Goal: Task Accomplishment & Management: Manage account settings

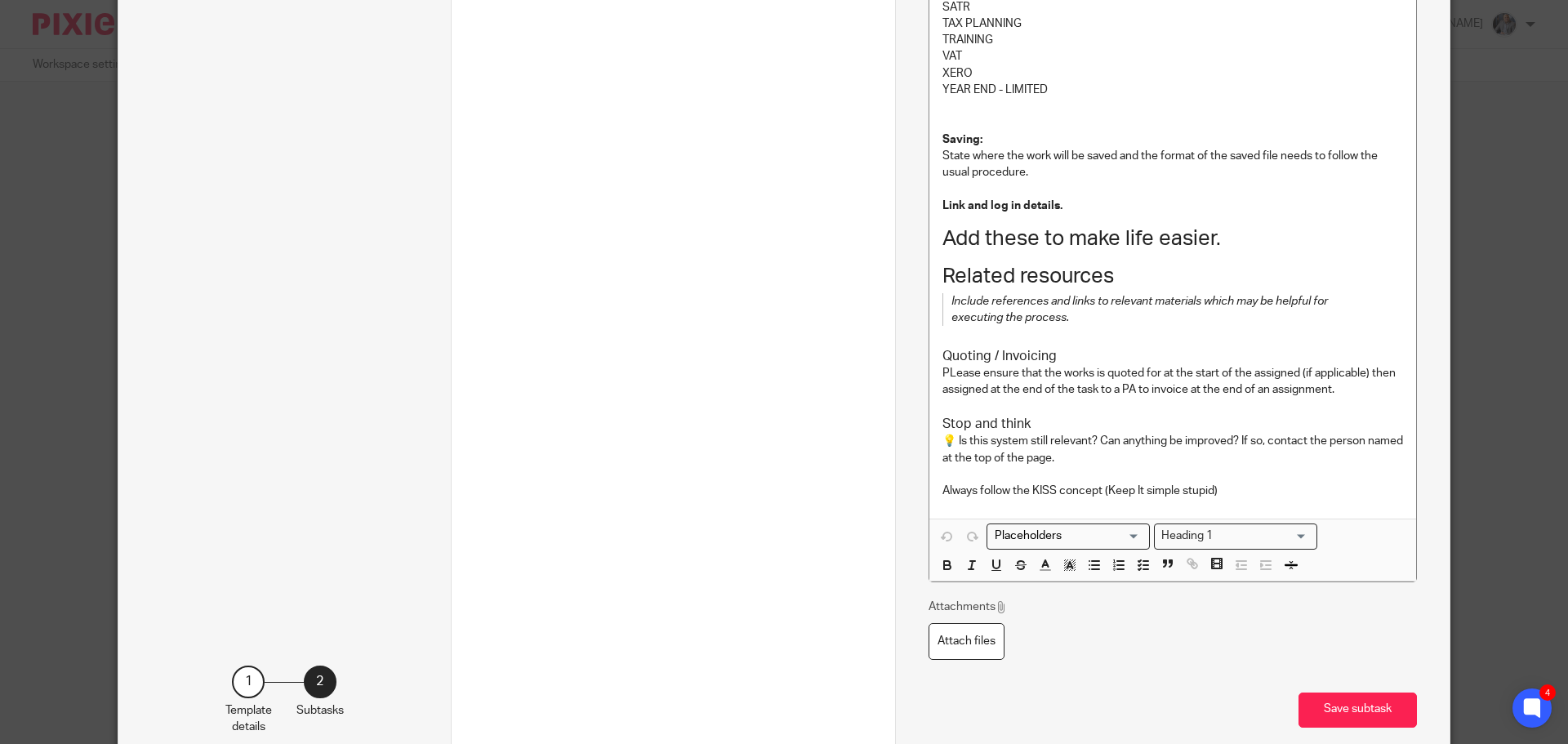
scroll to position [1374, 0]
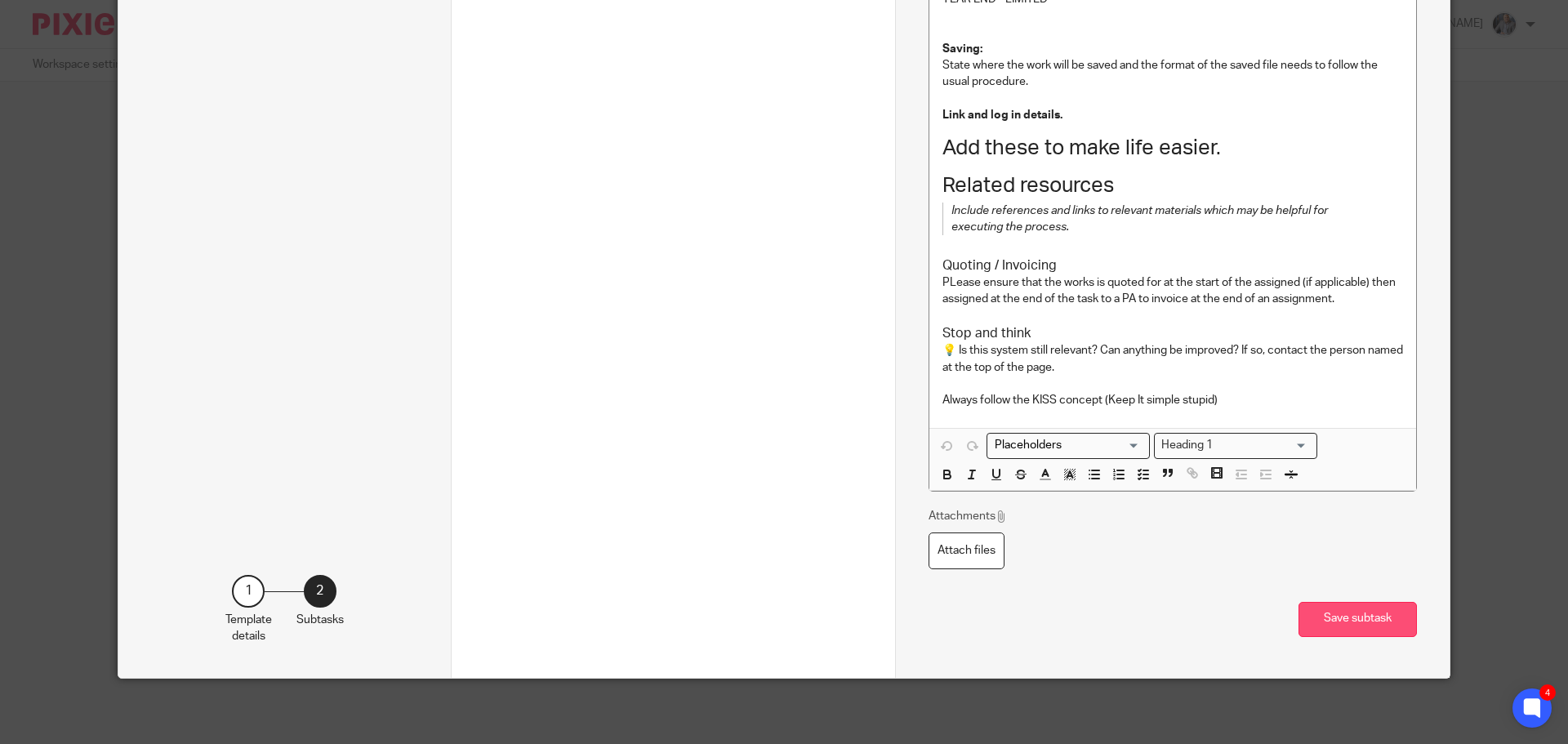
click at [1344, 605] on button "Save subtask" at bounding box center [1357, 619] width 119 height 35
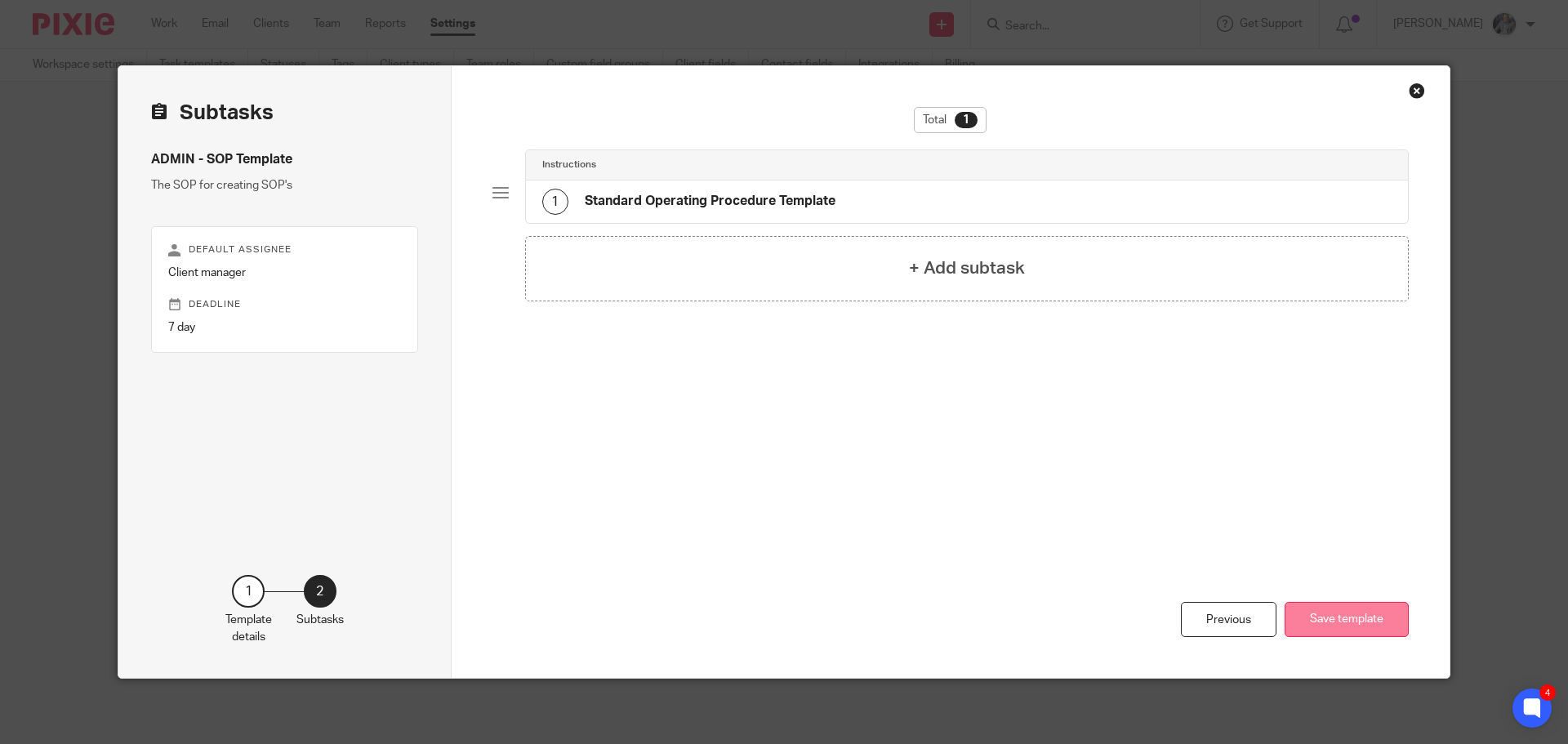
click at [1330, 610] on button "Save template" at bounding box center [1346, 619] width 124 height 35
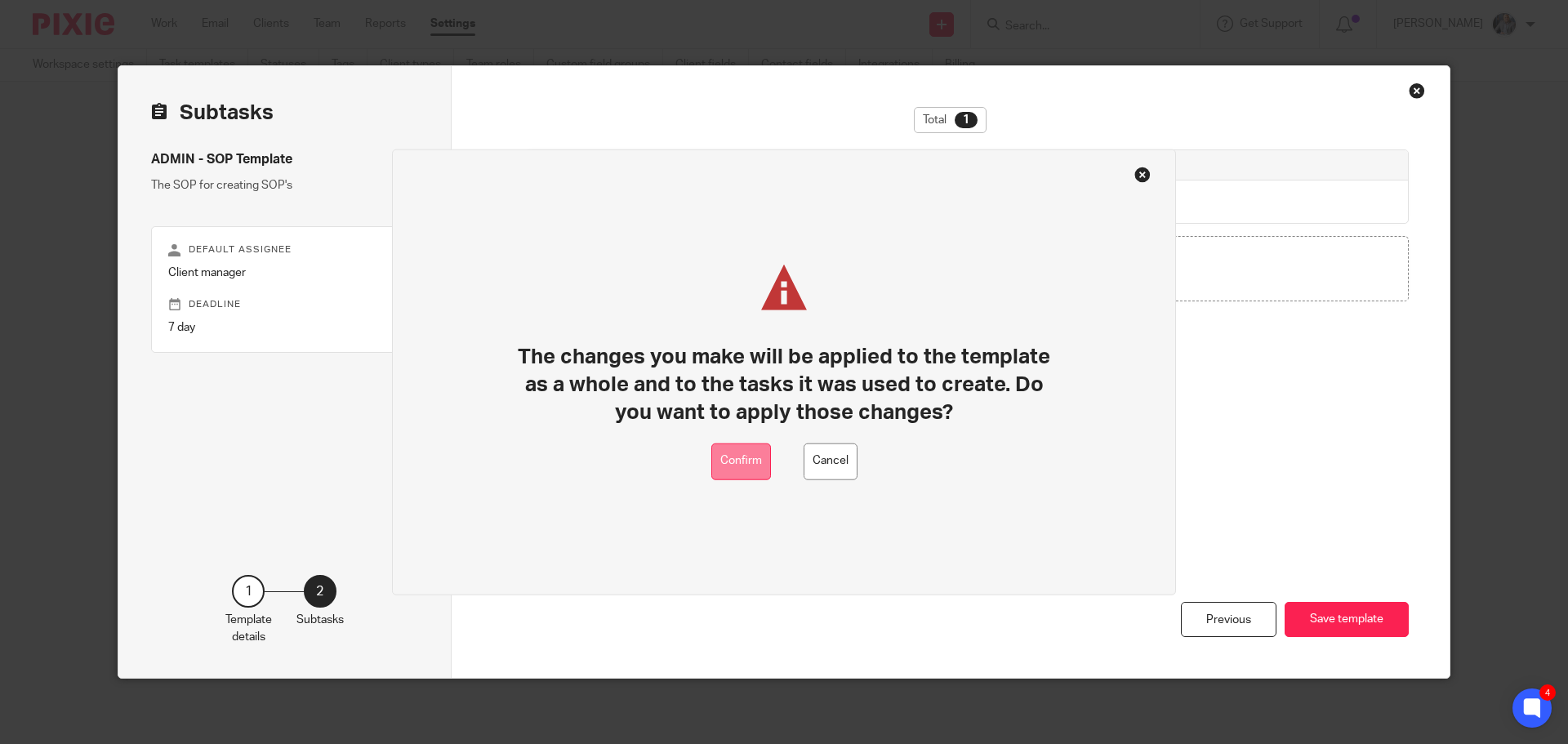
click at [735, 462] on button "Confirm" at bounding box center [741, 461] width 60 height 37
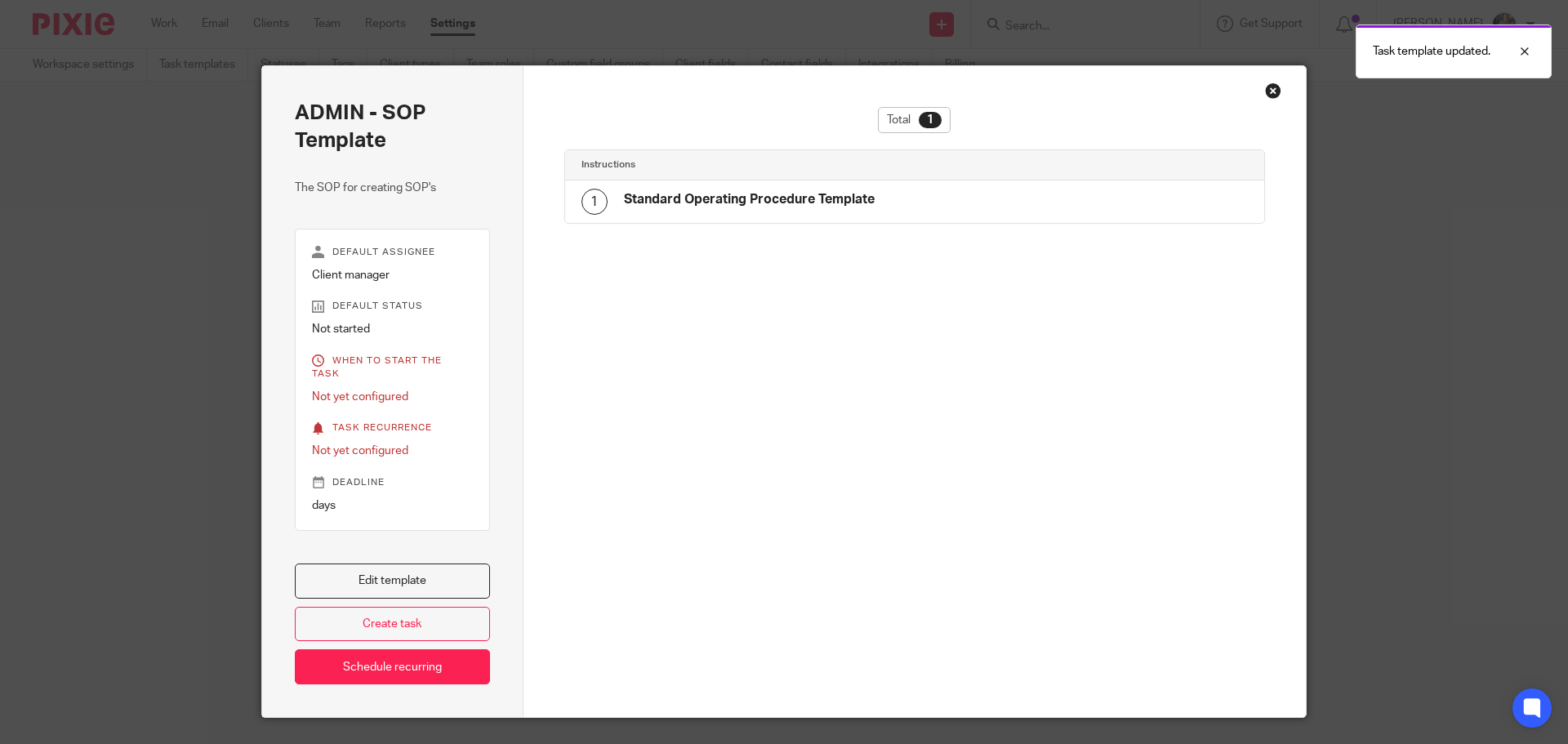
click at [1268, 90] on div "Close this dialog window" at bounding box center [1273, 90] width 17 height 17
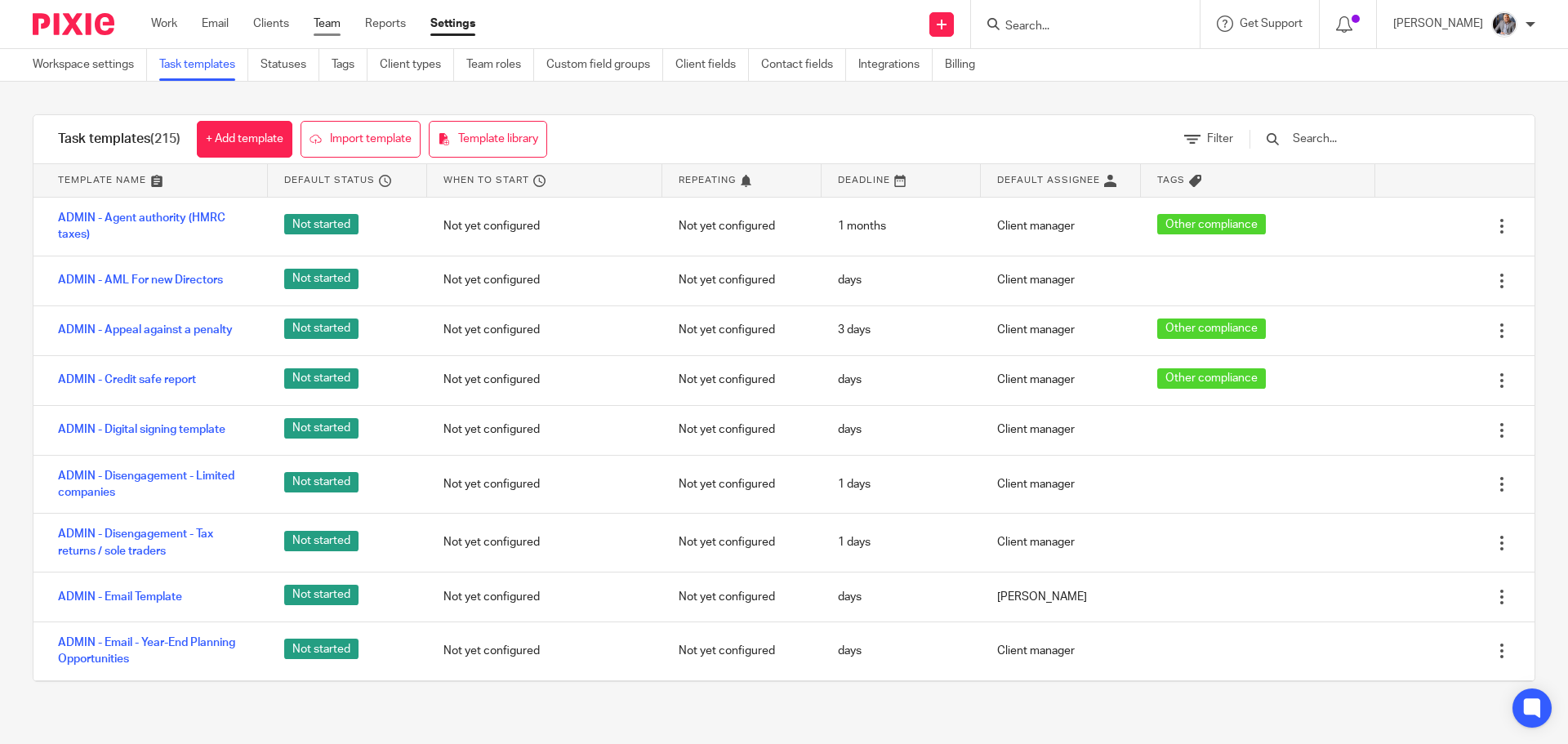
click at [320, 25] on link "Team" at bounding box center [327, 24] width 27 height 17
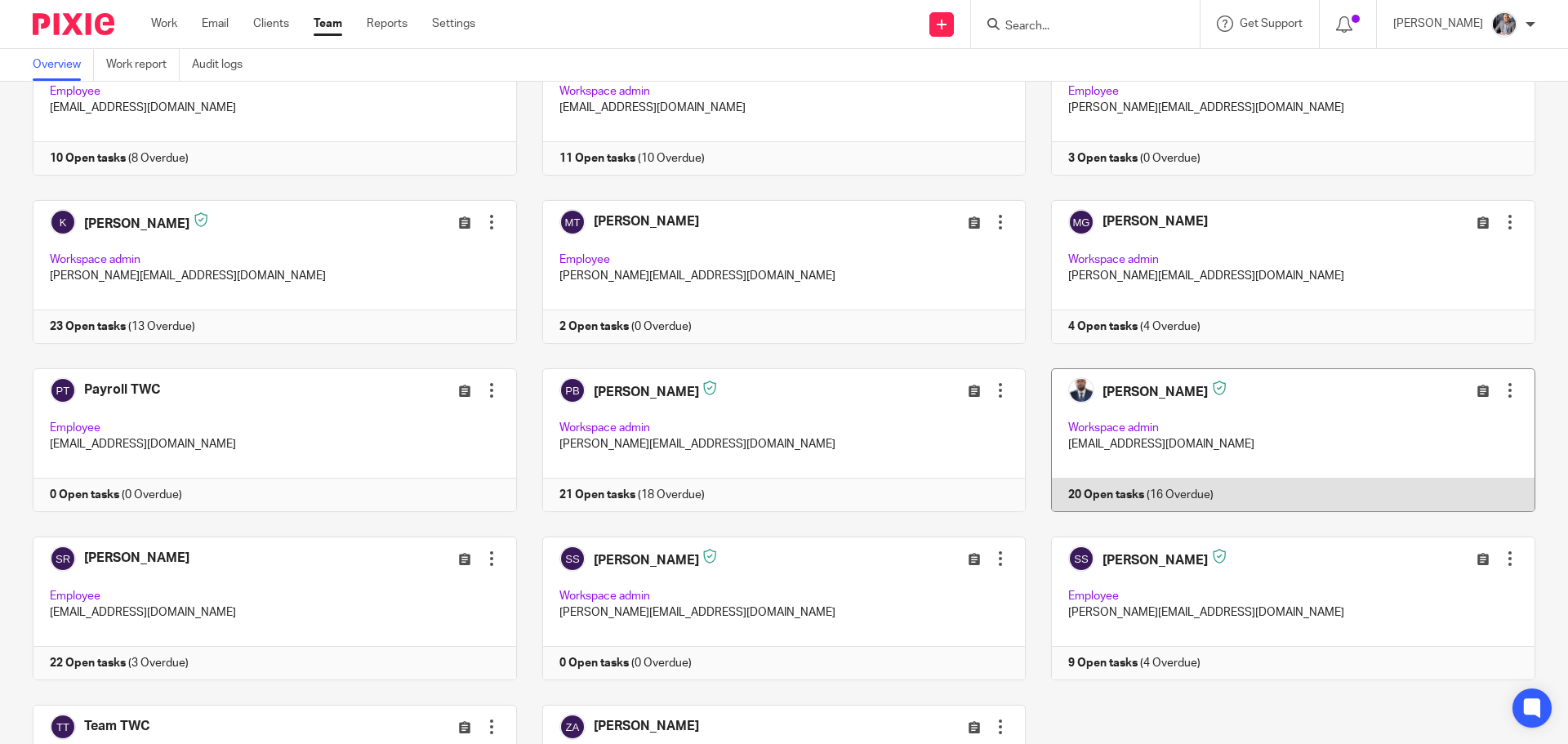
scroll to position [311, 0]
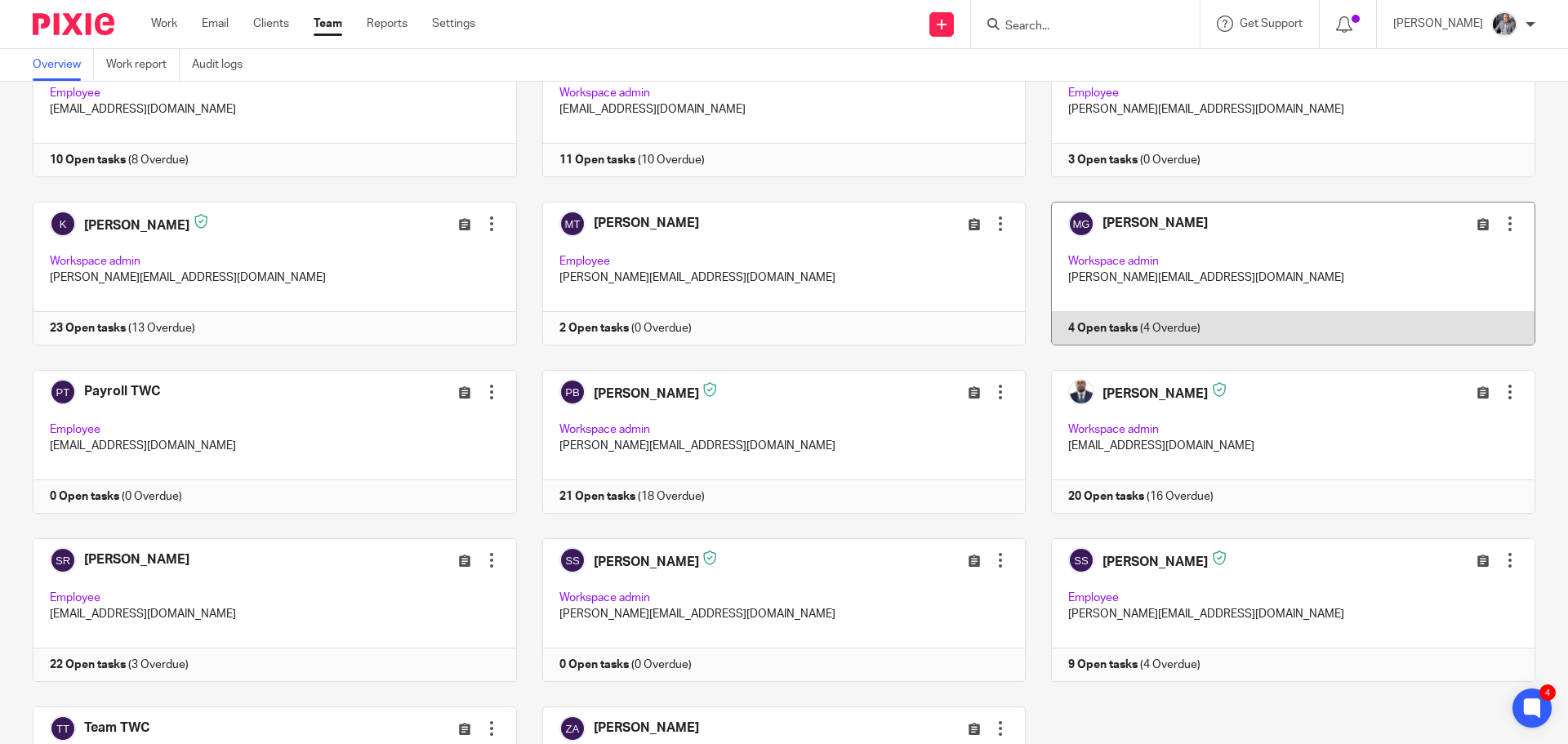
click at [1112, 322] on link at bounding box center [1280, 274] width 510 height 144
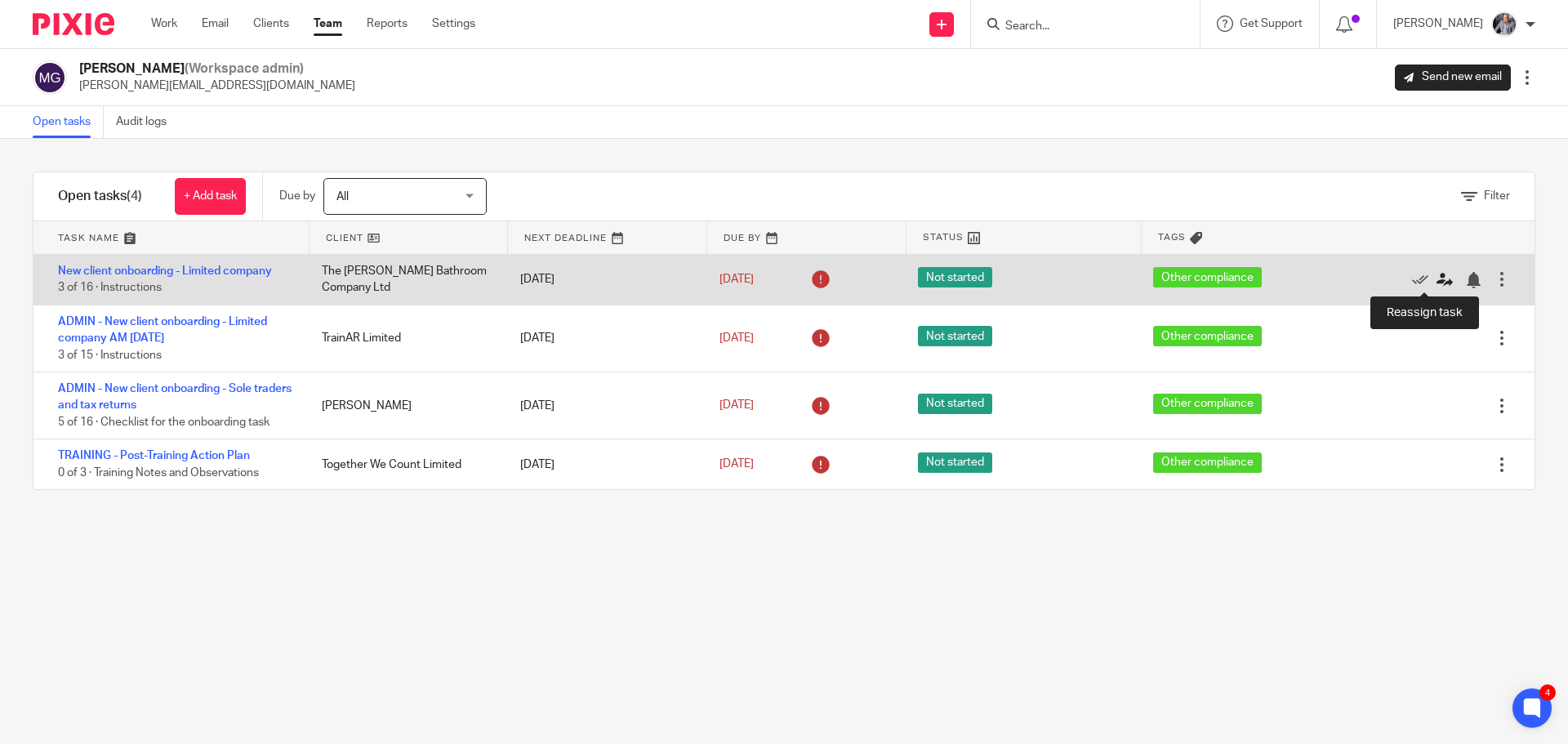
click at [1436, 280] on icon at bounding box center [1444, 280] width 17 height 17
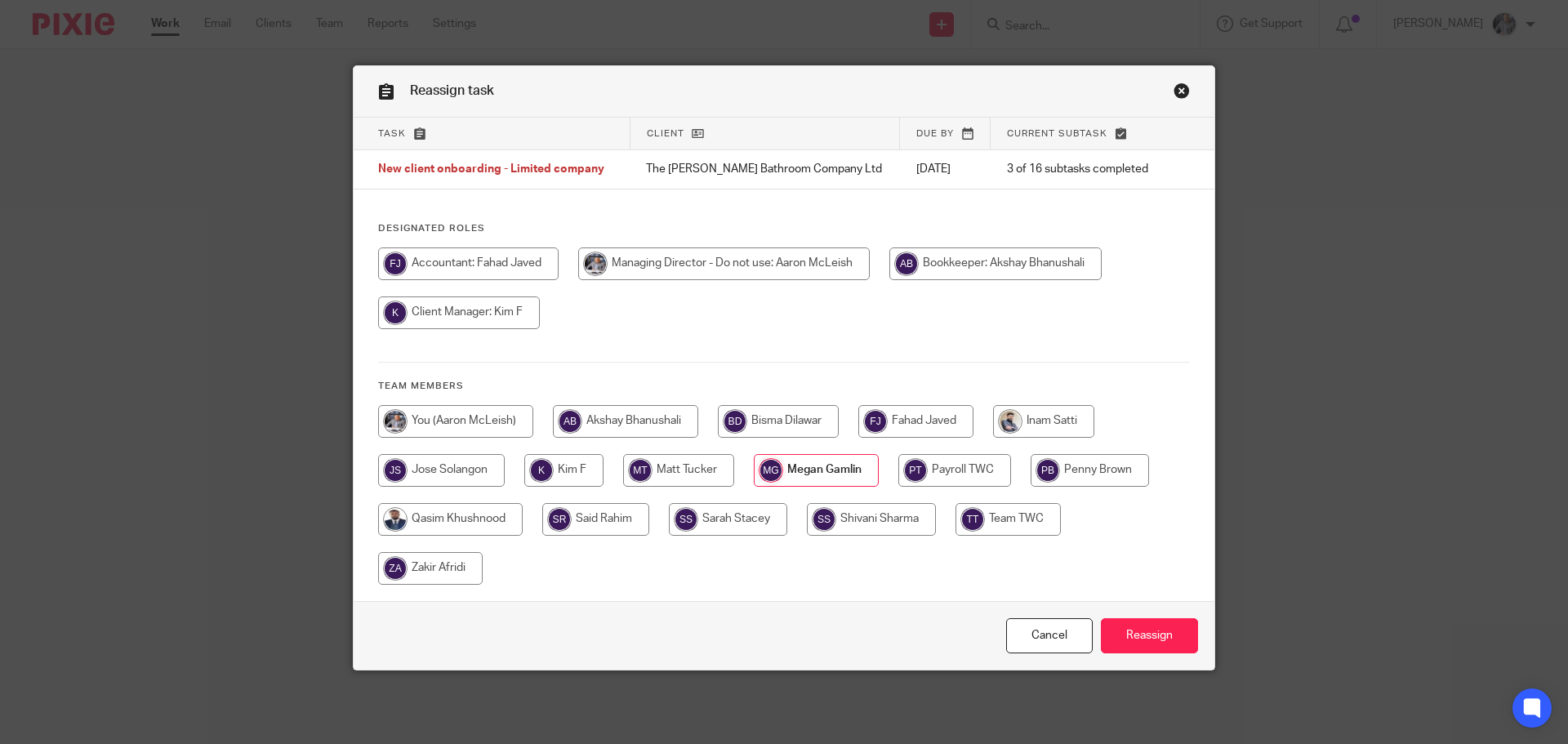
click at [437, 411] on input "radio" at bounding box center [456, 420] width 155 height 32
radio input "true"
click at [1148, 635] on input "Reassign" at bounding box center [1149, 635] width 97 height 35
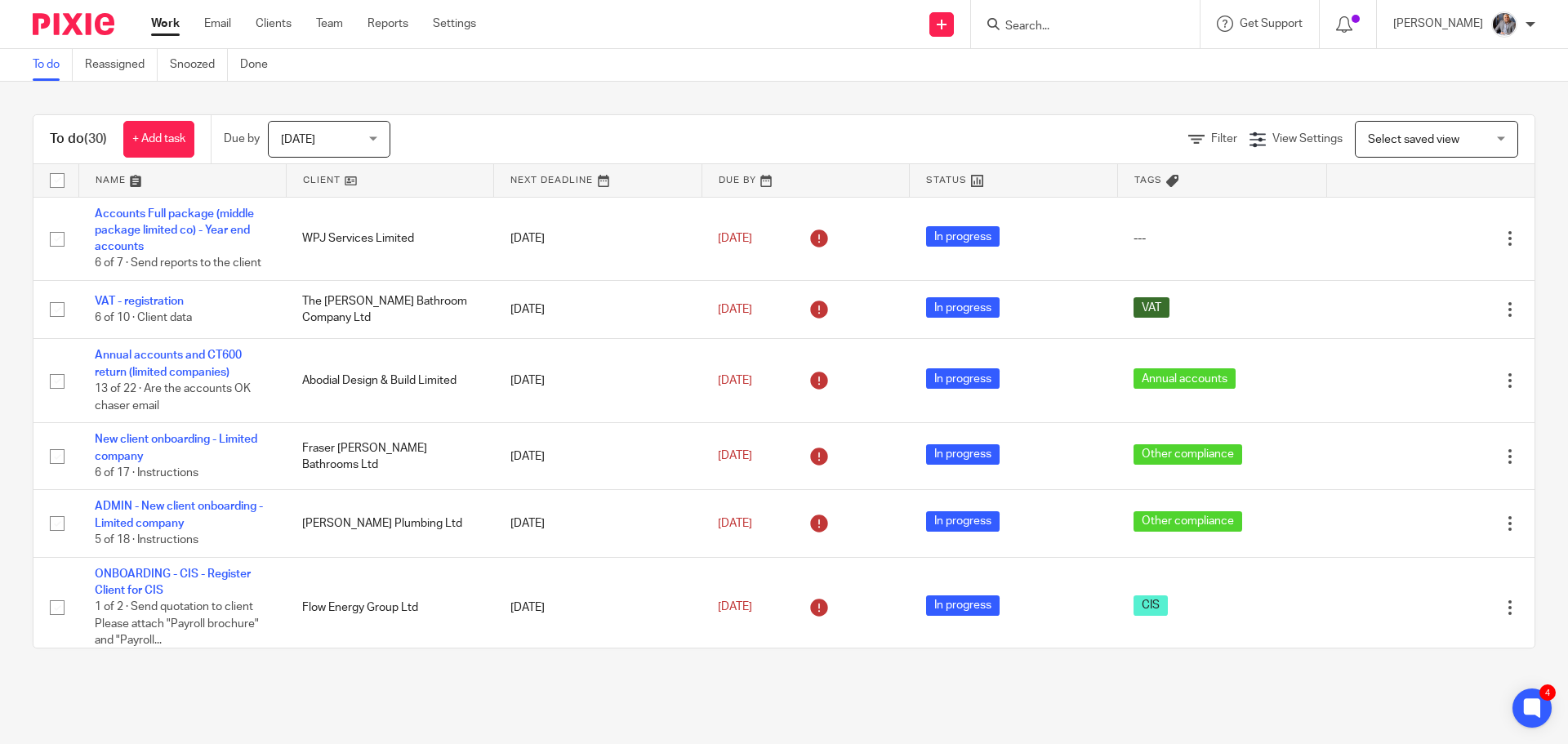
click at [159, 26] on link "Work" at bounding box center [165, 24] width 29 height 17
click at [795, 674] on div "To do (32) + Add task Due by Today Today Today Tomorrow This week Next week Thi…" at bounding box center [784, 381] width 1568 height 599
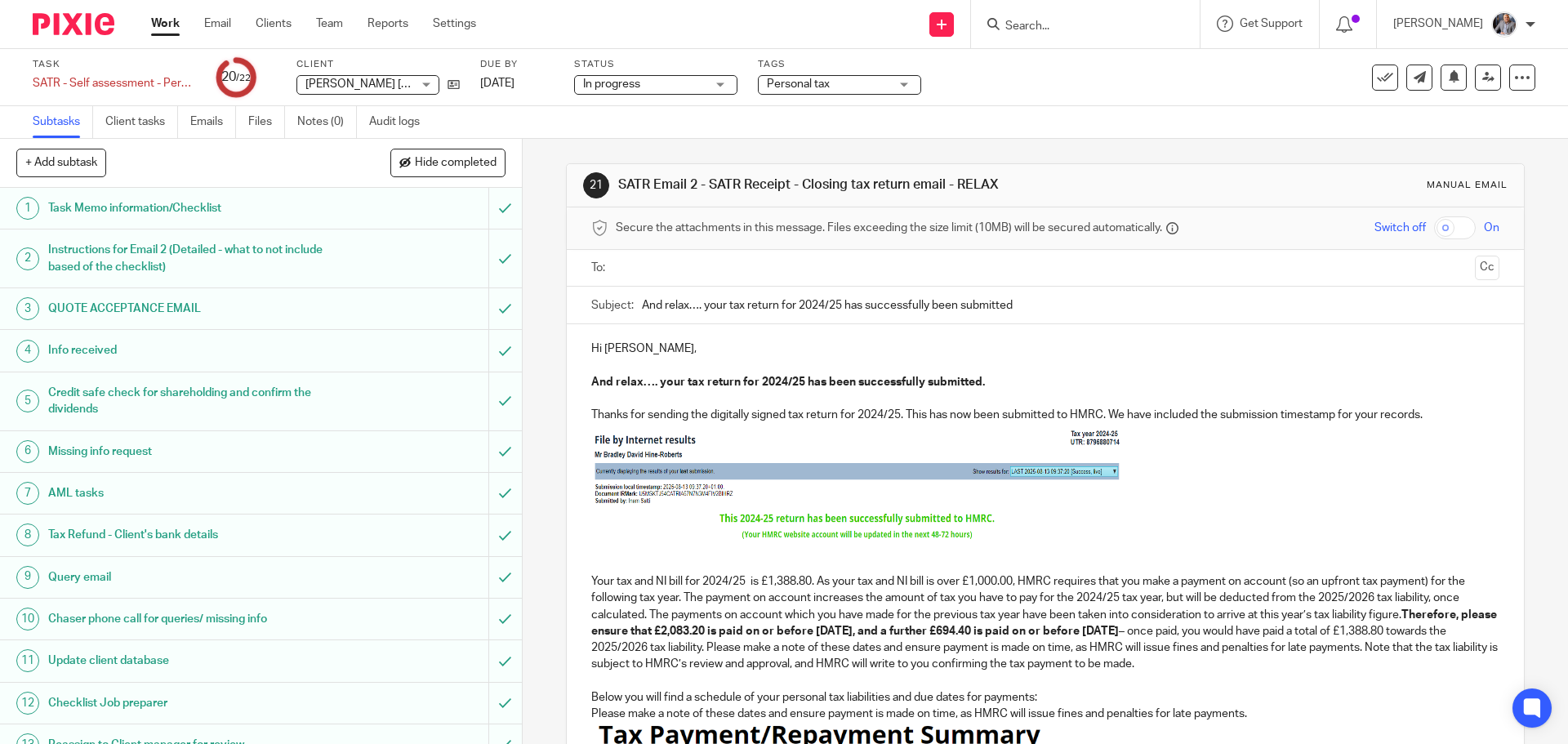
click at [694, 268] on input "text" at bounding box center [1045, 268] width 846 height 18
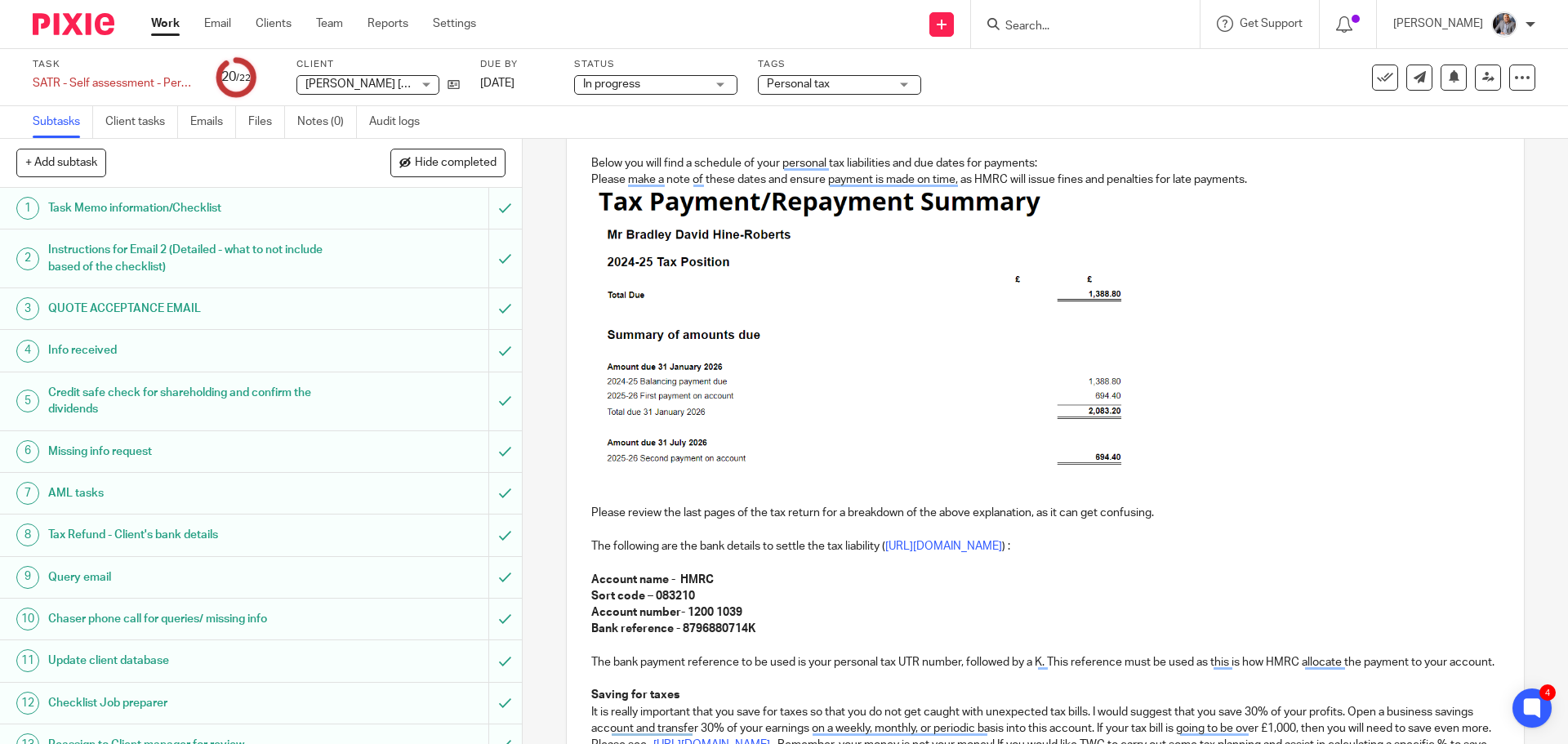
scroll to position [936, 0]
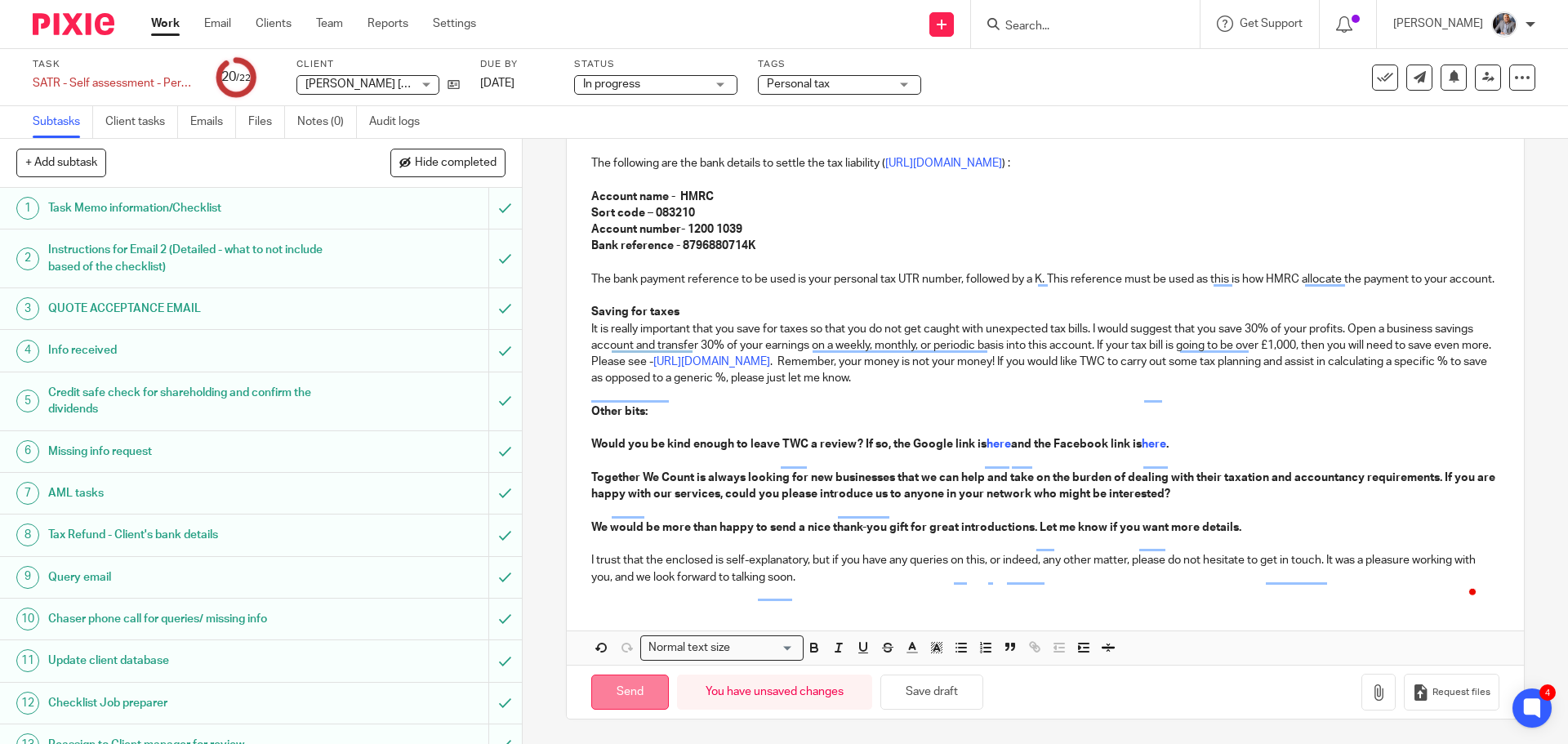
click at [649, 687] on input "Send" at bounding box center [630, 691] width 77 height 35
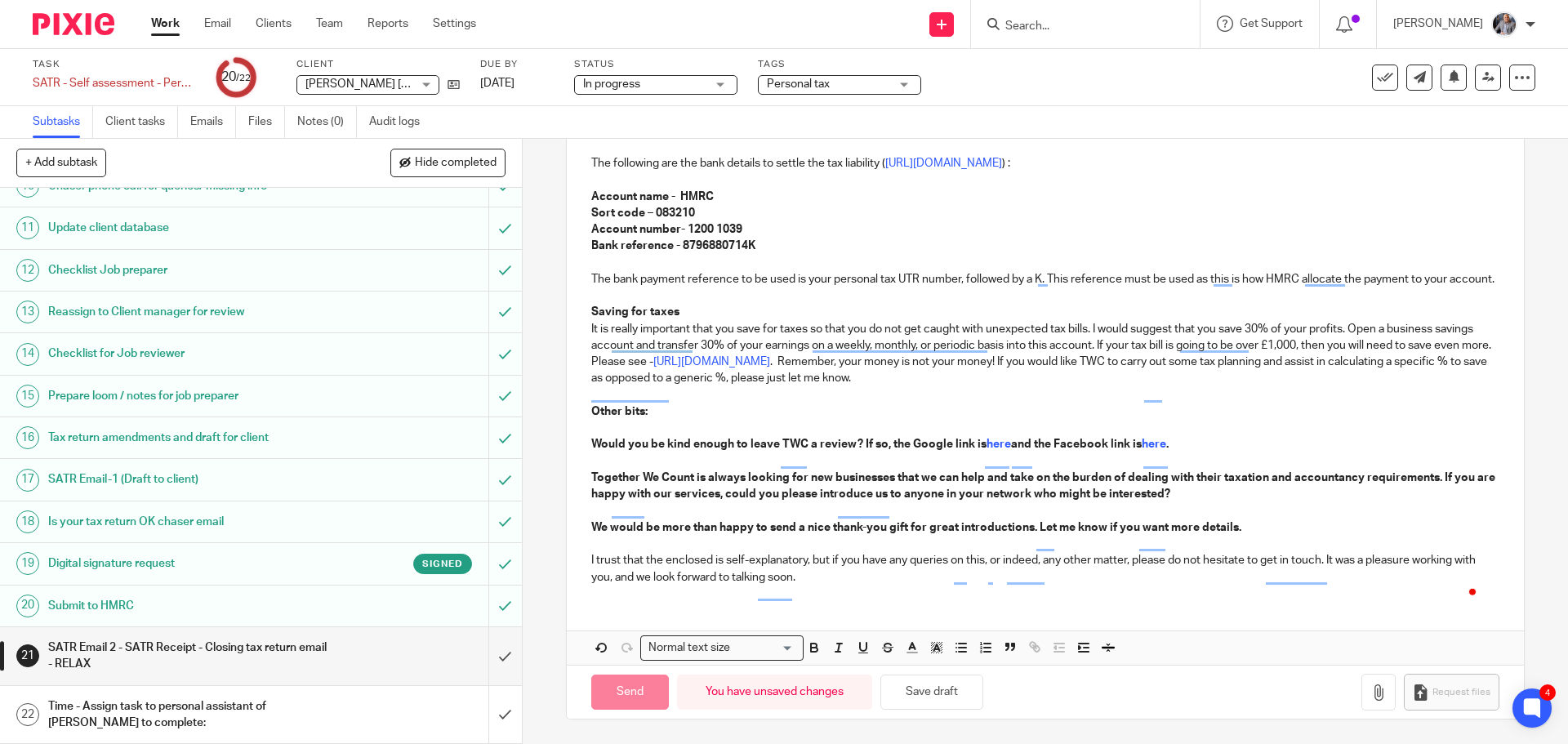
type input "Sent"
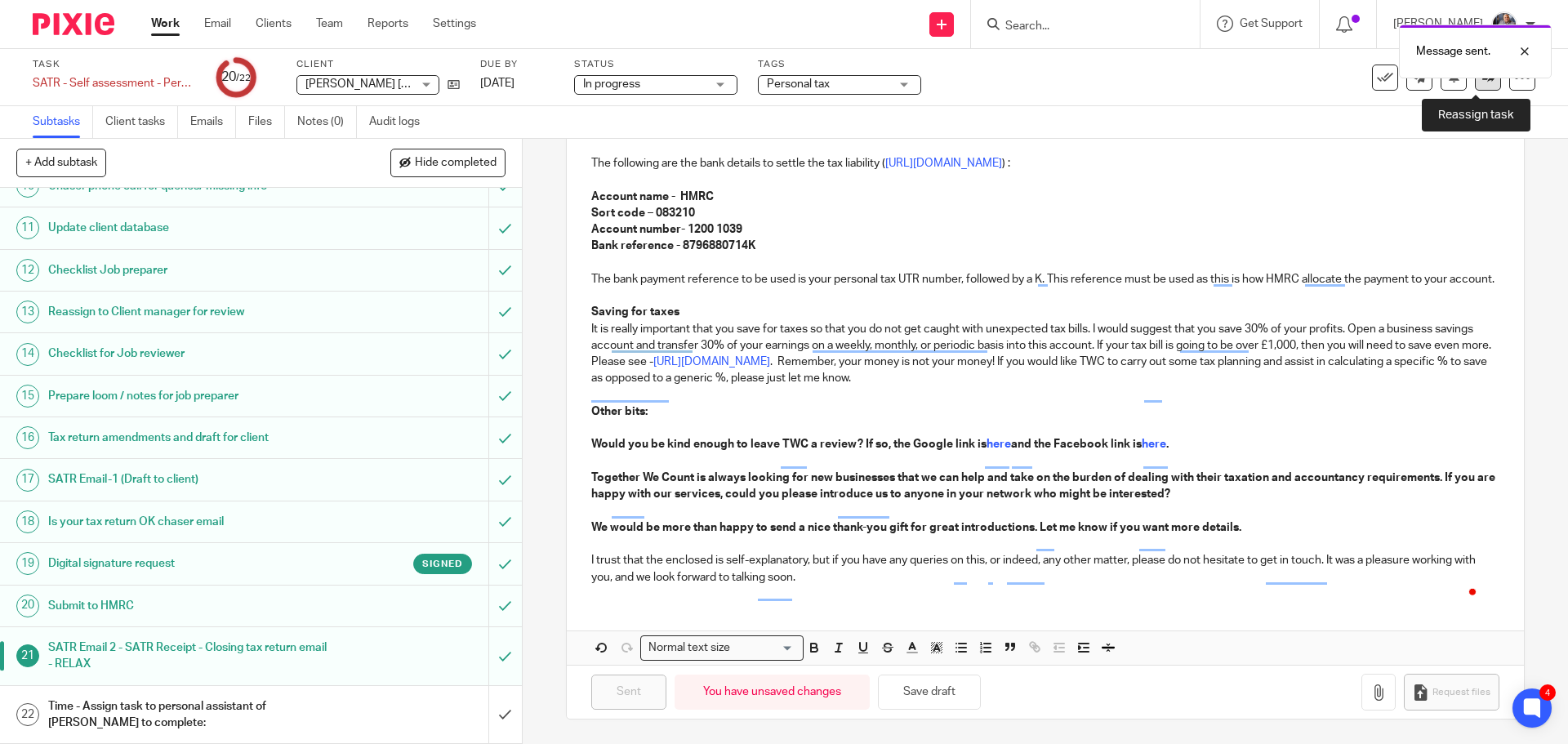
click at [1475, 89] on link at bounding box center [1488, 77] width 26 height 26
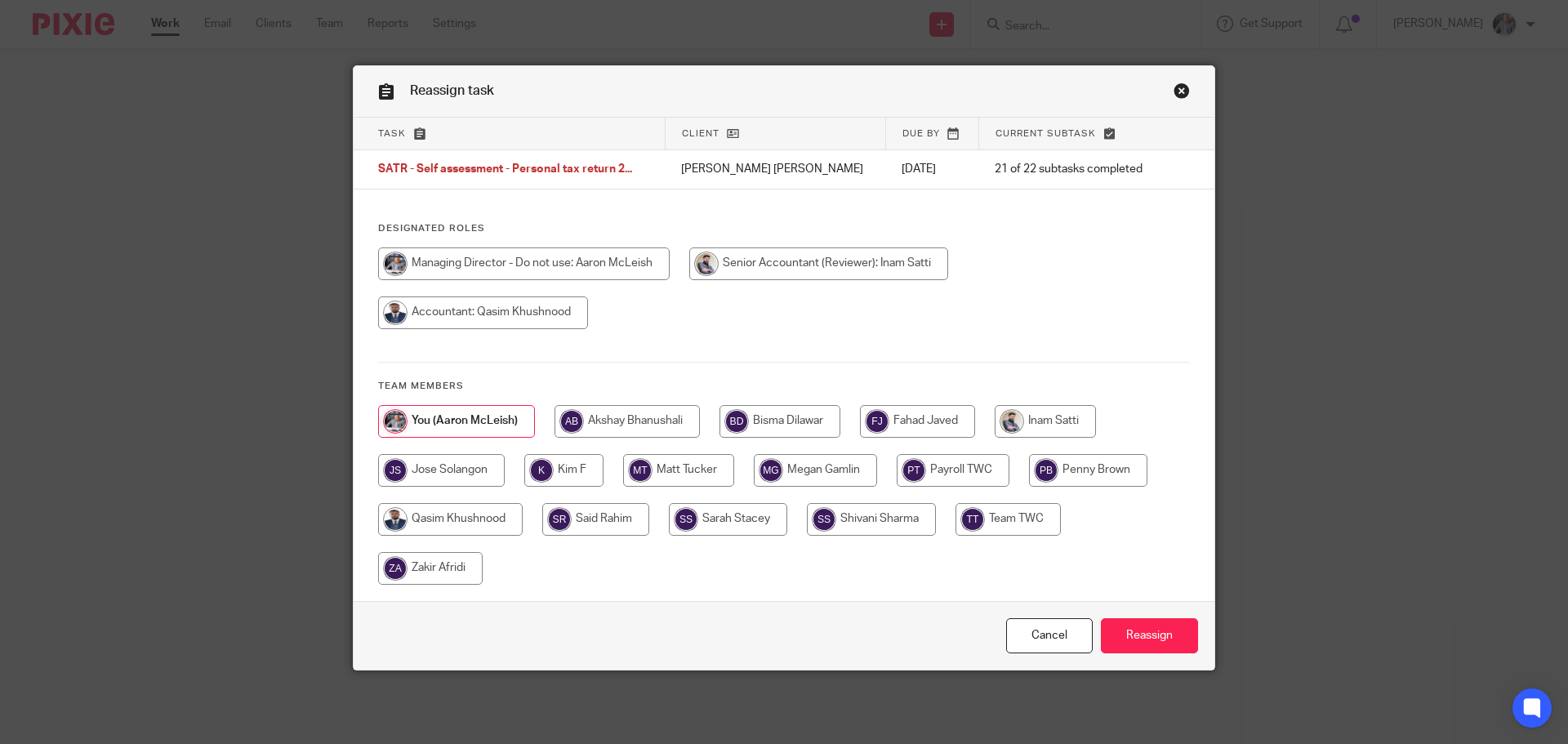
click at [809, 419] on input "radio" at bounding box center [780, 420] width 121 height 32
radio input "true"
click at [1129, 634] on input "Reassign" at bounding box center [1149, 635] width 97 height 35
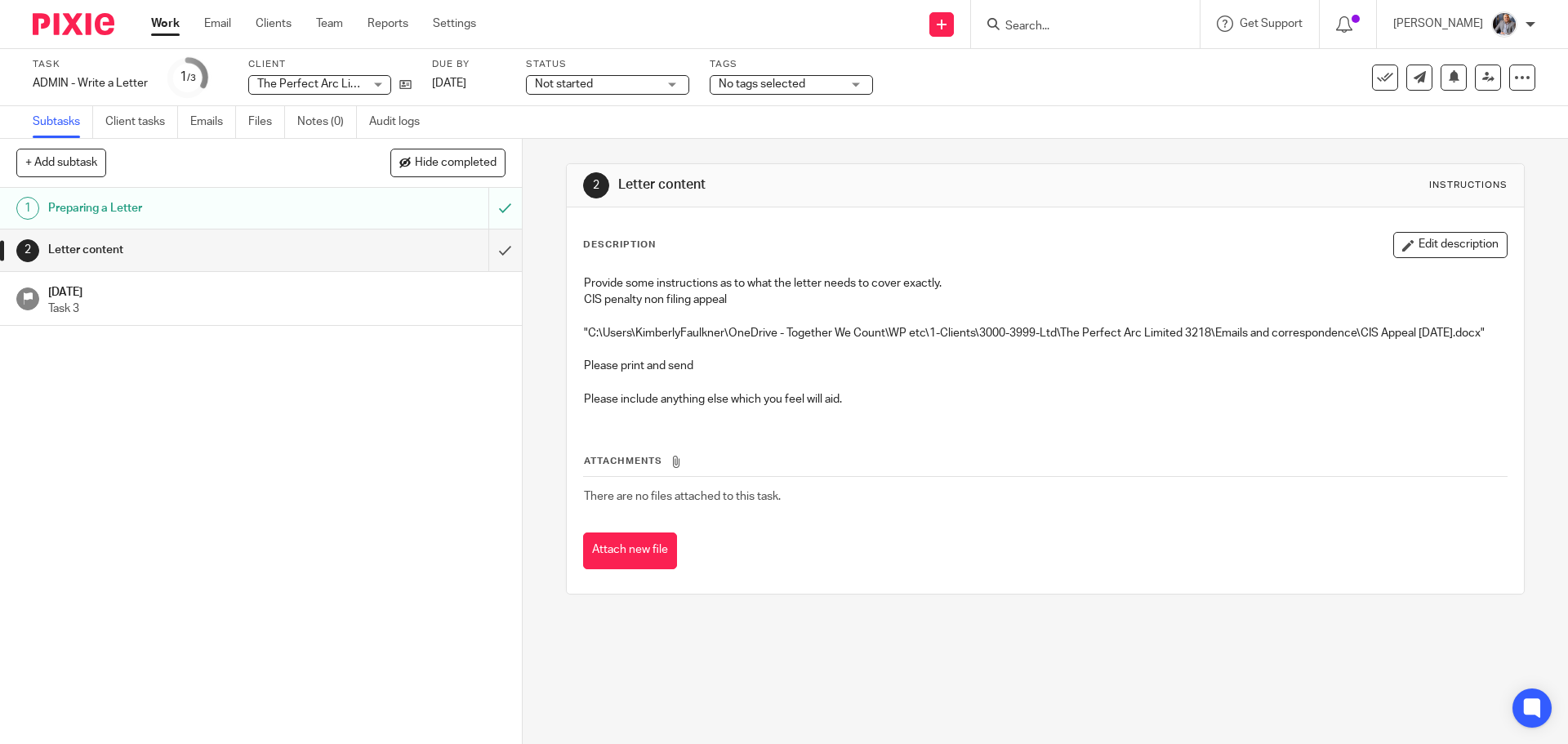
click at [123, 295] on h1 "[DATE]" at bounding box center [277, 290] width 457 height 20
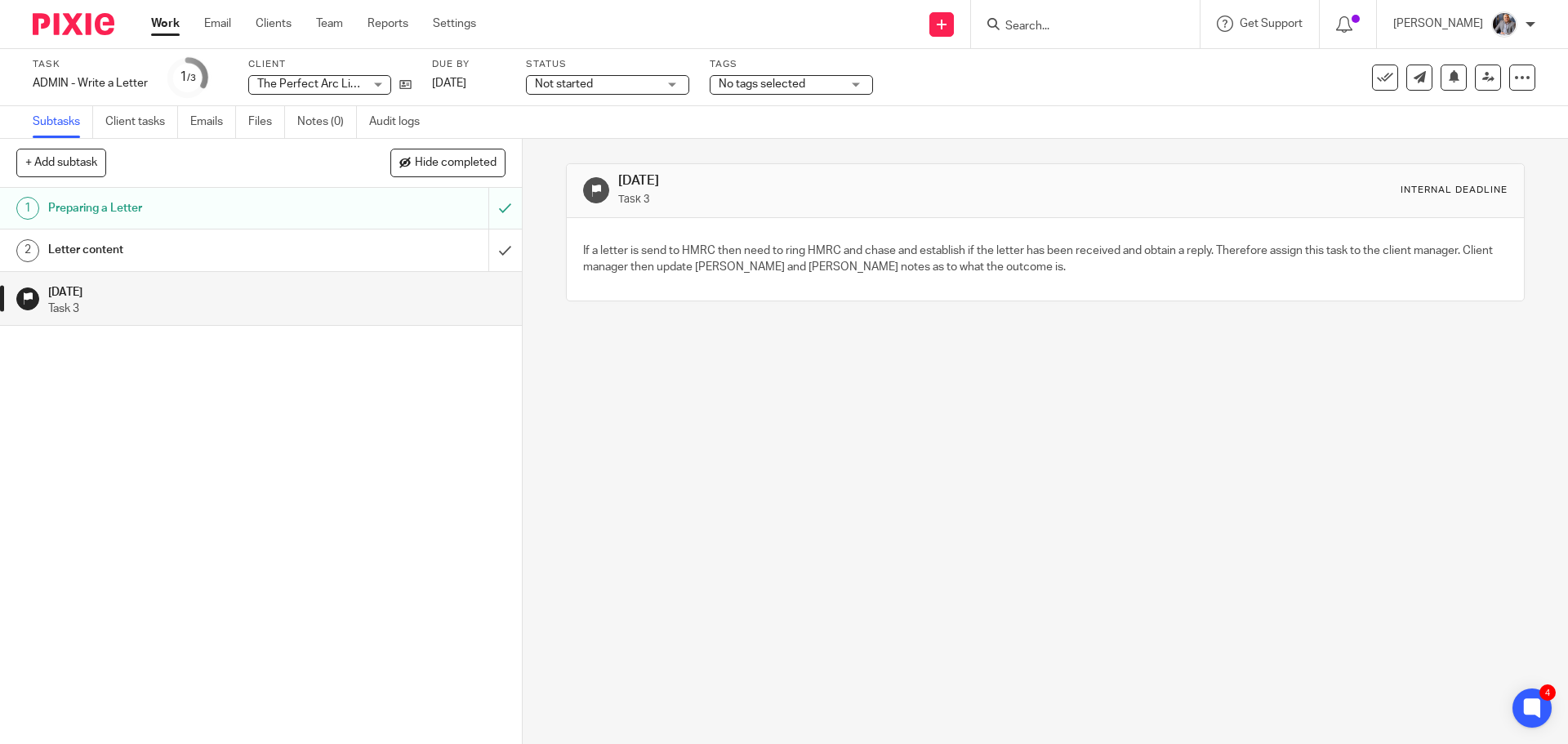
click at [118, 248] on h1 "Letter content" at bounding box center [190, 250] width 283 height 25
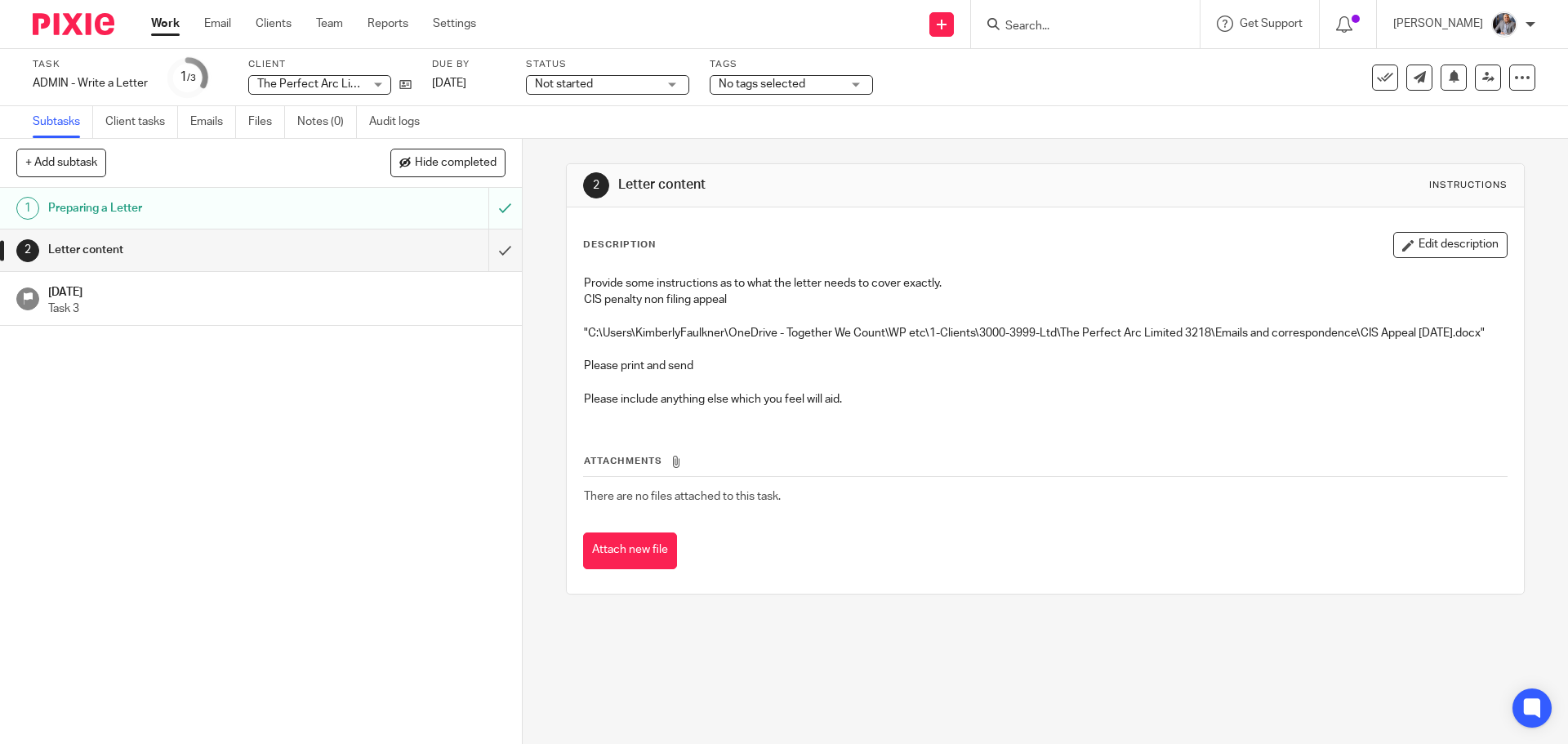
click at [1392, 78] on div "See template in use Advanced task editor Copy task Make recurring [GEOGRAPHIC_D…" at bounding box center [1454, 77] width 163 height 26
click at [1377, 79] on icon at bounding box center [1385, 77] width 17 height 17
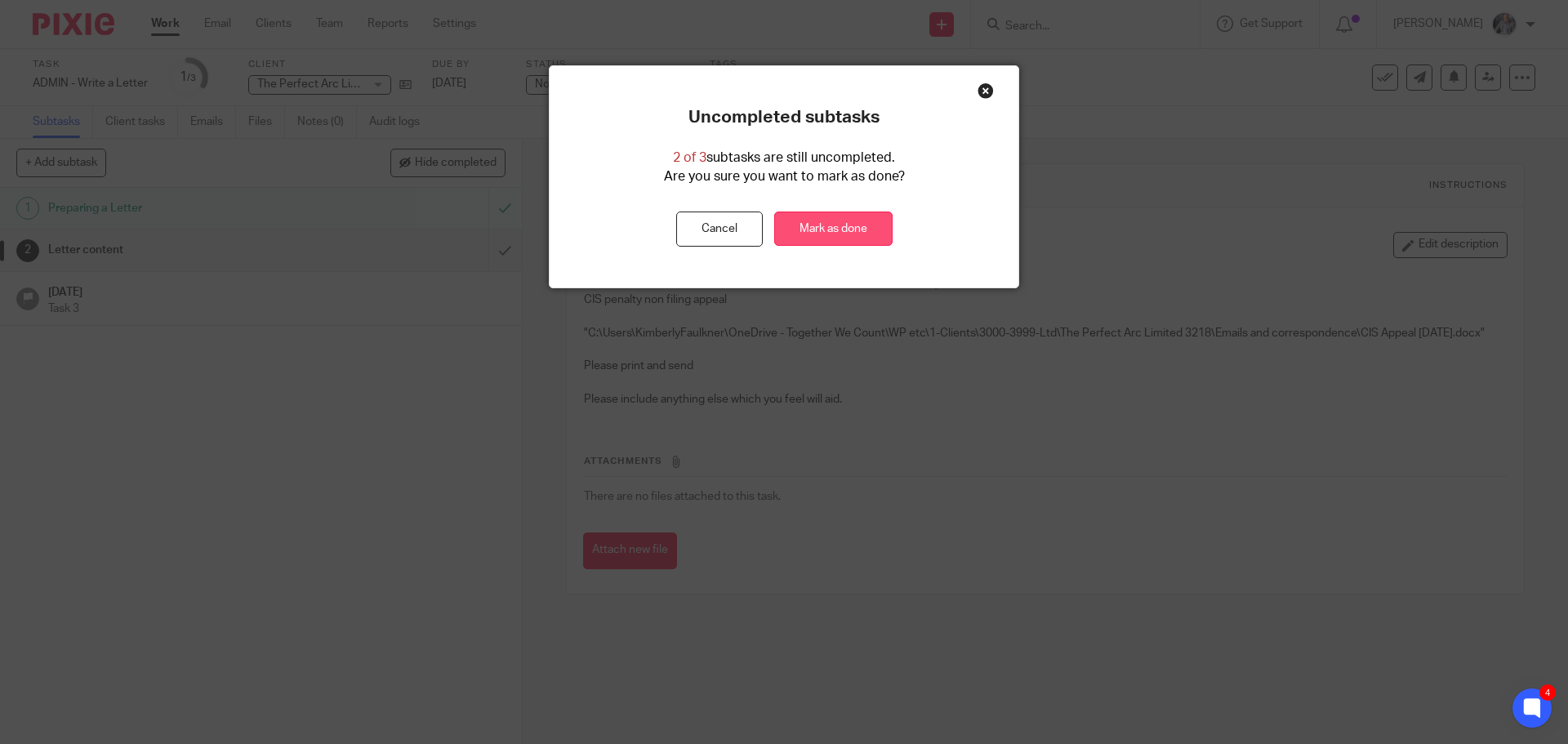
click at [848, 229] on link "Mark as done" at bounding box center [833, 229] width 119 height 35
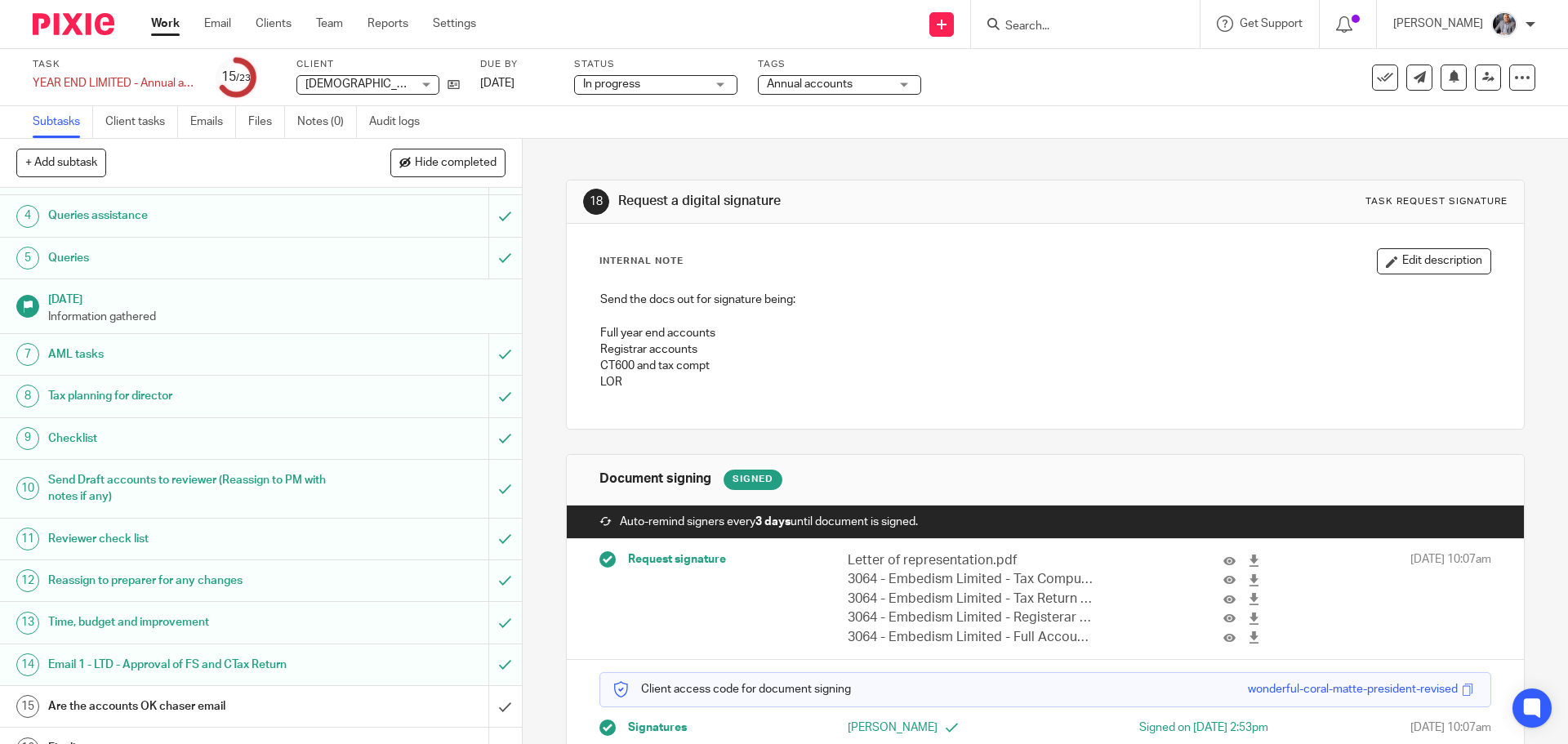
scroll to position [454, 0]
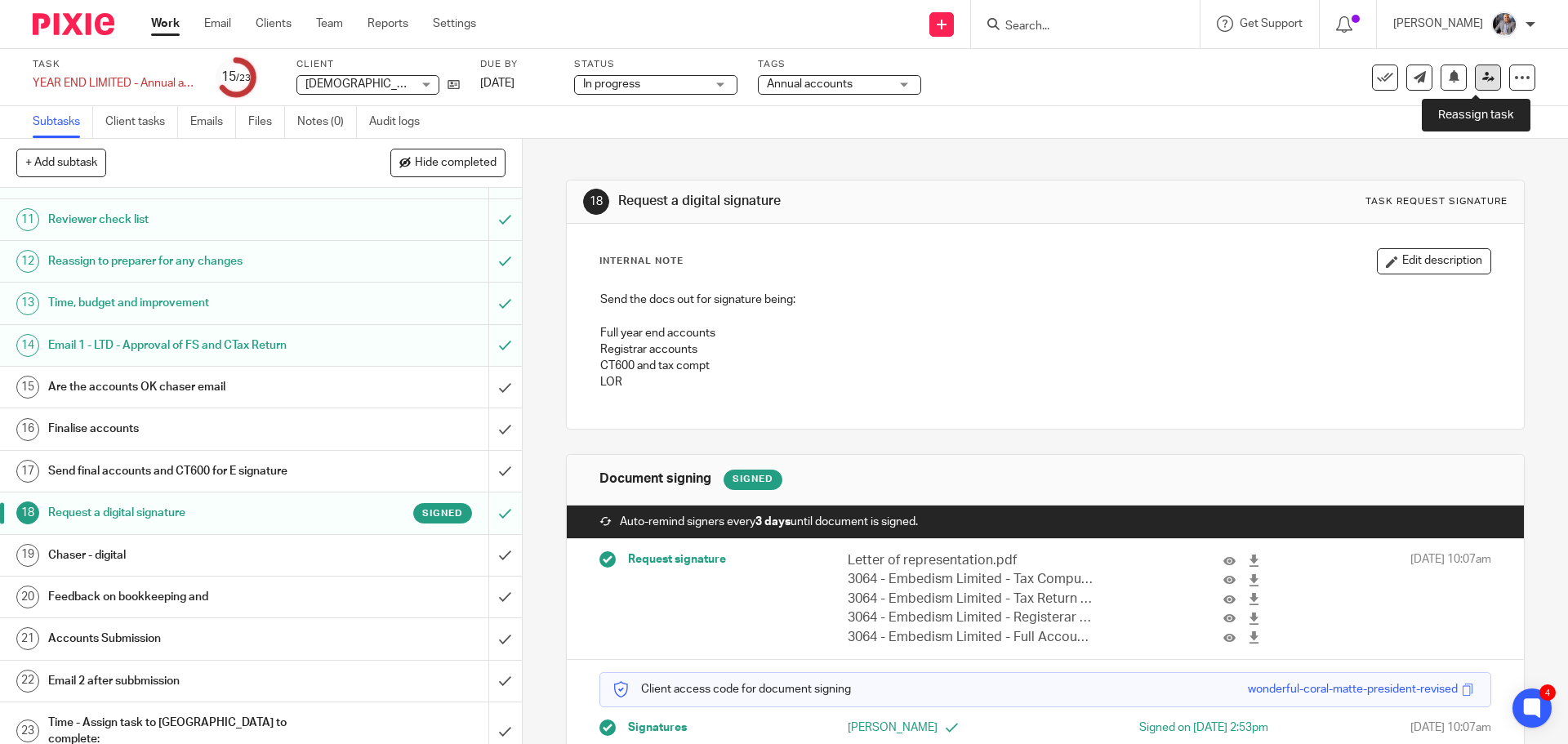
click at [1483, 78] on icon at bounding box center [1489, 77] width 12 height 12
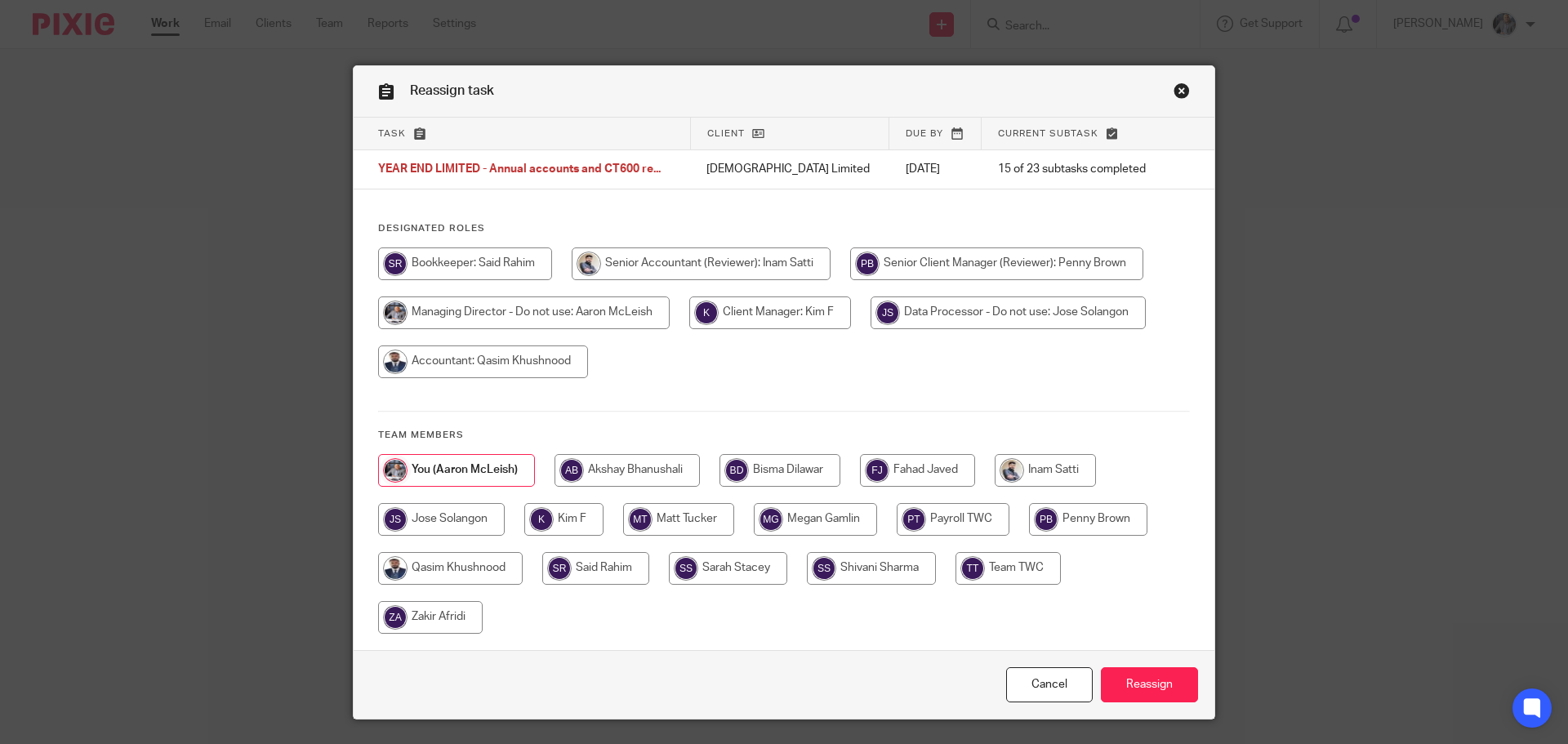
click at [1042, 458] on input "radio" at bounding box center [1045, 469] width 101 height 32
radio input "true"
click at [1166, 676] on input "Reassign" at bounding box center [1149, 684] width 97 height 35
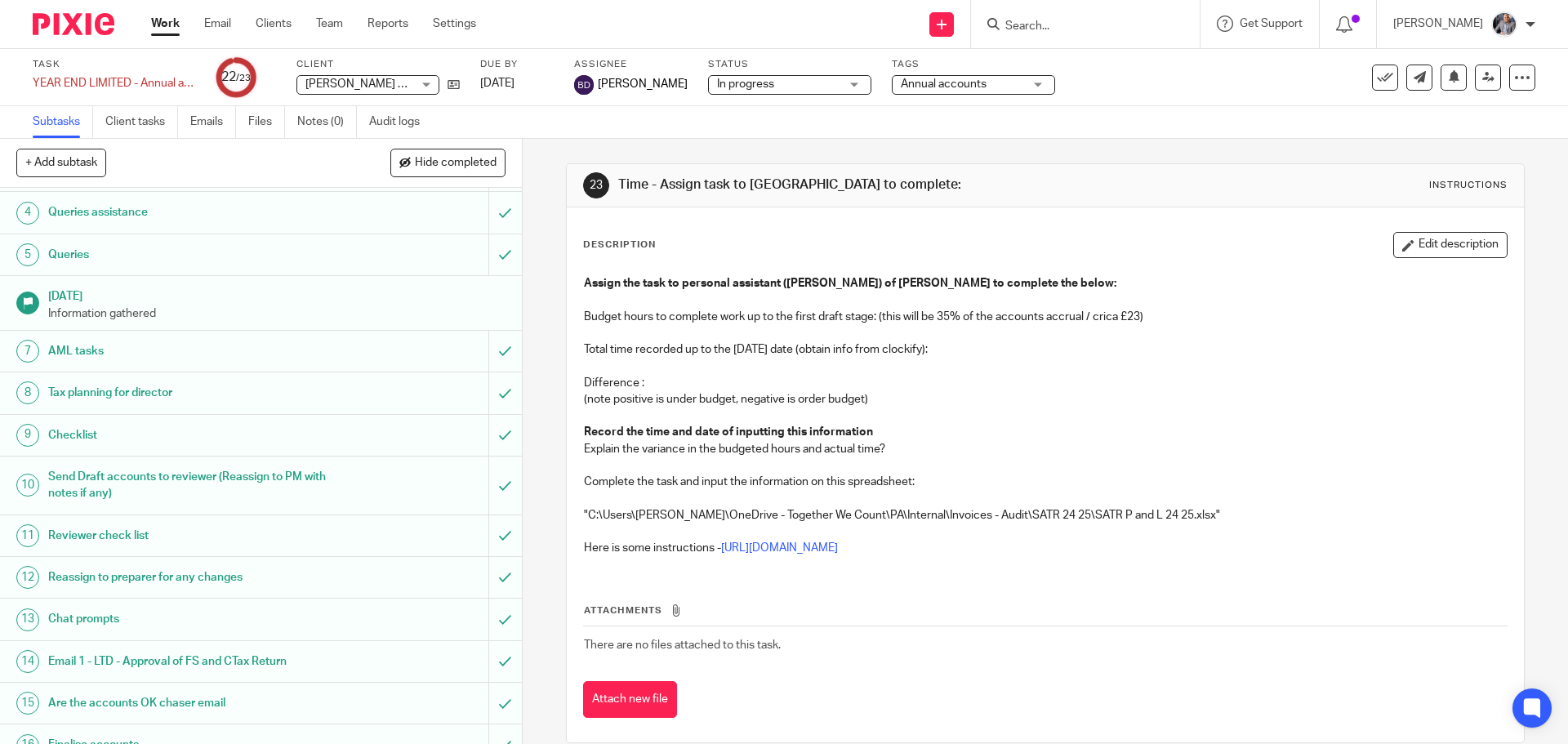
scroll to position [454, 0]
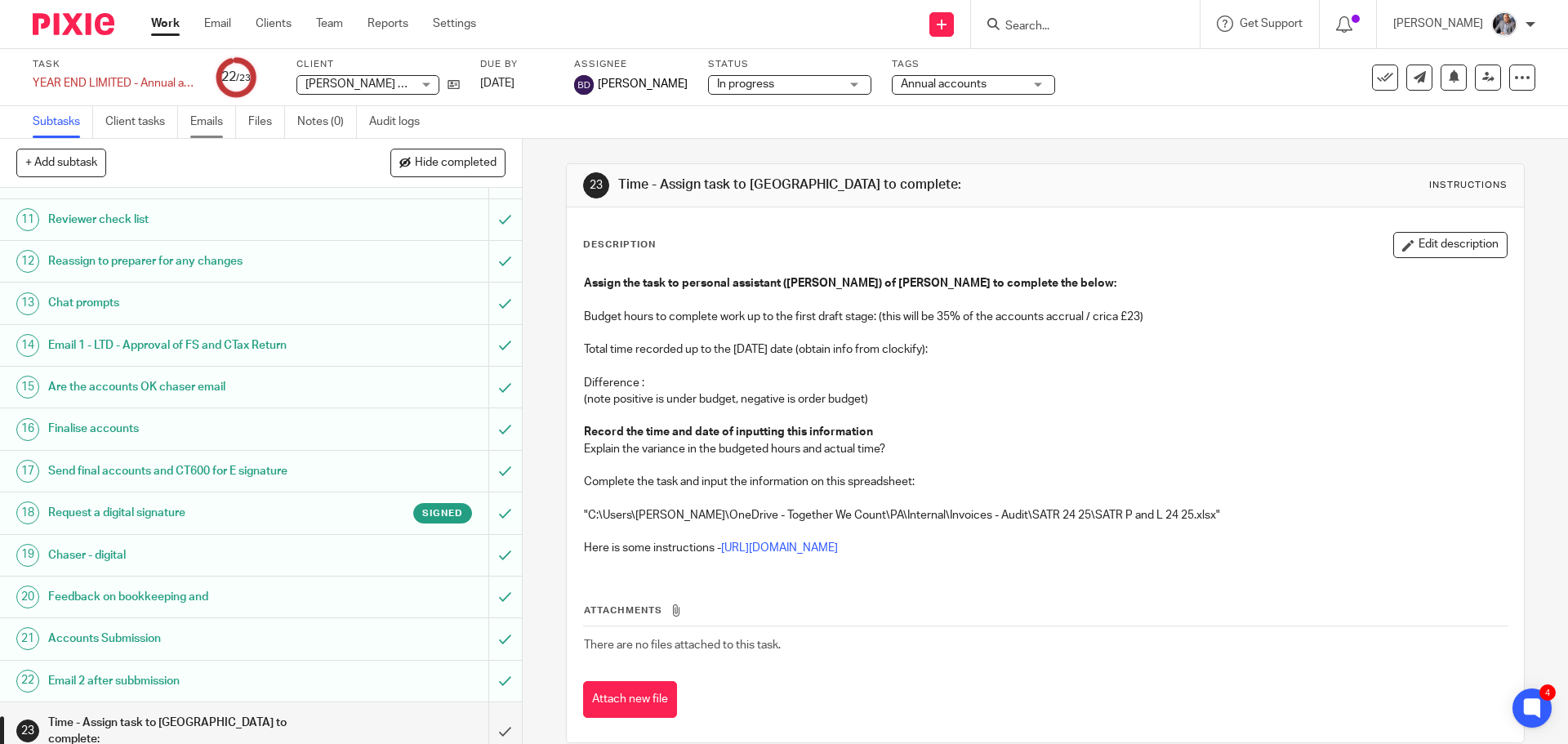
click at [211, 123] on link "Emails" at bounding box center [213, 122] width 46 height 32
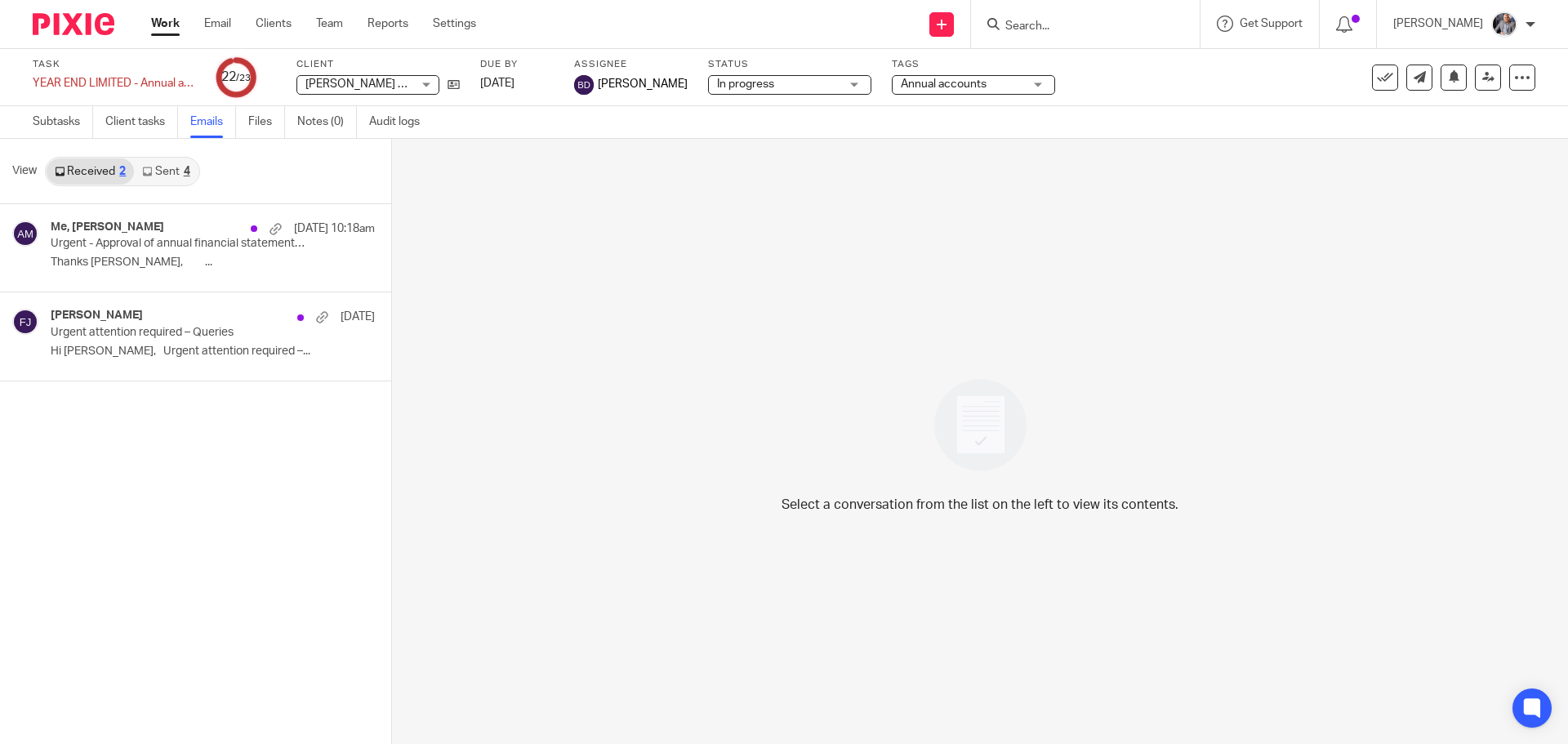
drag, startPoint x: 189, startPoint y: 175, endPoint x: 178, endPoint y: 174, distance: 11.0
click at [188, 175] on div "4" at bounding box center [186, 171] width 6 height 11
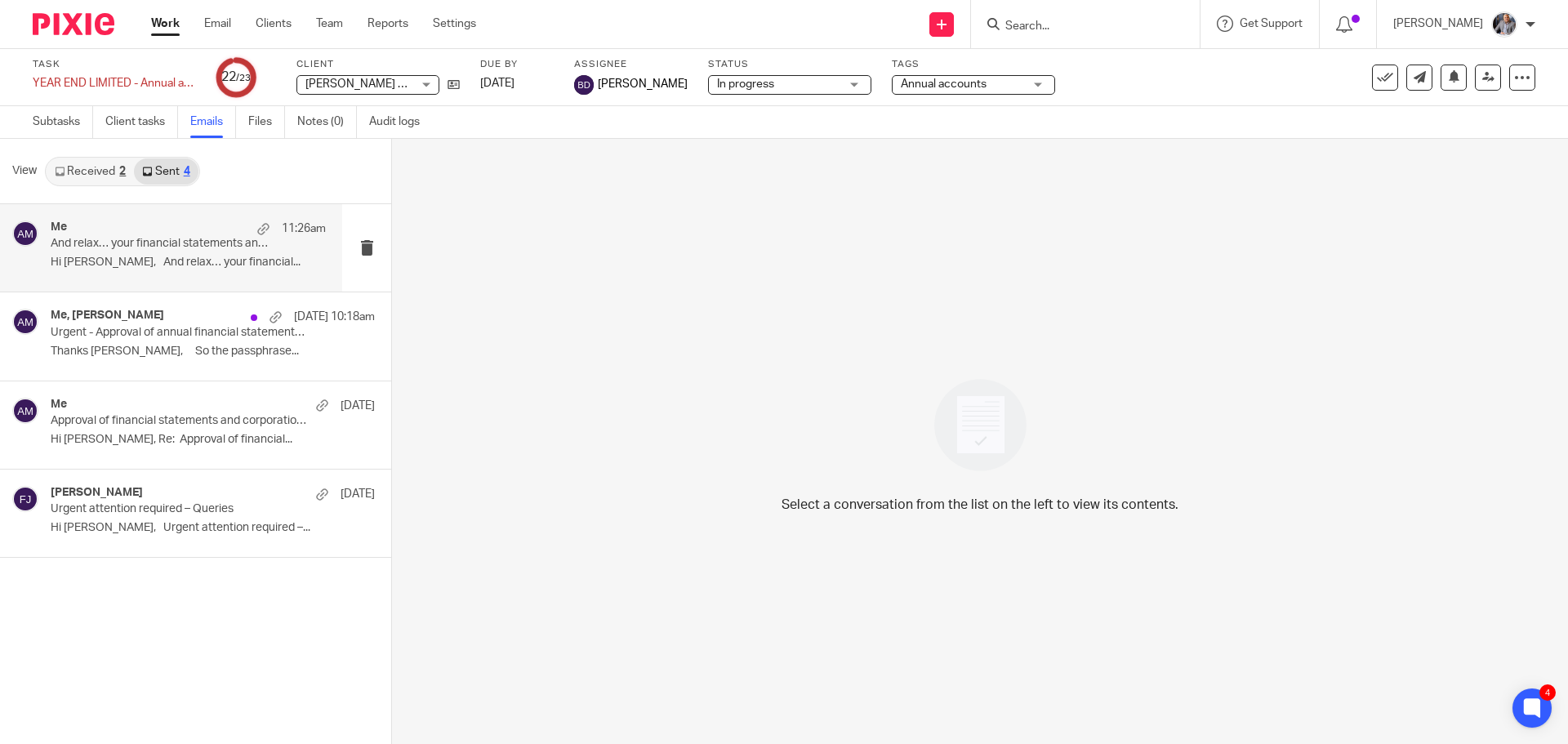
click at [160, 258] on p "Hi Thomas, And relax… your financial..." at bounding box center [189, 262] width 276 height 14
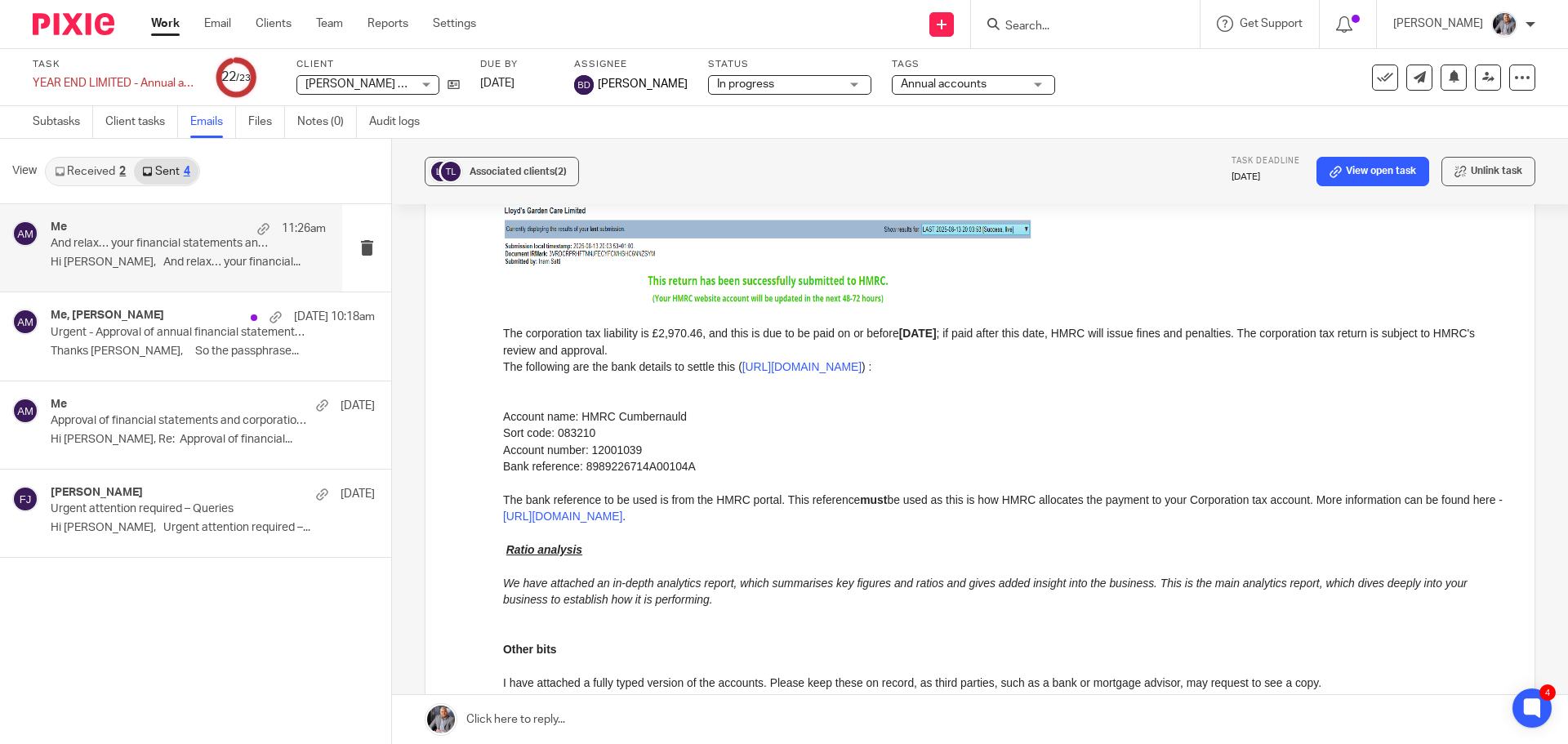
scroll to position [408, 0]
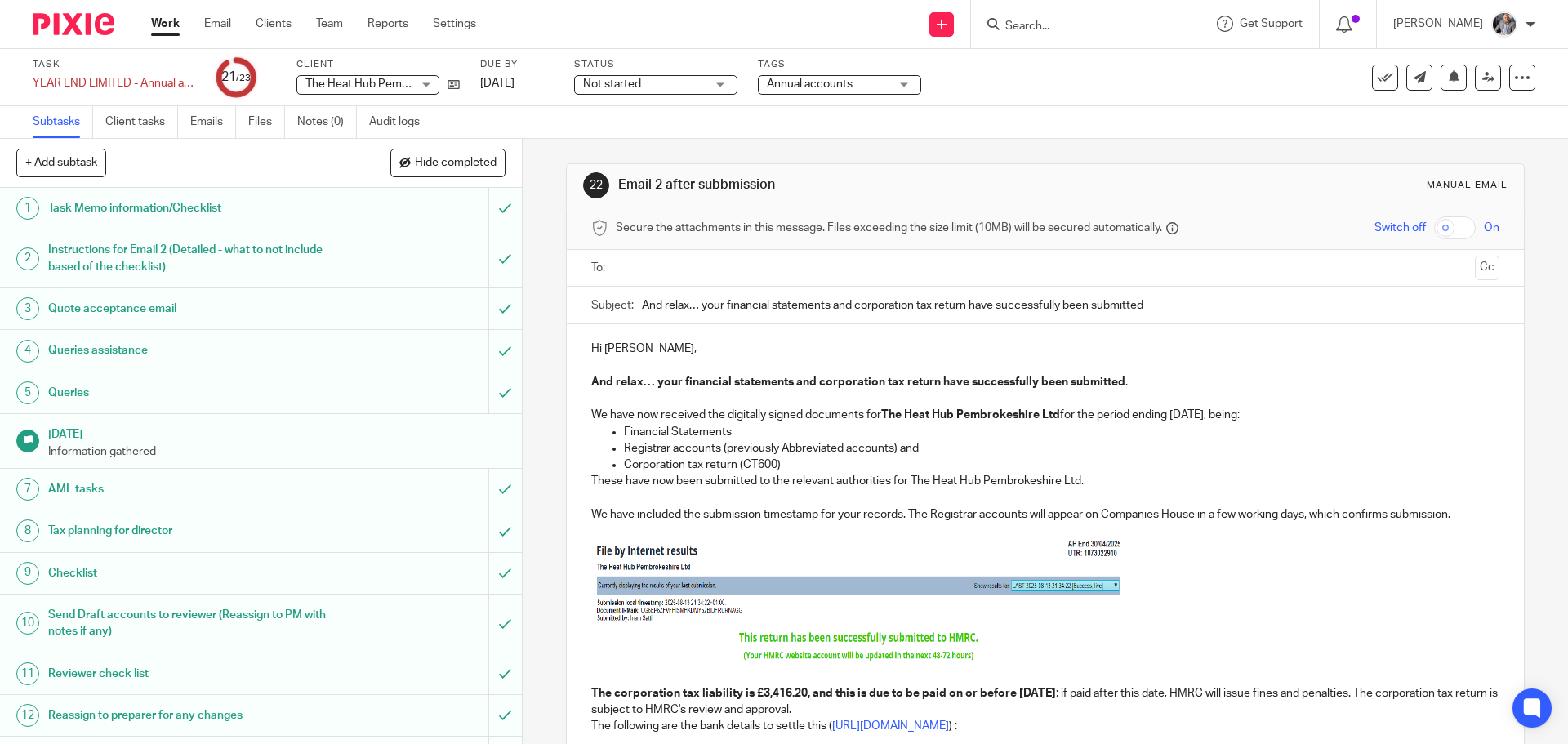
click at [694, 272] on input "text" at bounding box center [1045, 268] width 846 height 18
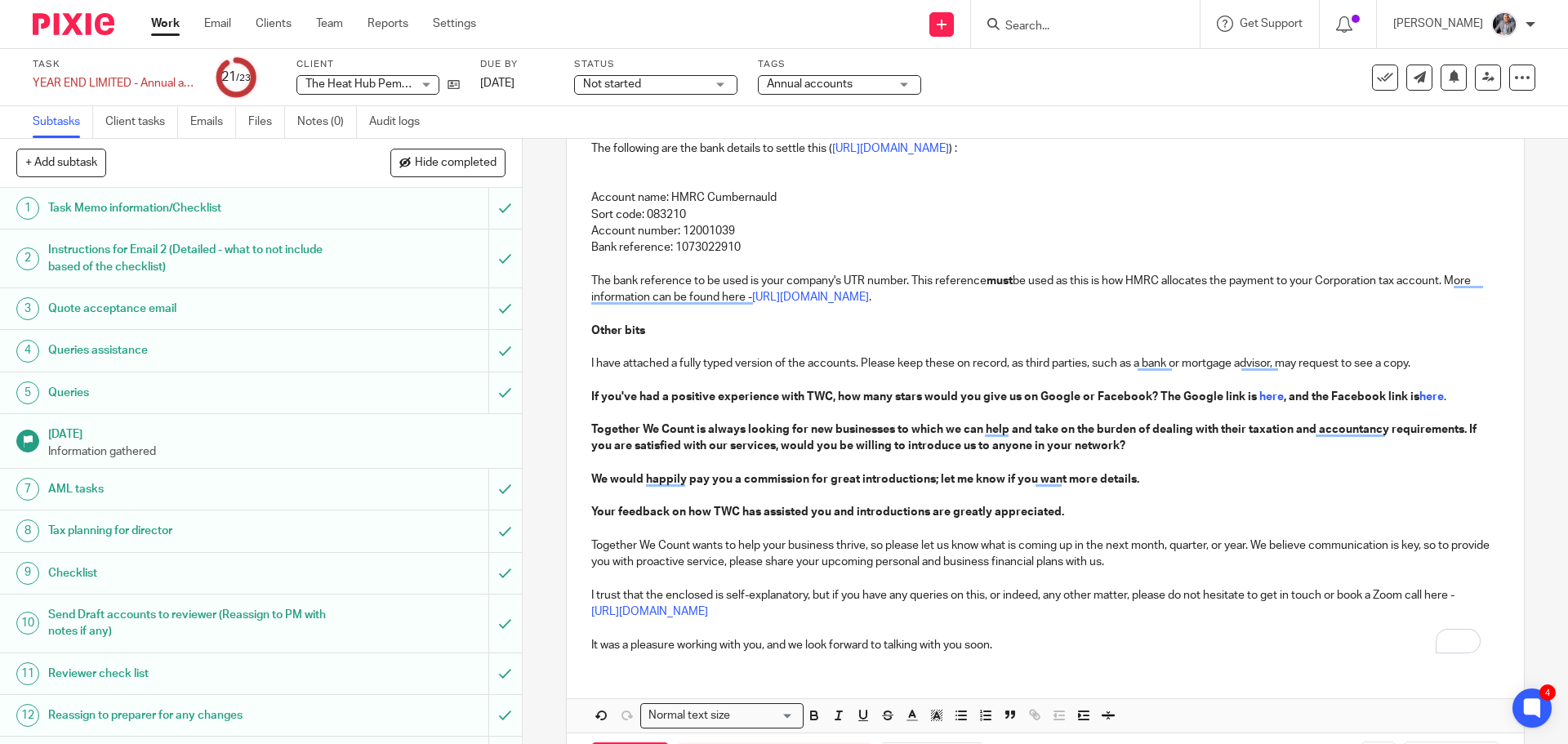
scroll to position [649, 0]
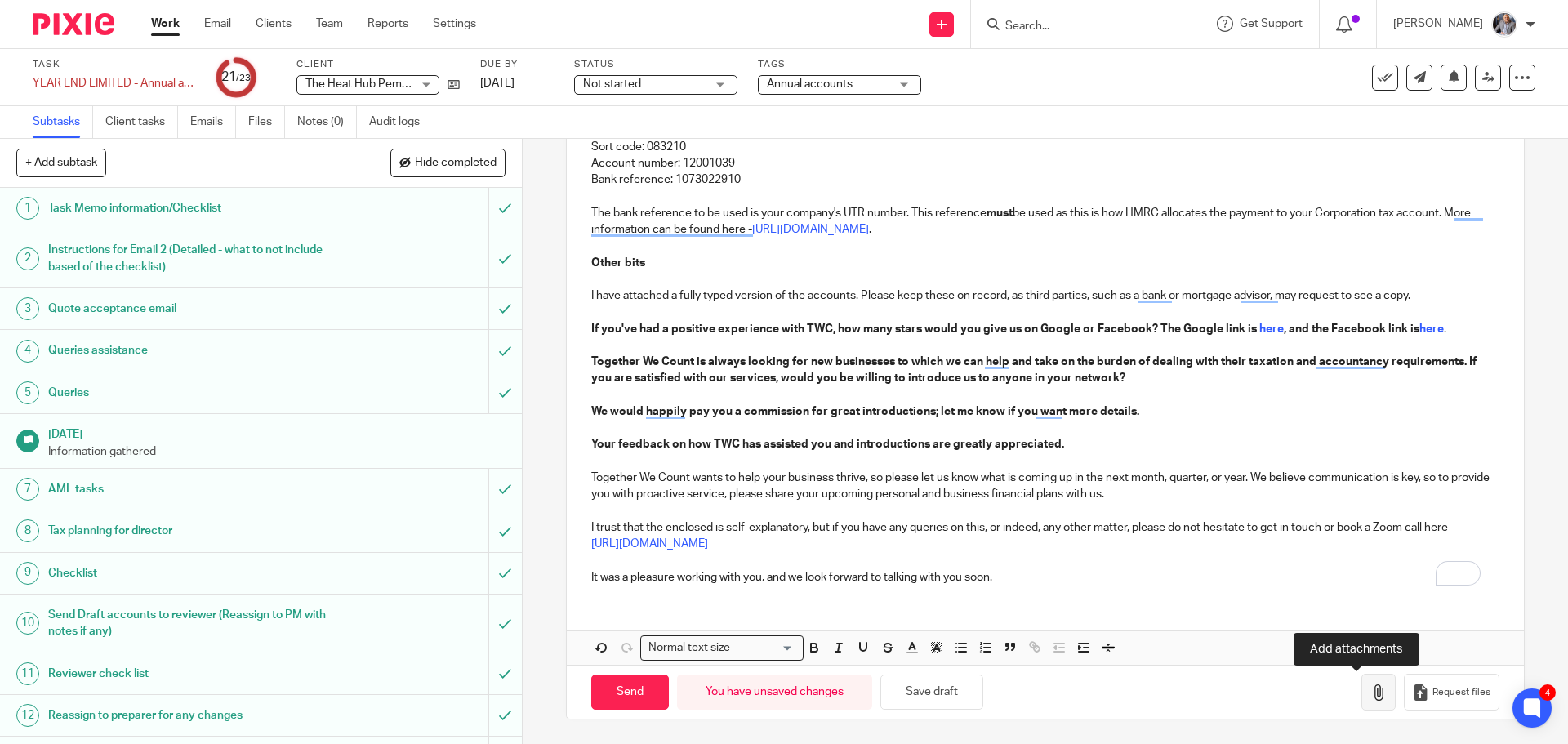
click at [1370, 689] on icon "button" at bounding box center [1378, 692] width 17 height 17
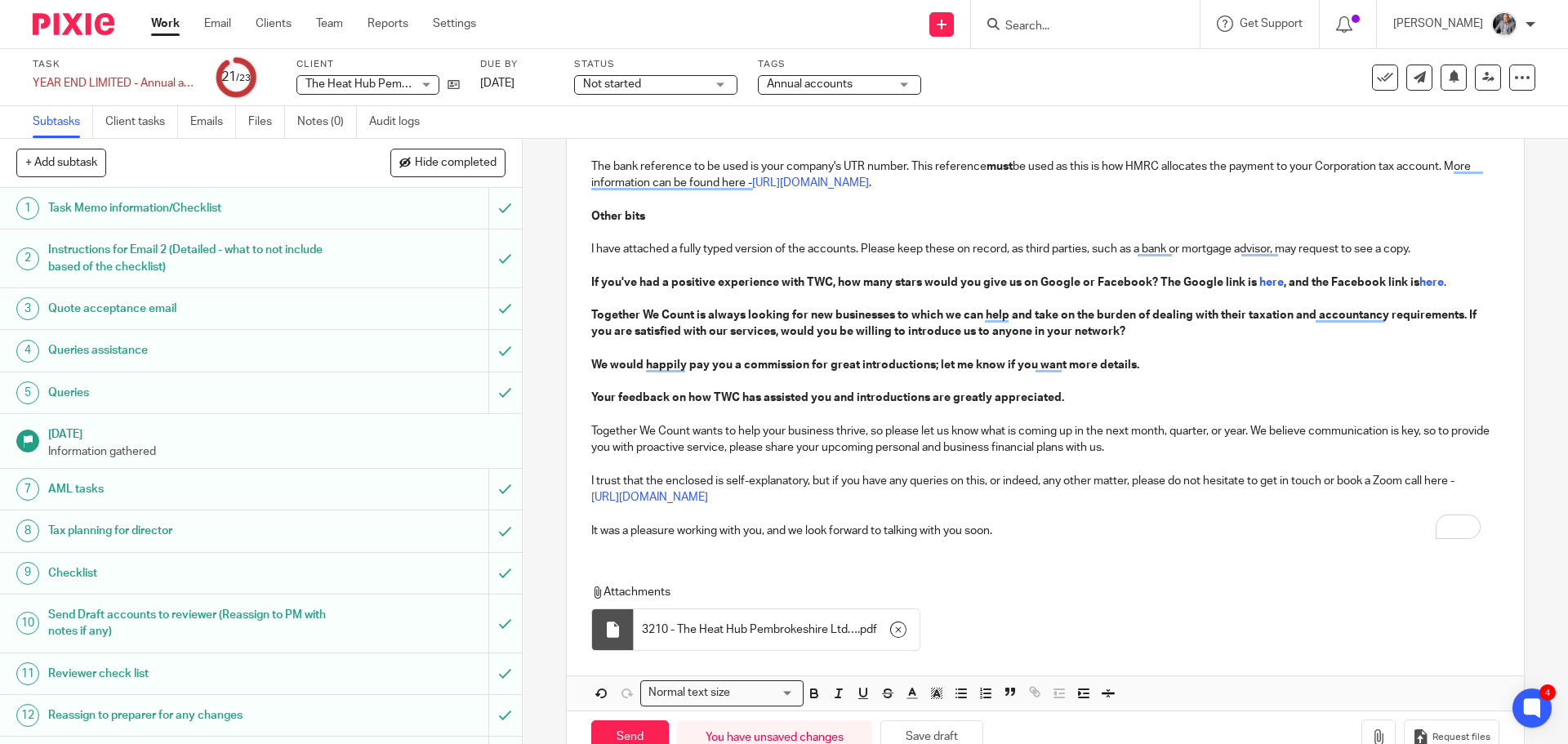
scroll to position [741, 0]
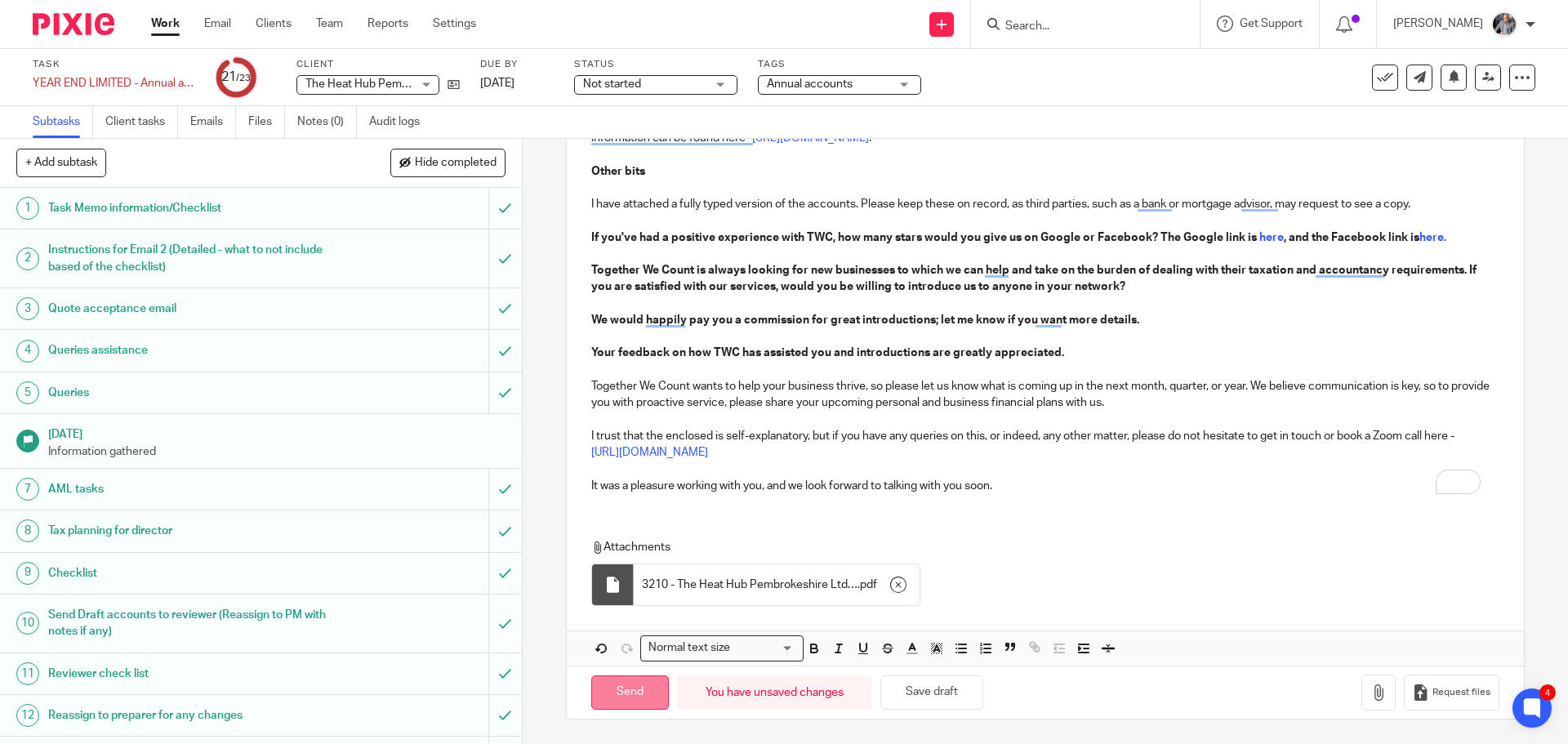
click at [611, 685] on input "Send" at bounding box center [630, 692] width 77 height 35
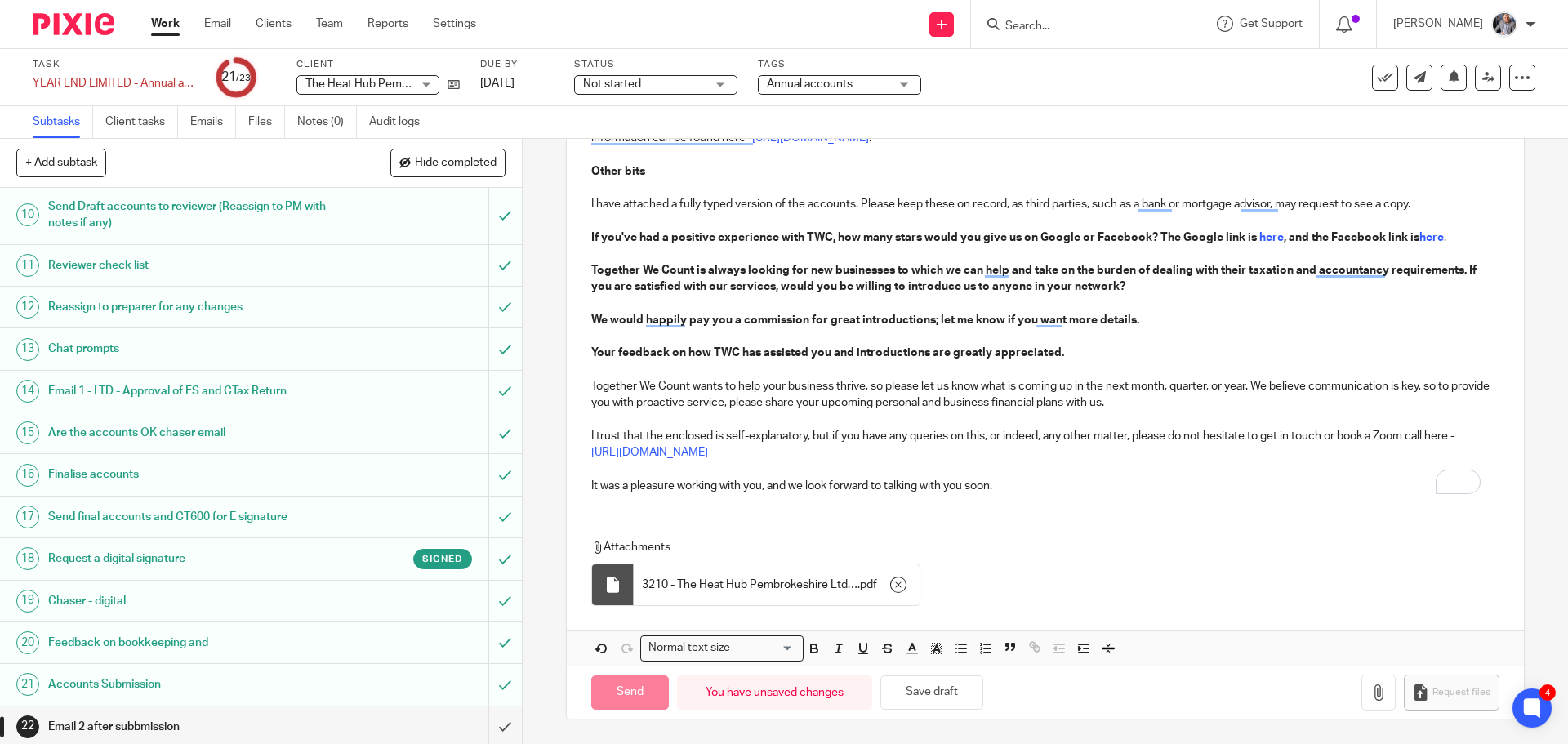
scroll to position [454, 0]
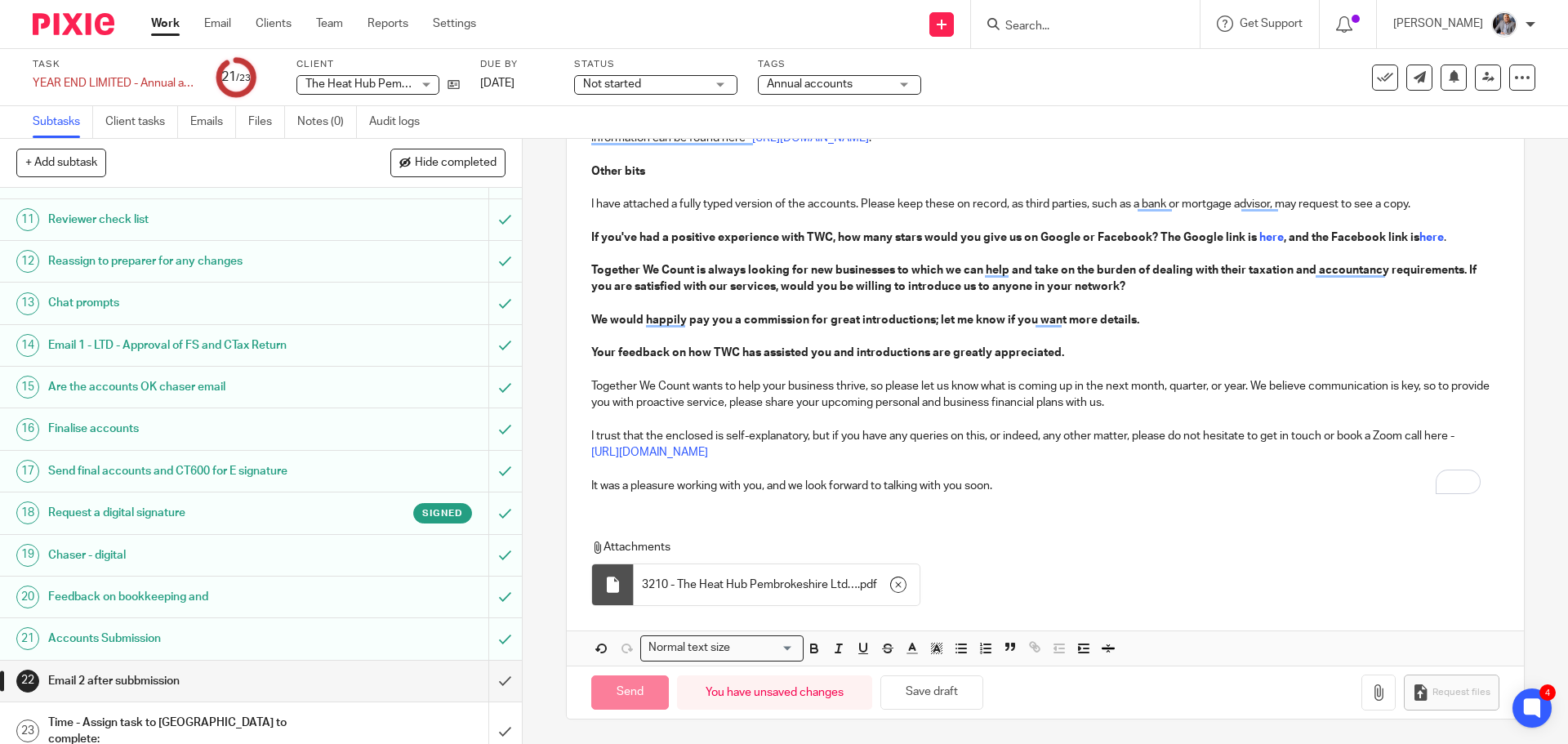
type input "Sent"
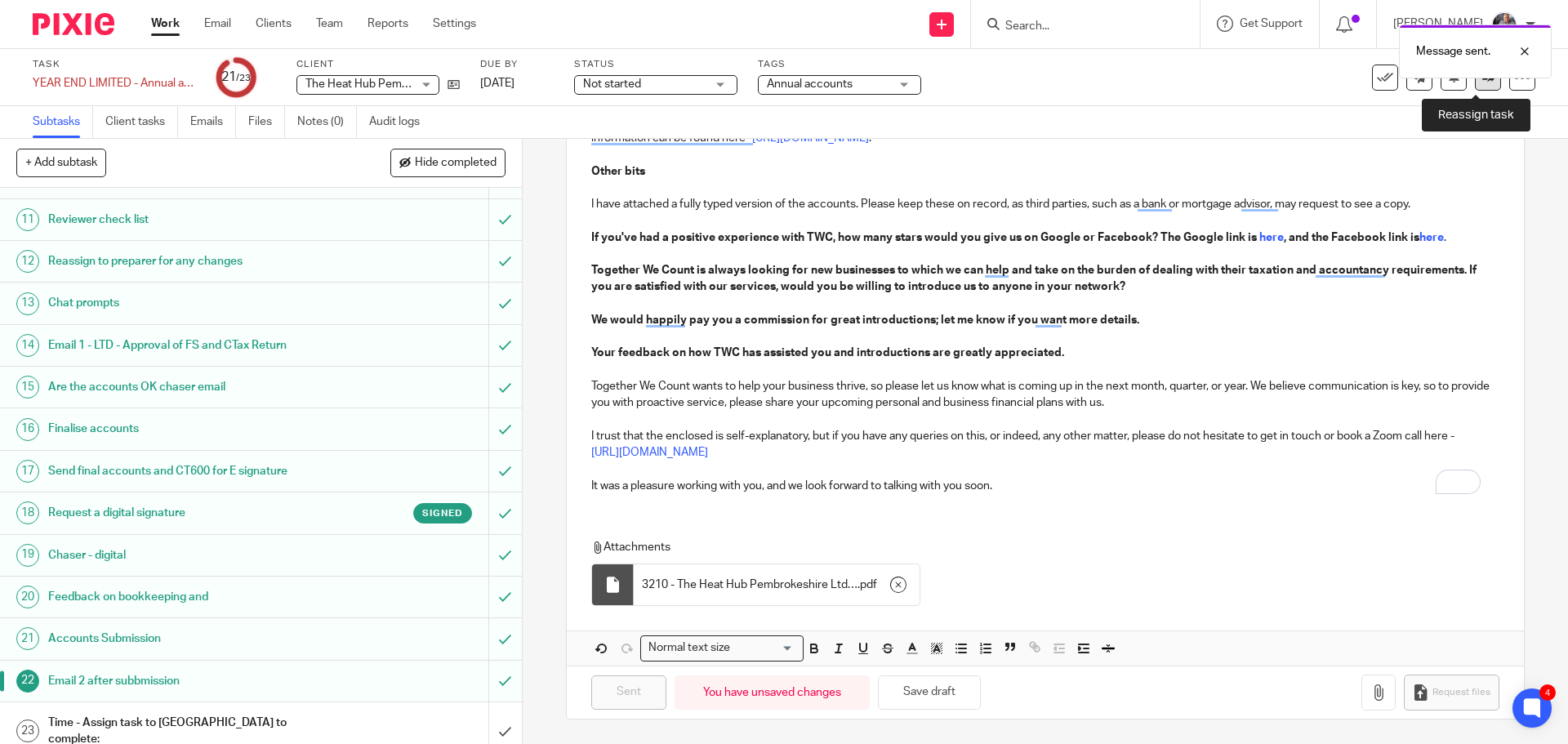
click at [1476, 87] on link at bounding box center [1488, 77] width 26 height 26
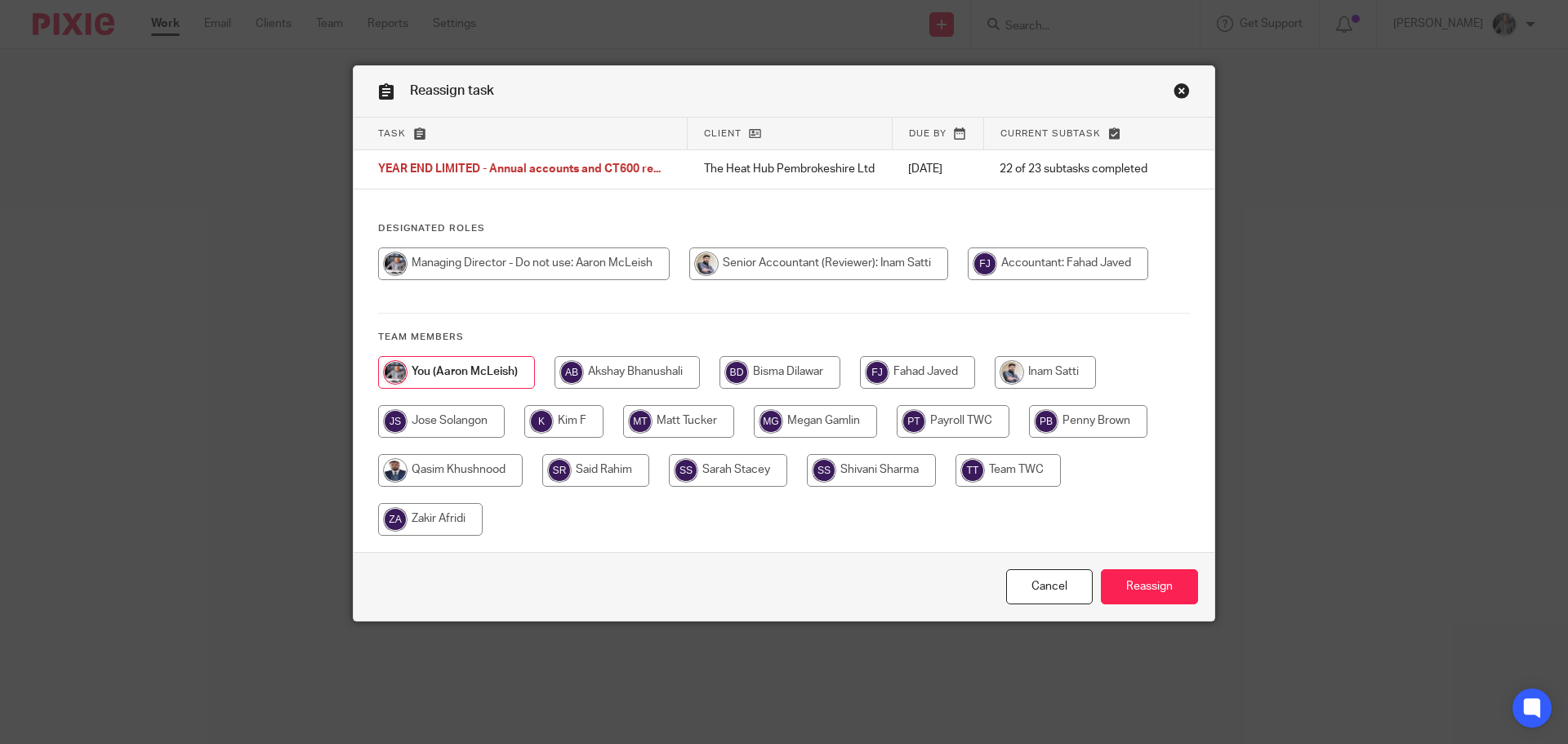
click at [757, 380] on input "radio" at bounding box center [780, 372] width 121 height 32
radio input "true"
click at [1163, 598] on input "Reassign" at bounding box center [1149, 586] width 97 height 35
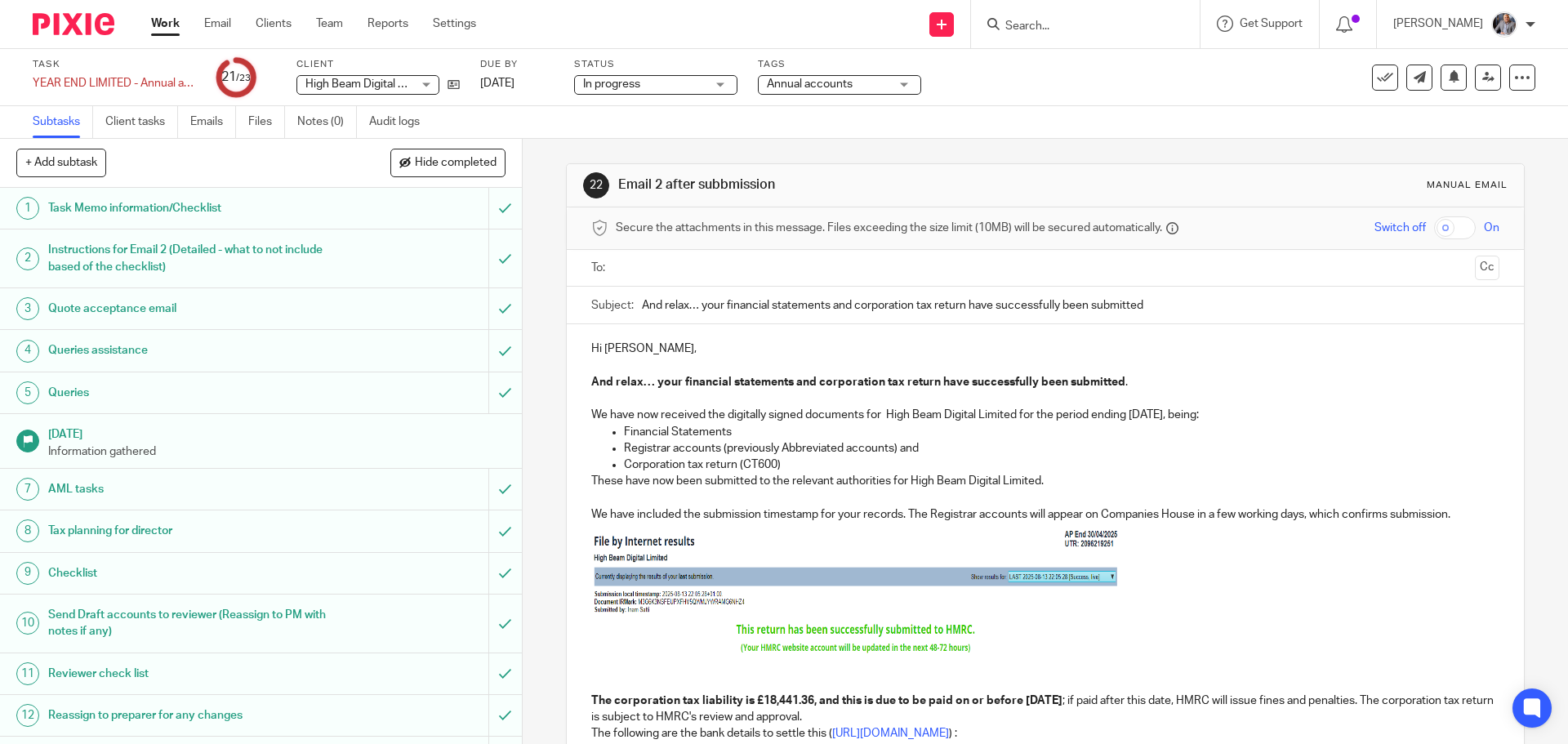
click at [722, 267] on input "text" at bounding box center [1045, 268] width 846 height 18
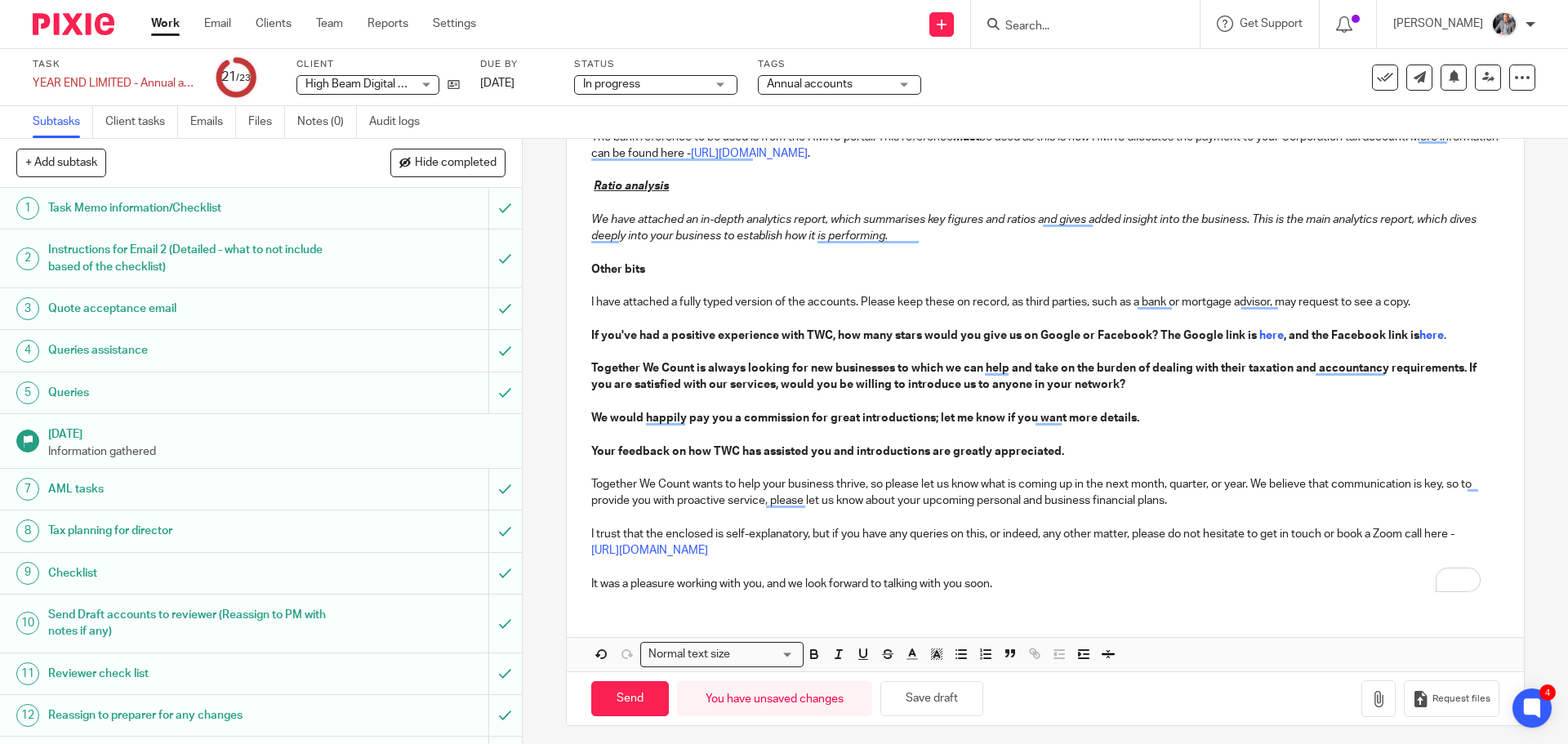
scroll to position [739, 0]
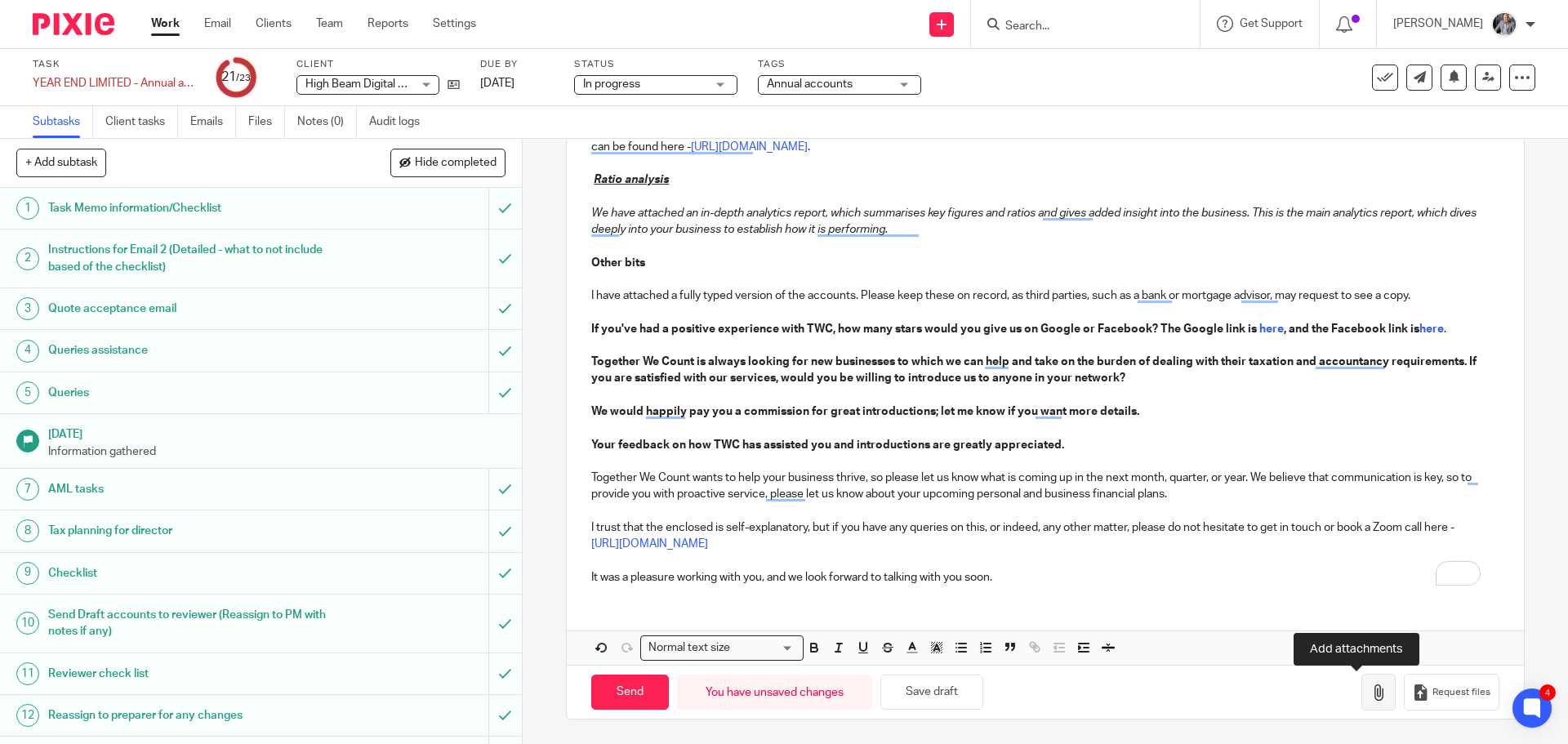
click at [1370, 694] on icon "button" at bounding box center [1378, 692] width 17 height 17
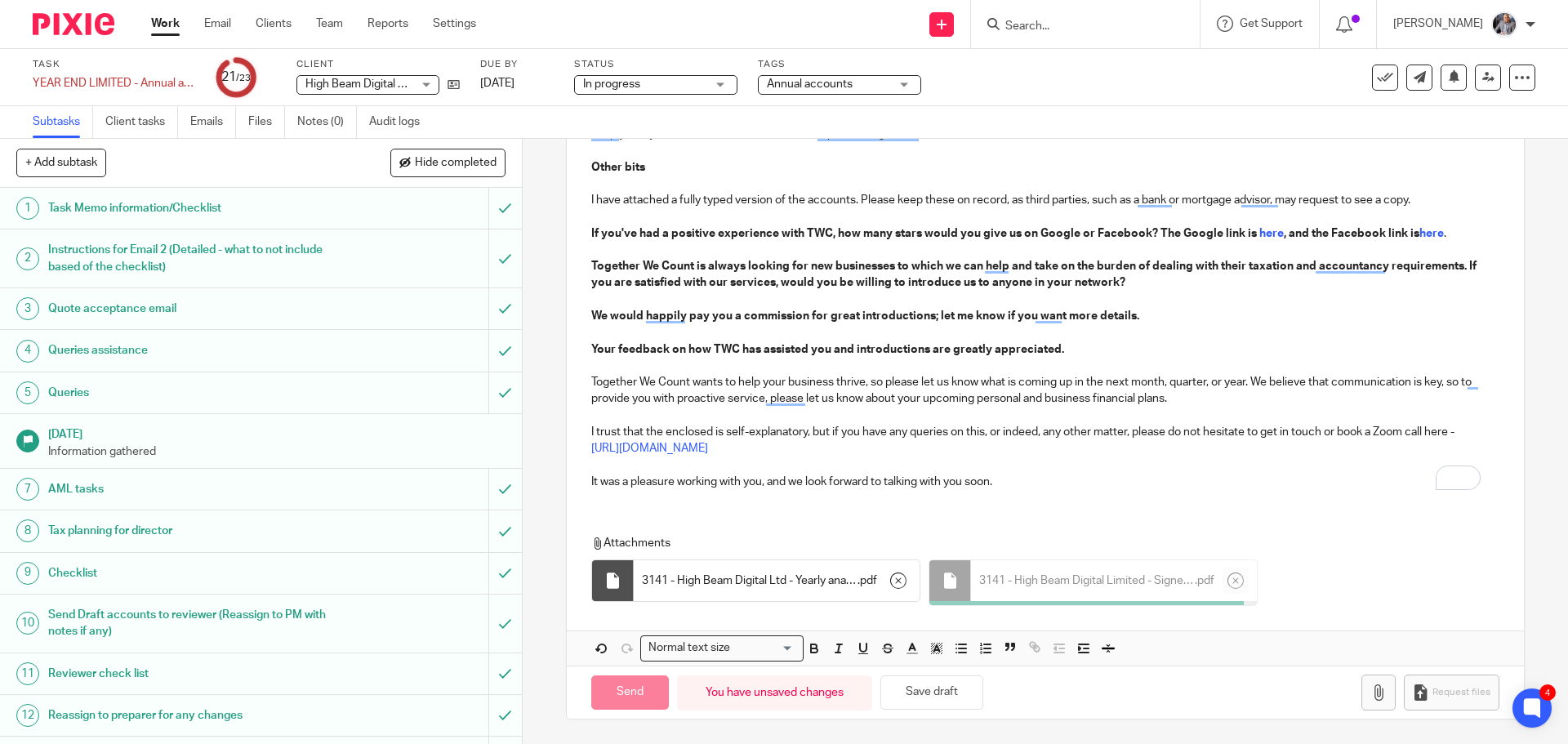
scroll to position [831, 0]
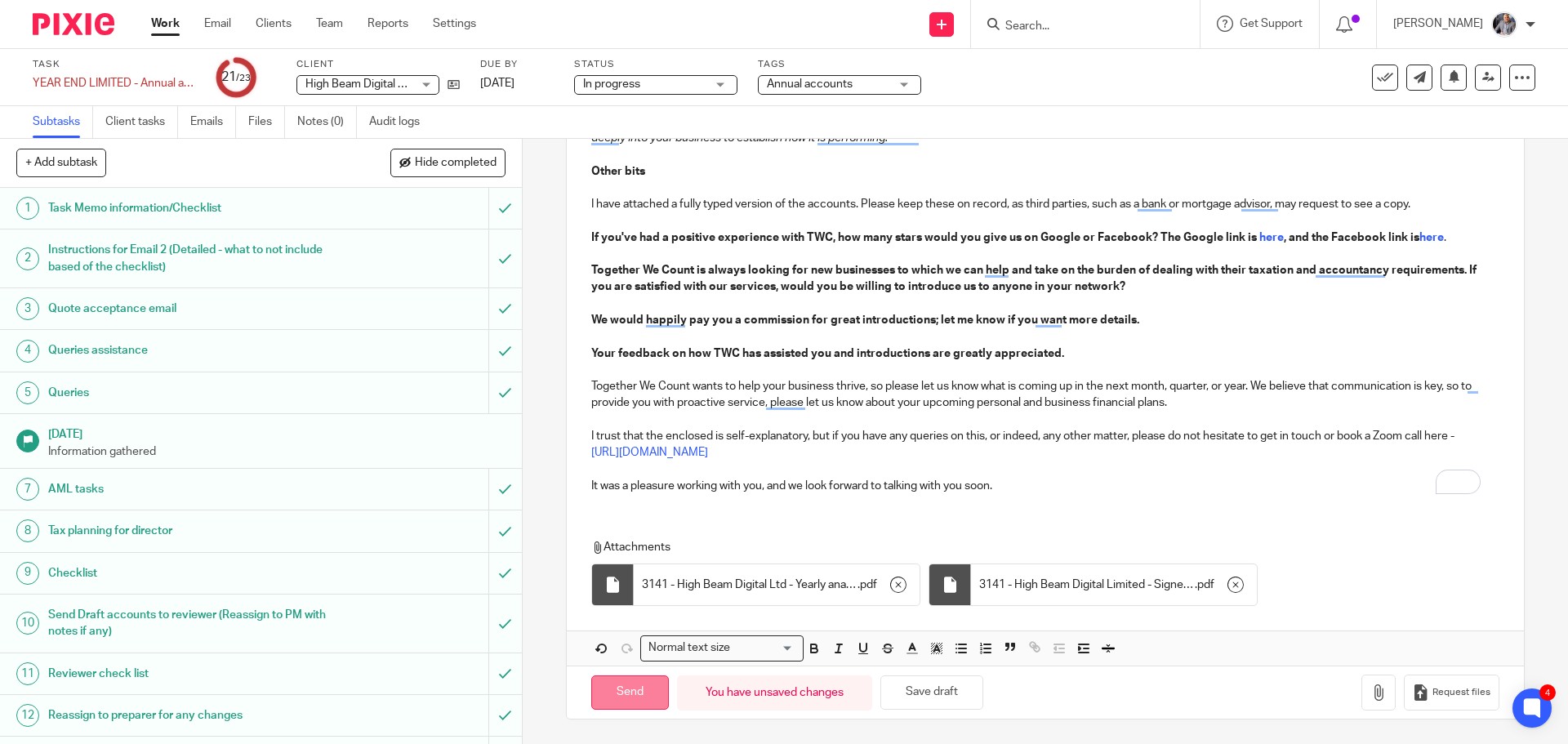
click at [633, 692] on input "Send" at bounding box center [630, 692] width 77 height 35
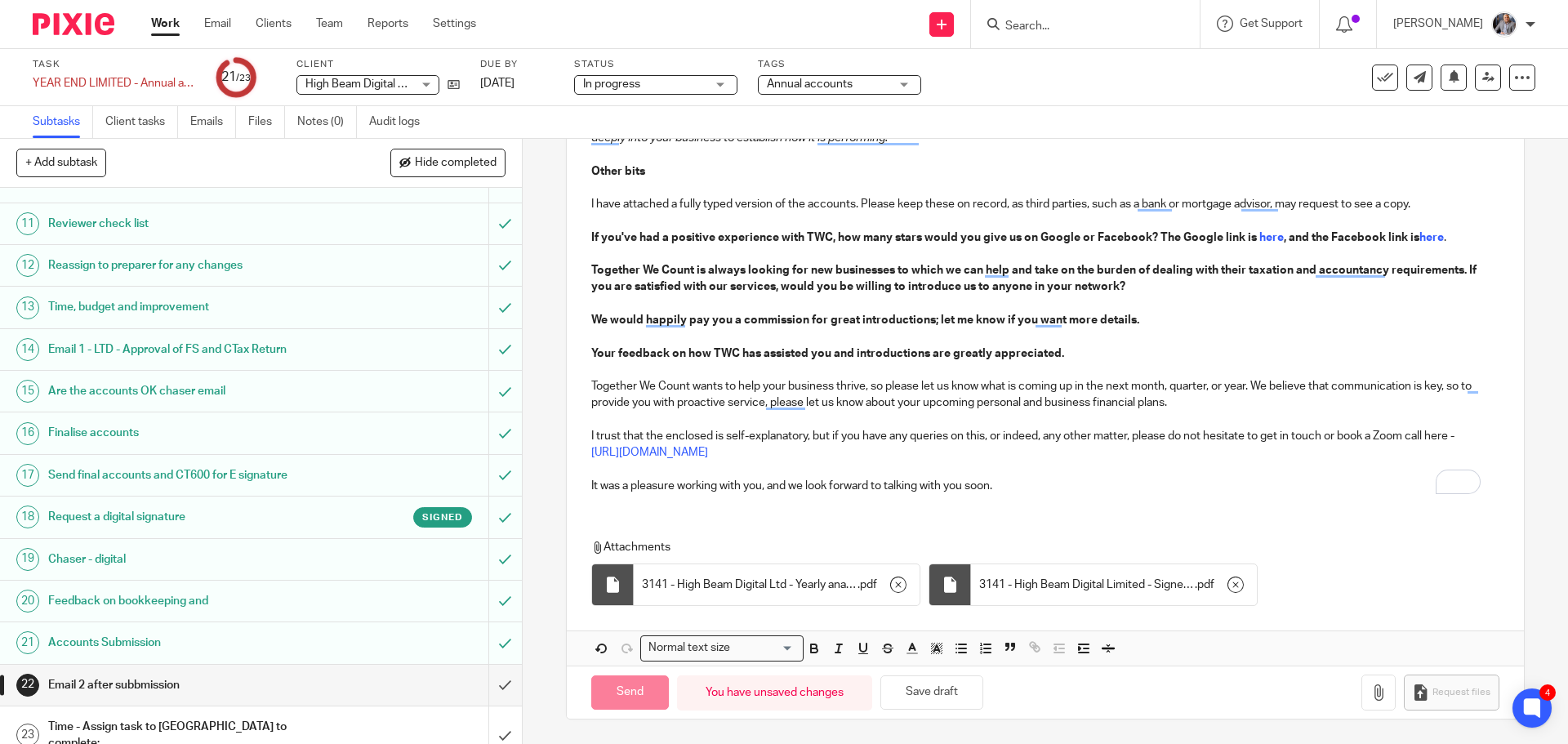
scroll to position [454, 0]
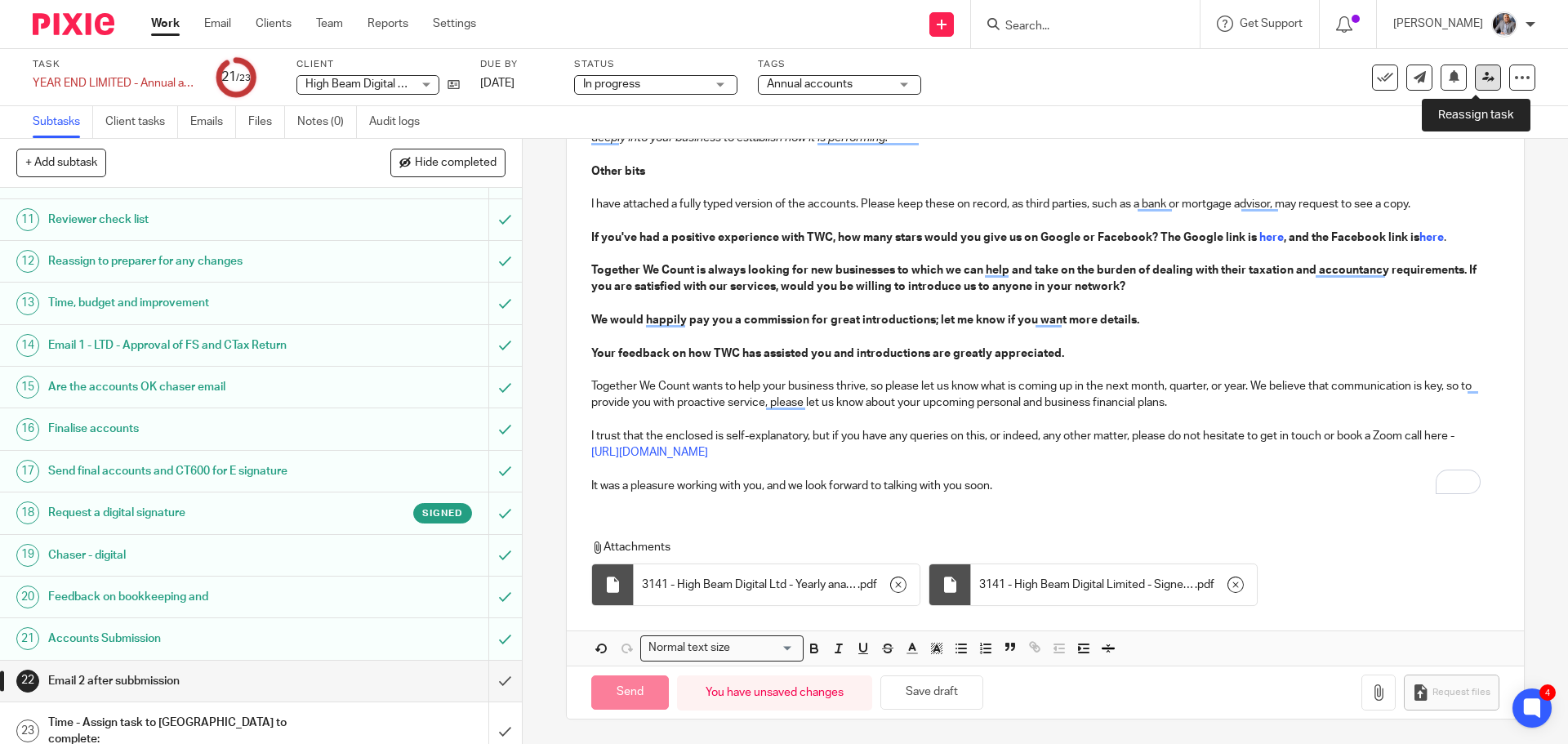
click at [1475, 88] on link at bounding box center [1488, 77] width 26 height 26
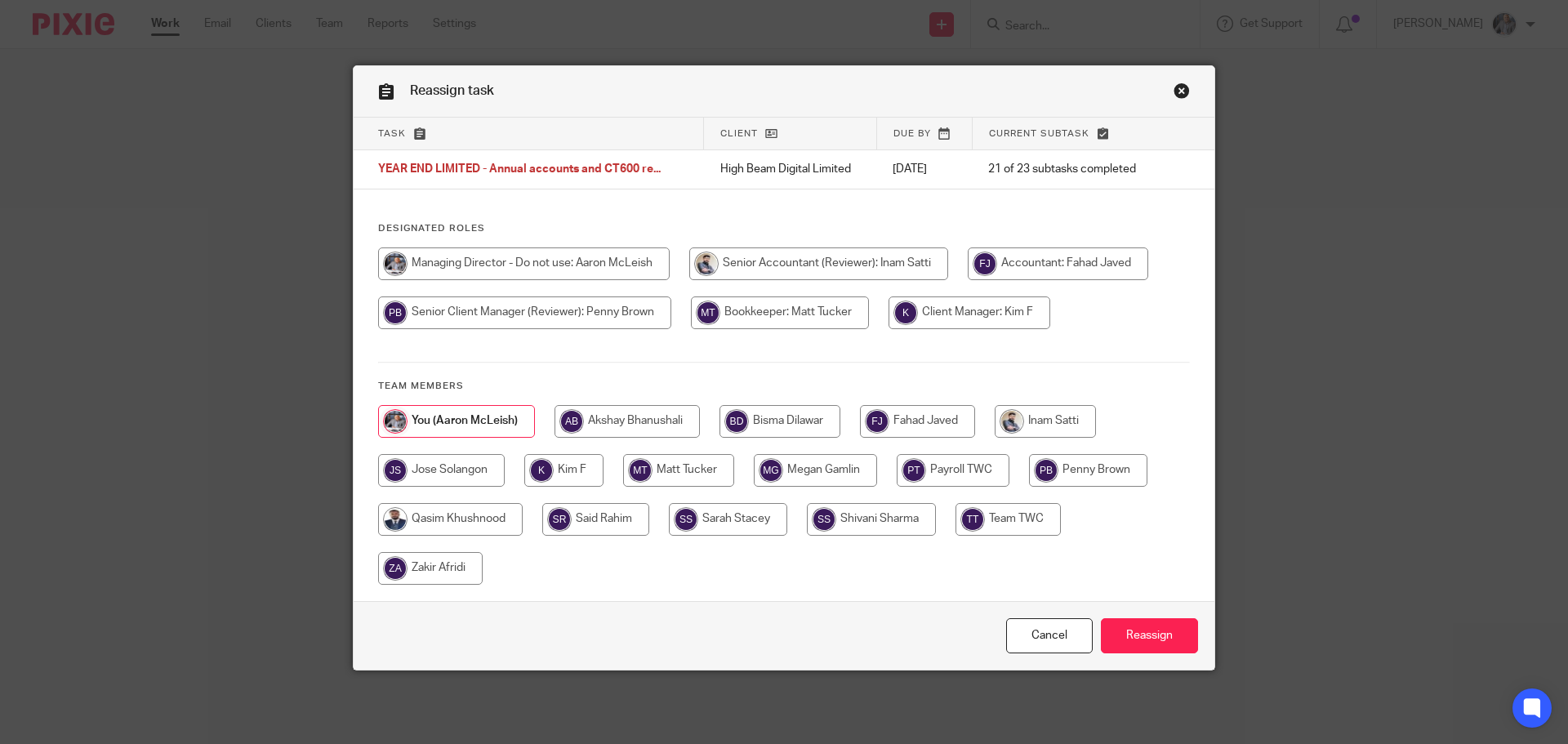
click at [780, 418] on input "radio" at bounding box center [780, 420] width 121 height 32
radio input "true"
click at [1165, 640] on input "Reassign" at bounding box center [1149, 635] width 97 height 35
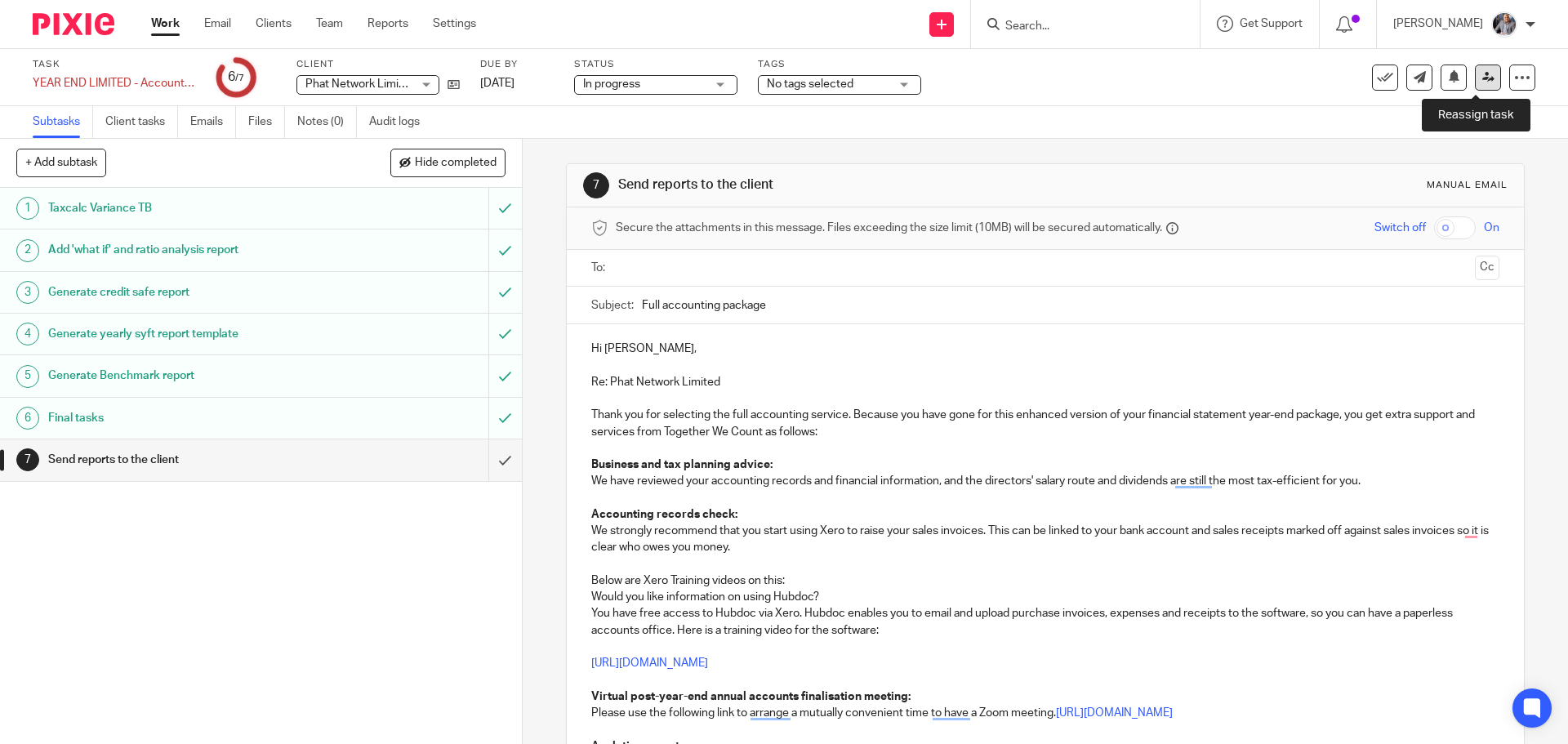
click at [1483, 76] on icon at bounding box center [1489, 77] width 12 height 12
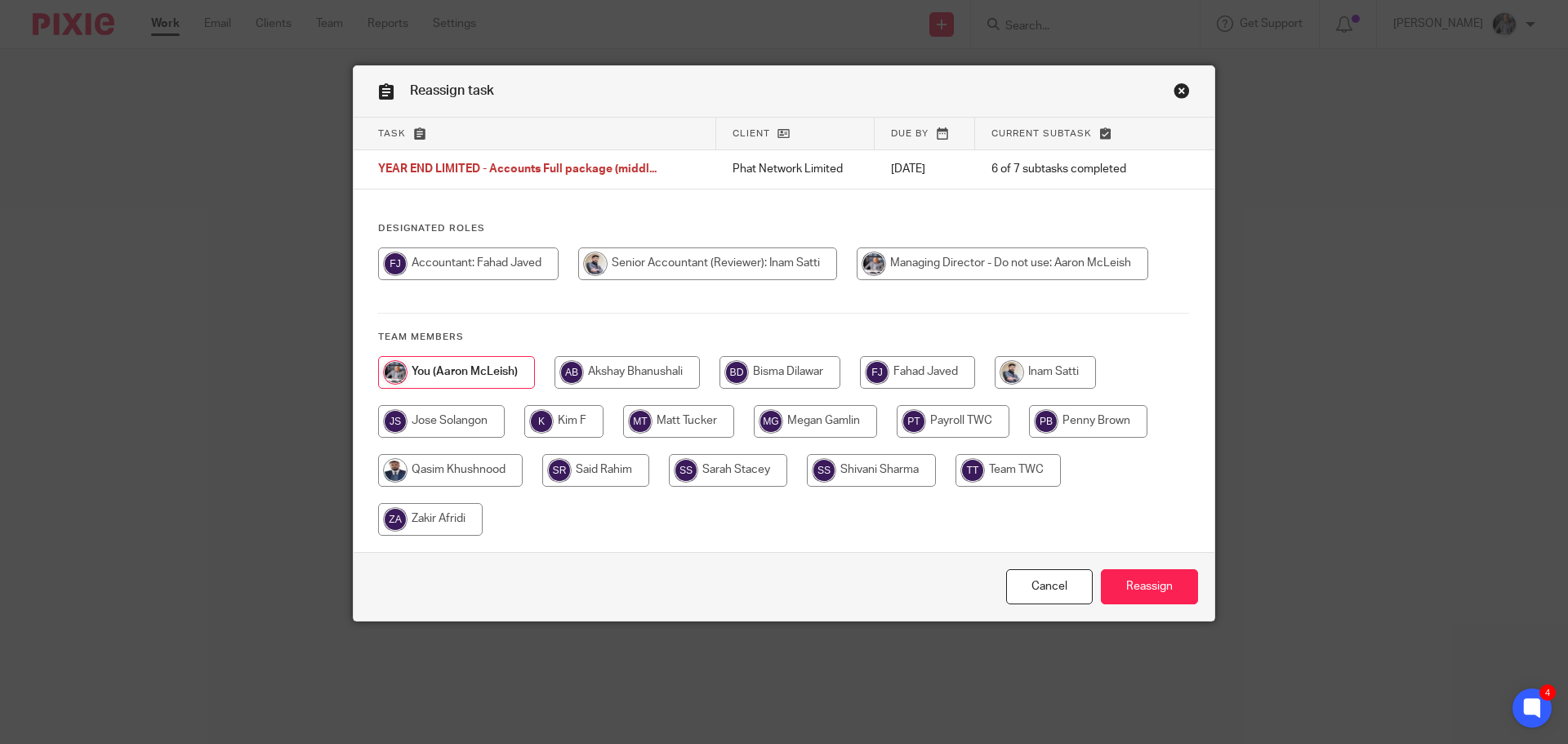
click at [1097, 420] on input "radio" at bounding box center [1088, 420] width 119 height 32
radio input "true"
click at [1143, 582] on input "Reassign" at bounding box center [1149, 586] width 97 height 35
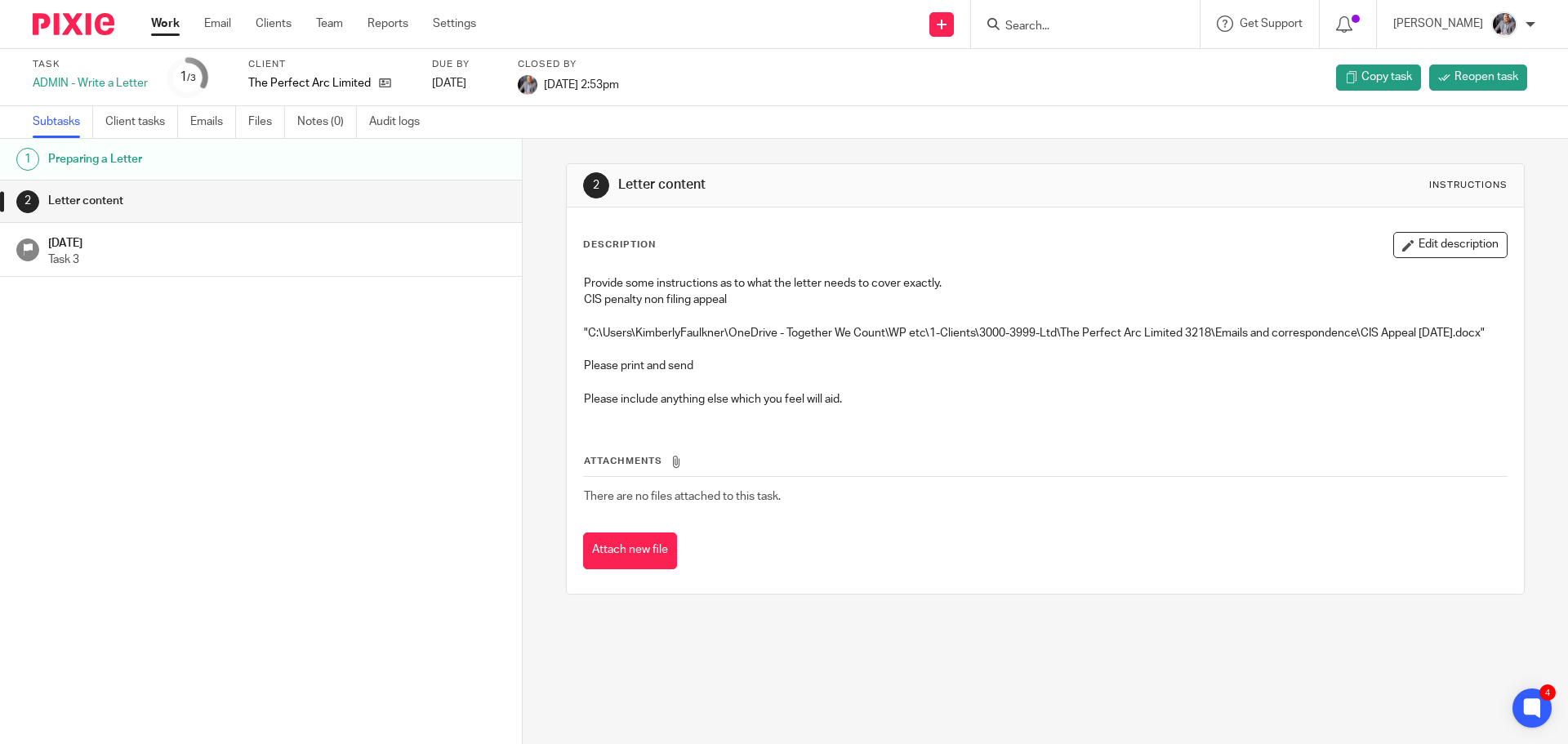
drag, startPoint x: 1090, startPoint y: 24, endPoint x: 1073, endPoint y: 25, distance: 17.0
click at [1083, 23] on input "Search" at bounding box center [1076, 26] width 147 height 15
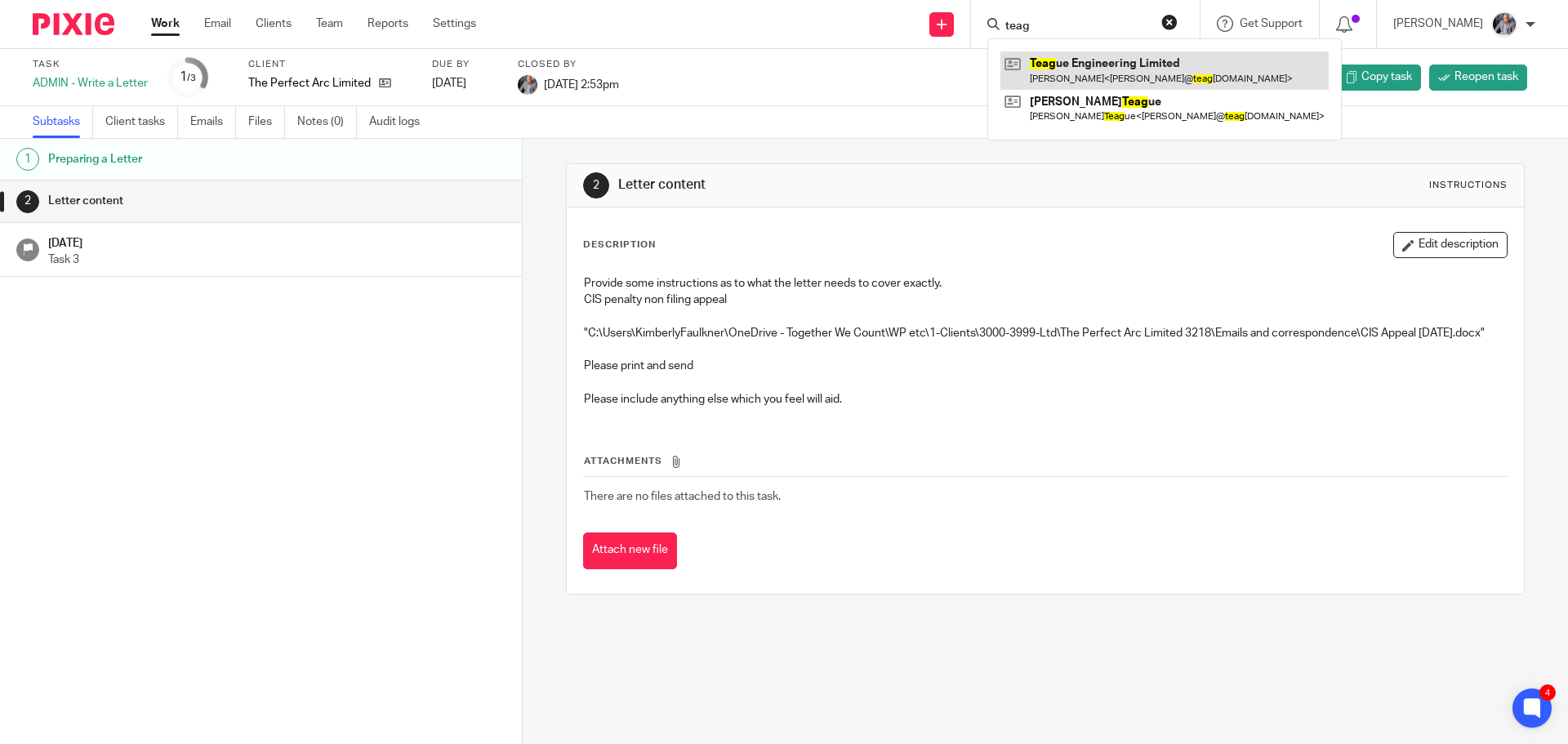
type input "teag"
click at [1108, 75] on link at bounding box center [1165, 70] width 328 height 38
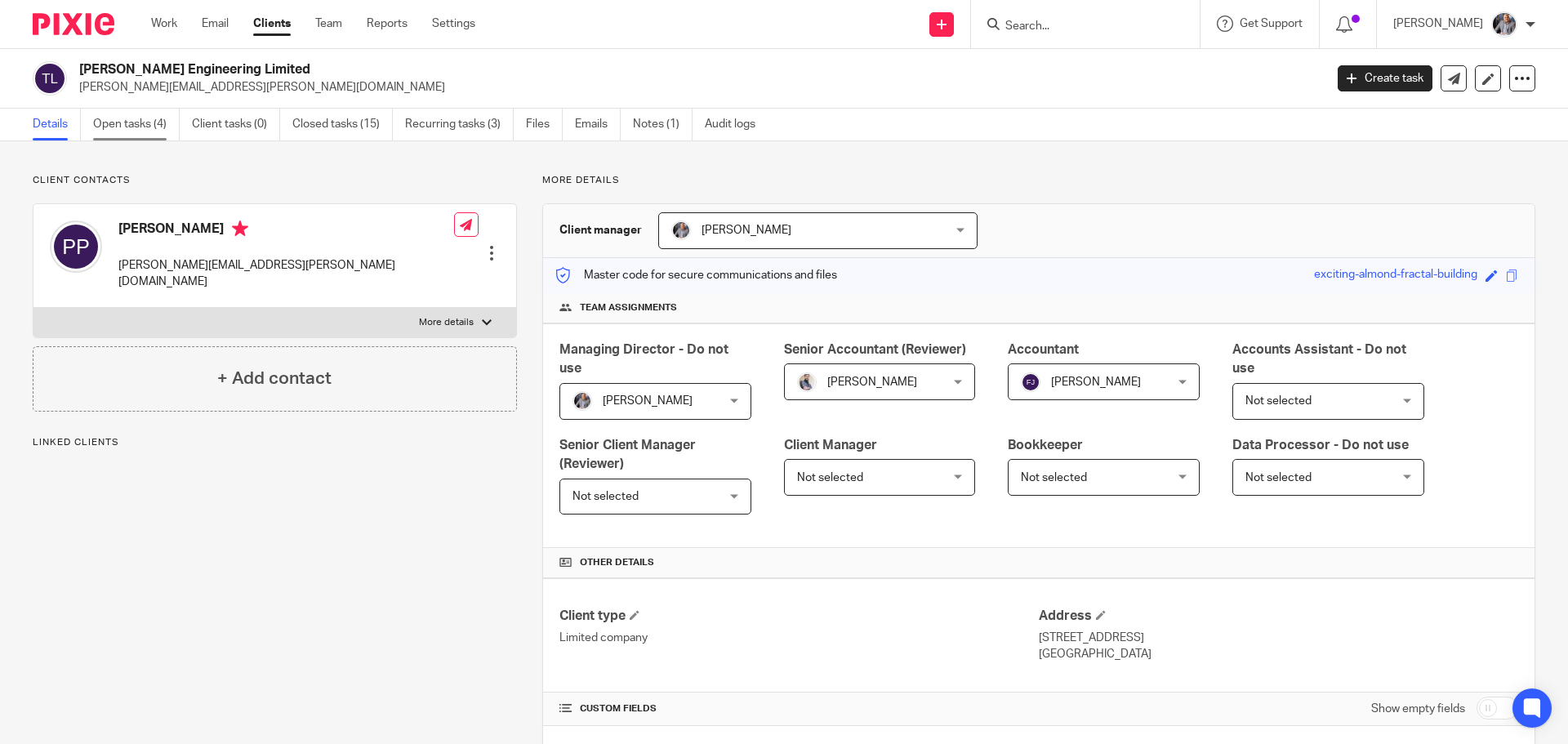
click at [149, 134] on link "Open tasks (4)" at bounding box center [136, 125] width 87 height 32
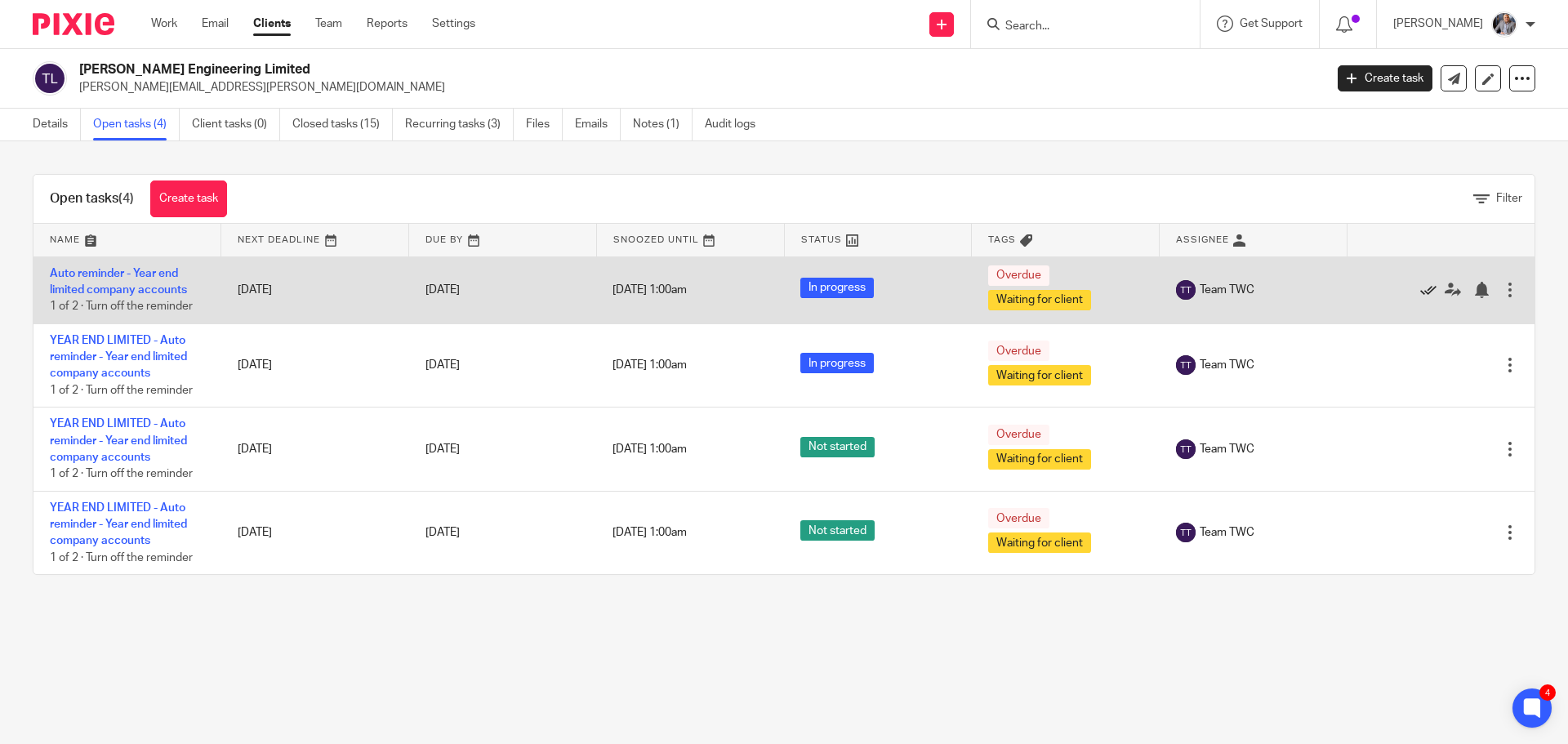
click at [1421, 287] on icon at bounding box center [1428, 290] width 17 height 17
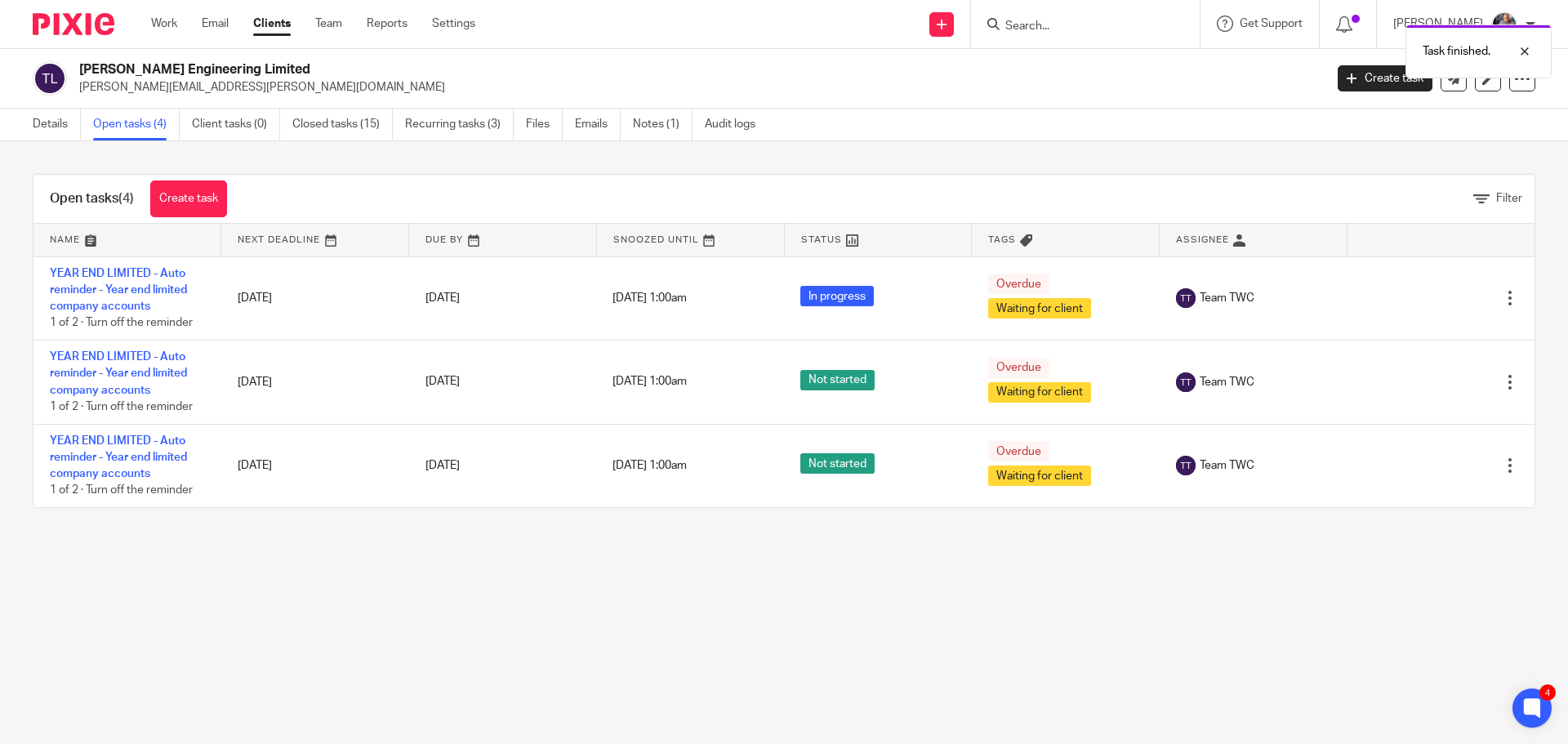
click at [1401, 286] on div "Edit task Delete" at bounding box center [1441, 297] width 155 height 41
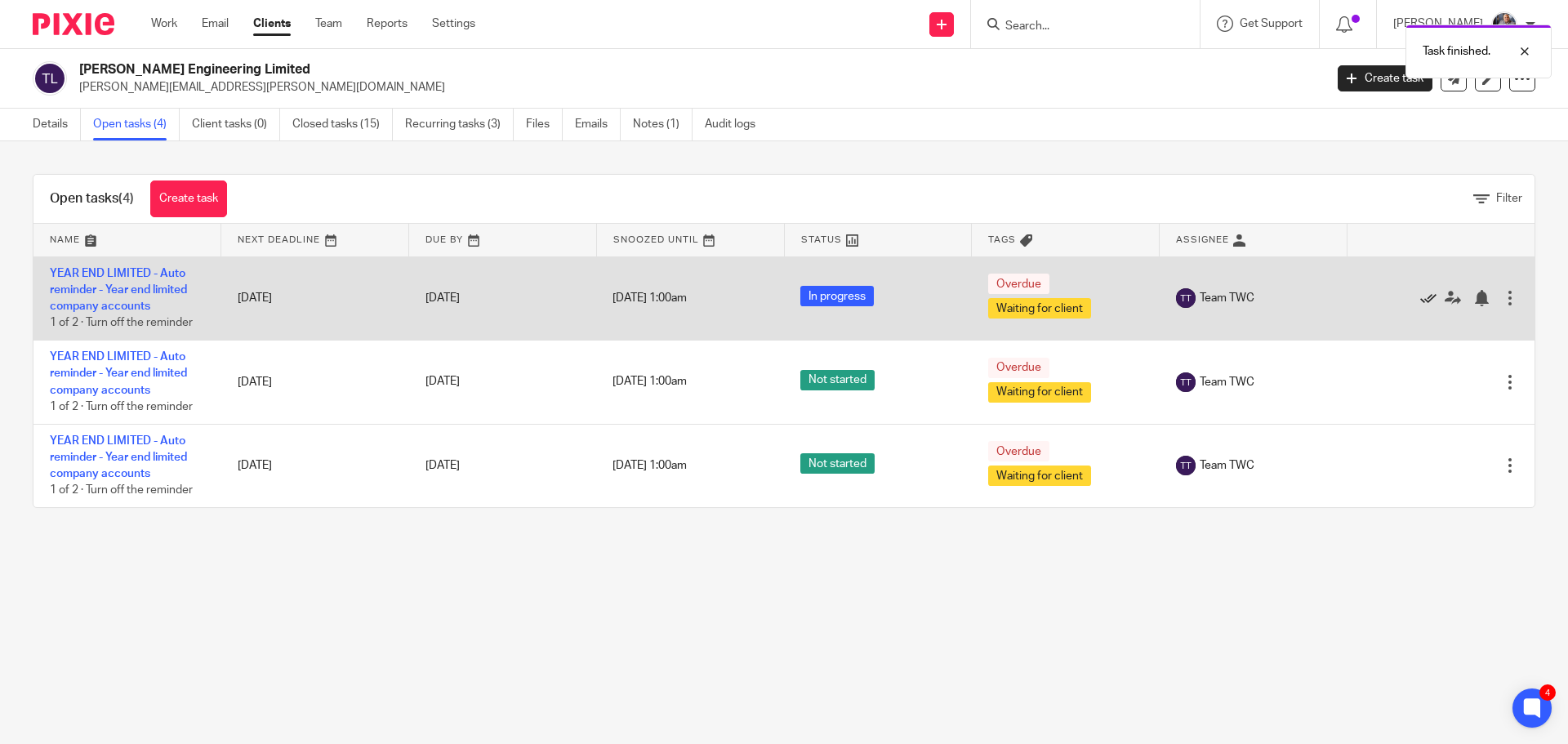
click at [1421, 299] on icon at bounding box center [1428, 297] width 17 height 17
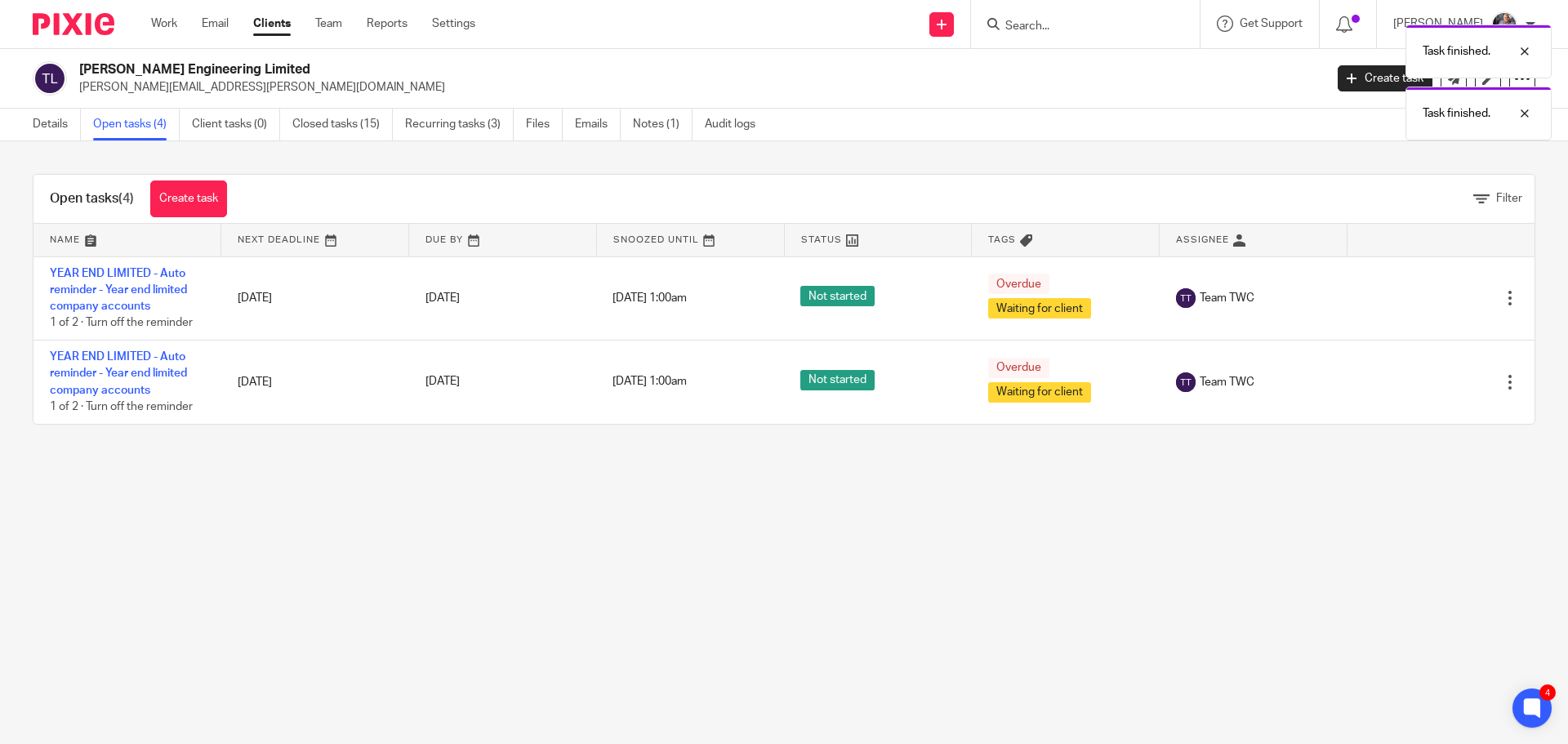
click at [1421, 299] on icon at bounding box center [1428, 297] width 17 height 17
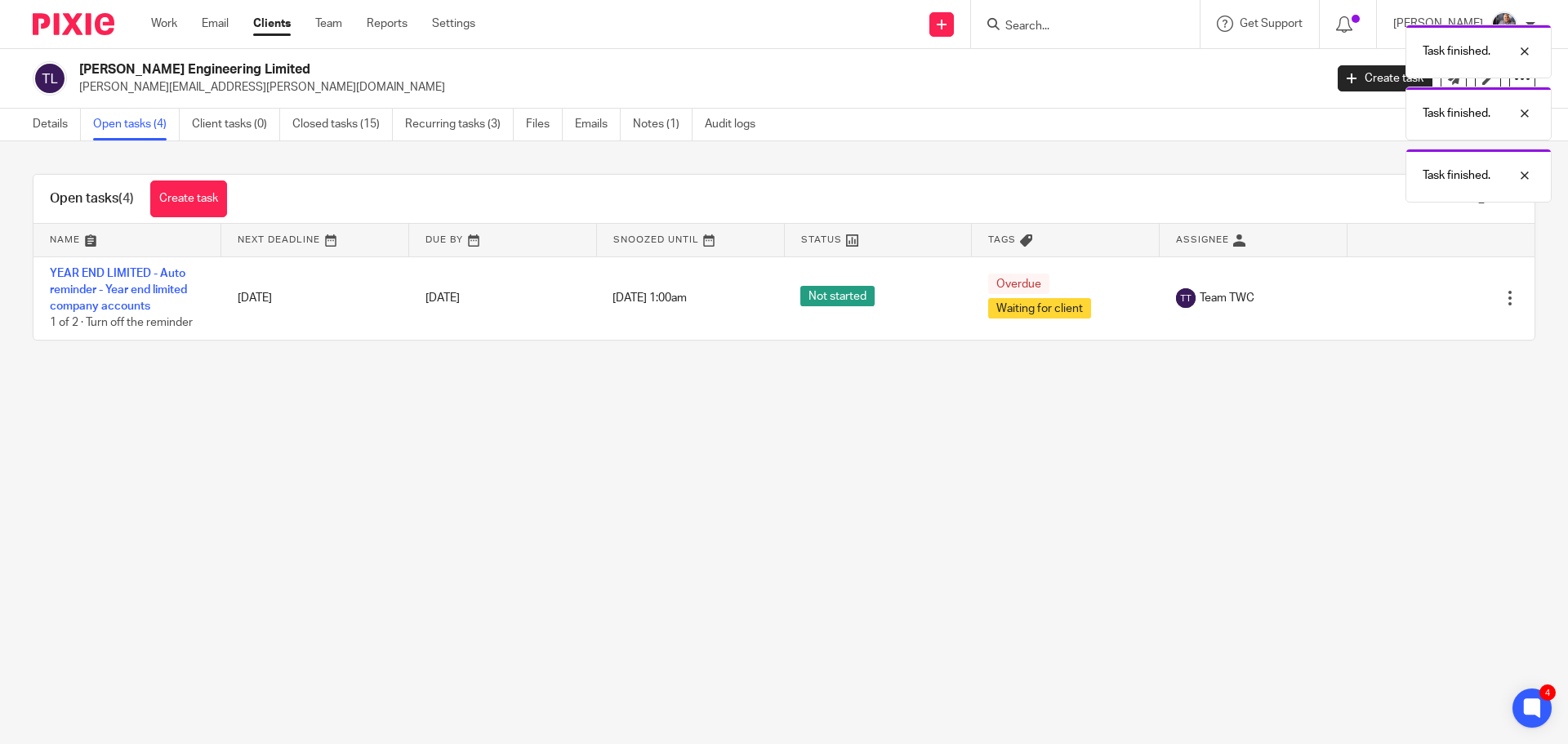
click at [1421, 299] on icon at bounding box center [1428, 297] width 17 height 17
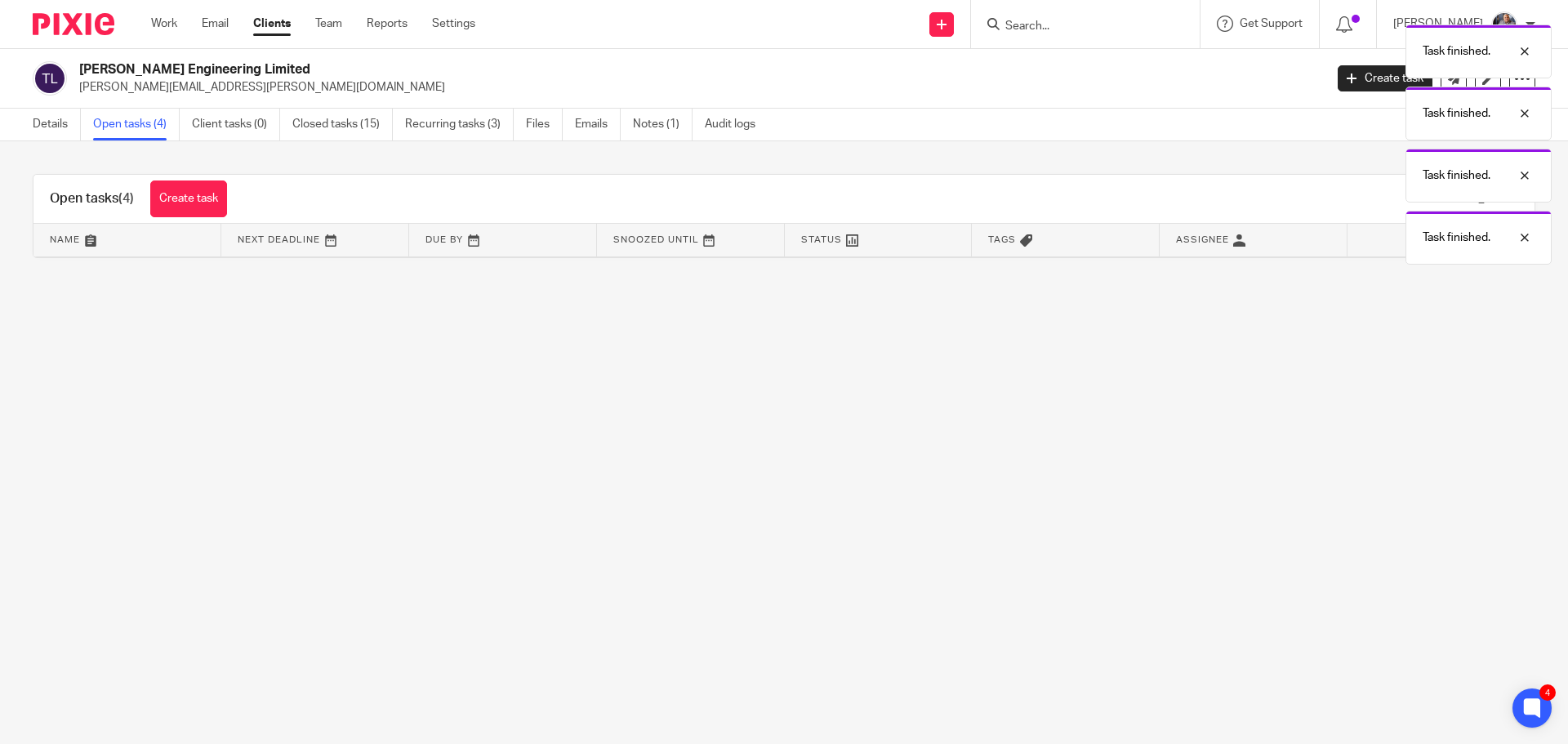
click at [1347, 81] on div "Task finished. Task finished. Task finished. Task finished." at bounding box center [1168, 140] width 768 height 248
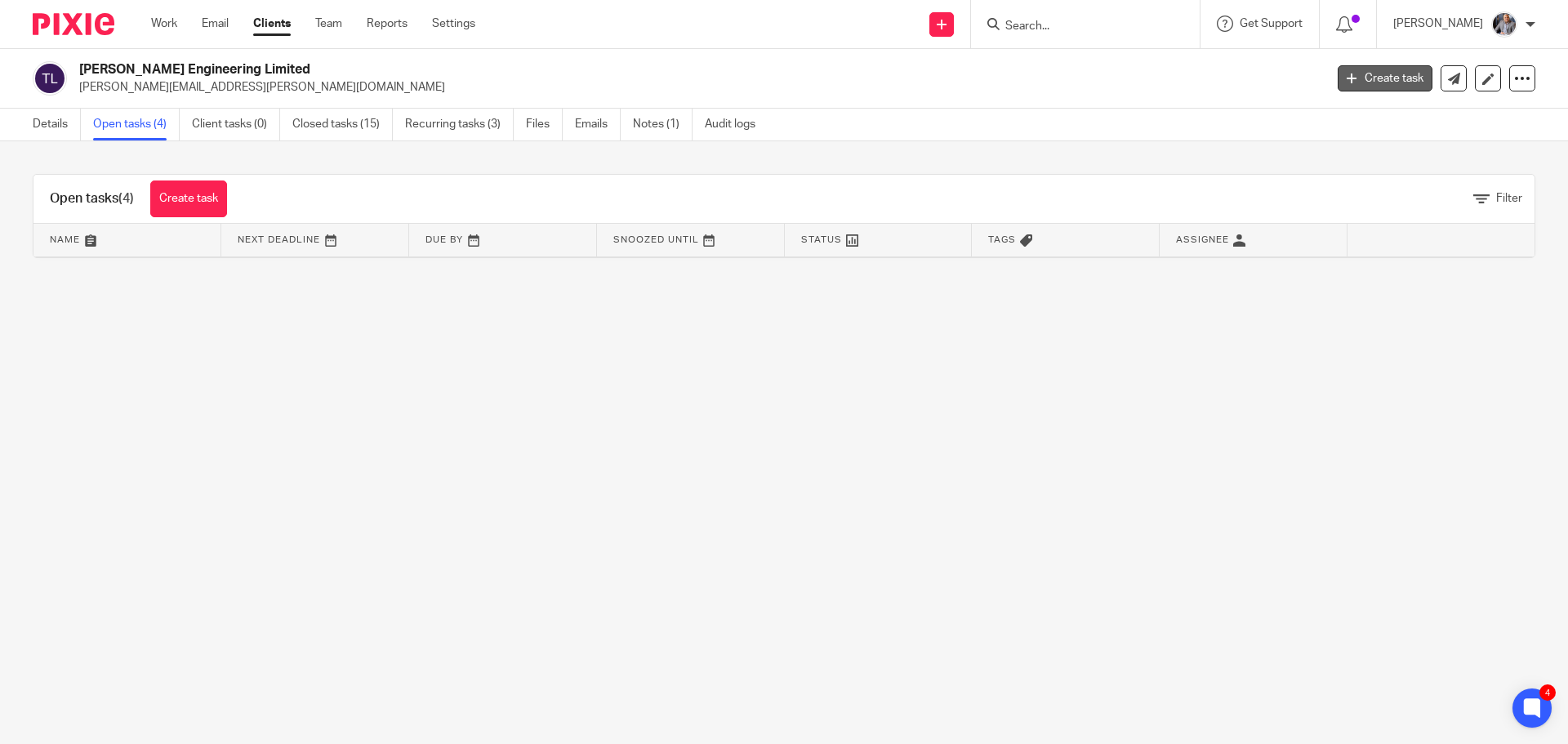
click at [1370, 80] on link "Create task" at bounding box center [1385, 78] width 95 height 26
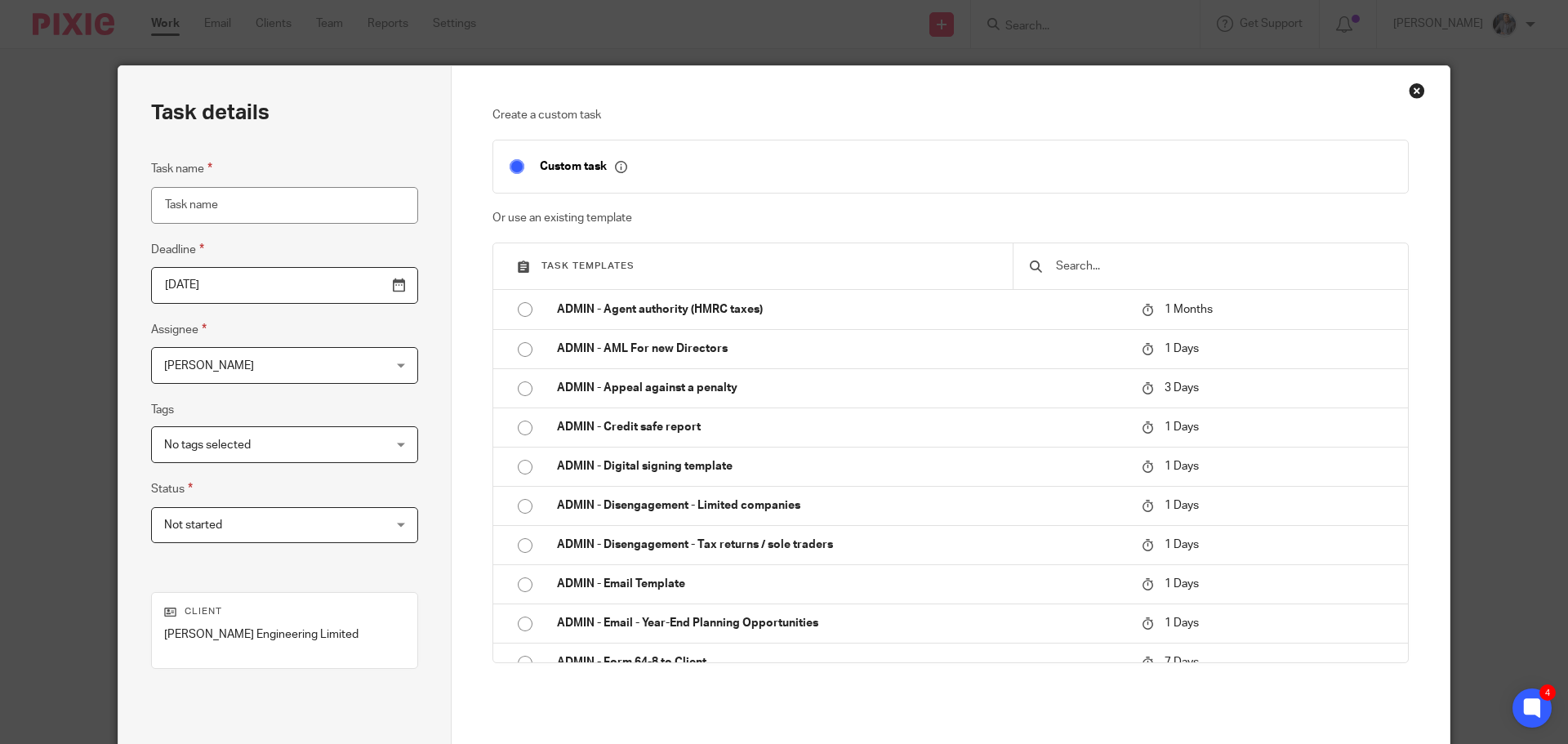
click at [1117, 256] on div at bounding box center [1211, 266] width 395 height 46
drag, startPoint x: 1107, startPoint y: 256, endPoint x: 1094, endPoint y: 262, distance: 14.3
click at [1104, 257] on div at bounding box center [1211, 266] width 395 height 46
click at [1094, 262] on input "text" at bounding box center [1223, 266] width 337 height 18
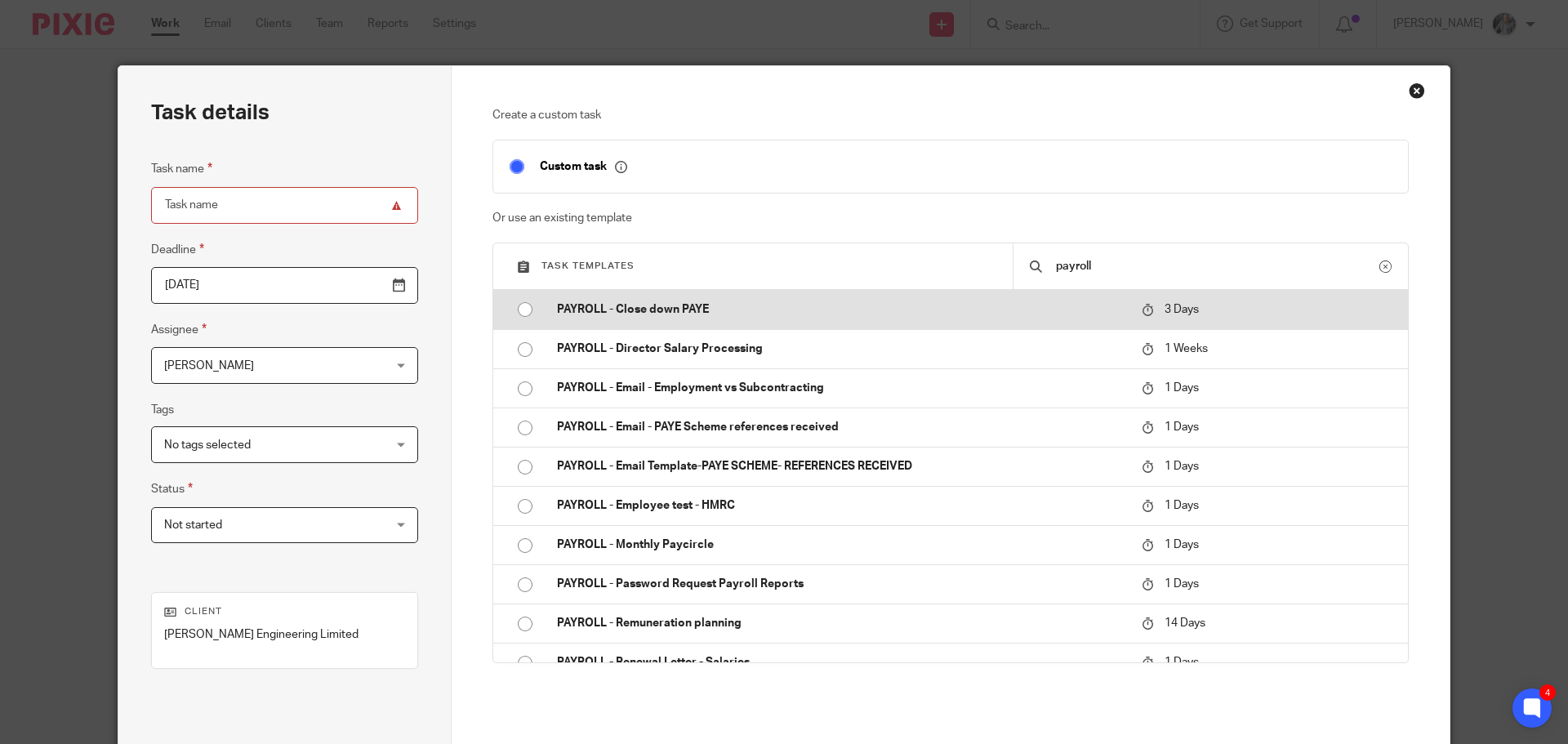
type input "payroll"
click at [641, 307] on p "PAYROLL - Close down PAYE" at bounding box center [841, 309] width 569 height 17
type input "2025-08-17"
type input "PAYROLL - Close down PAYE"
checkbox input "false"
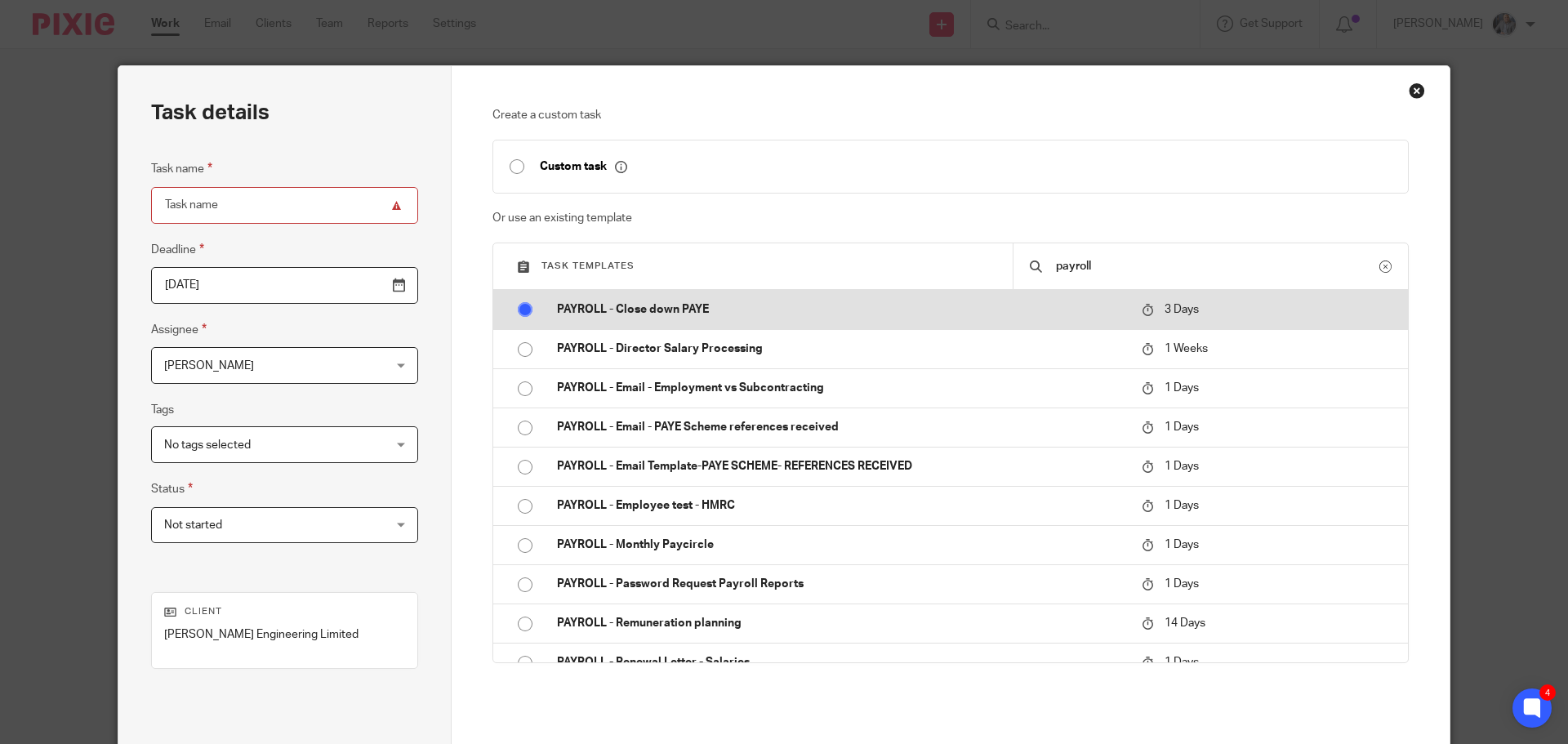
radio input "true"
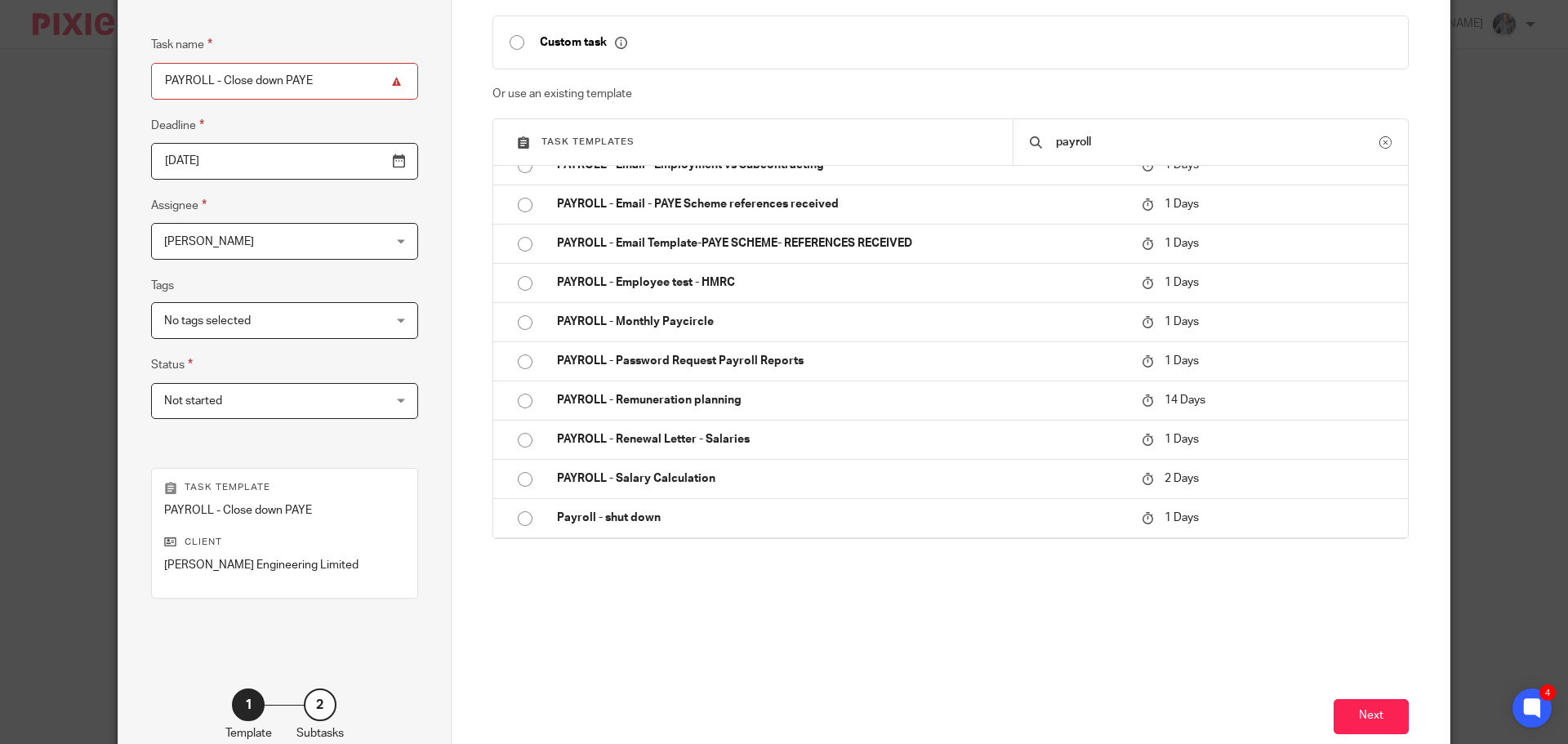
scroll to position [221, 0]
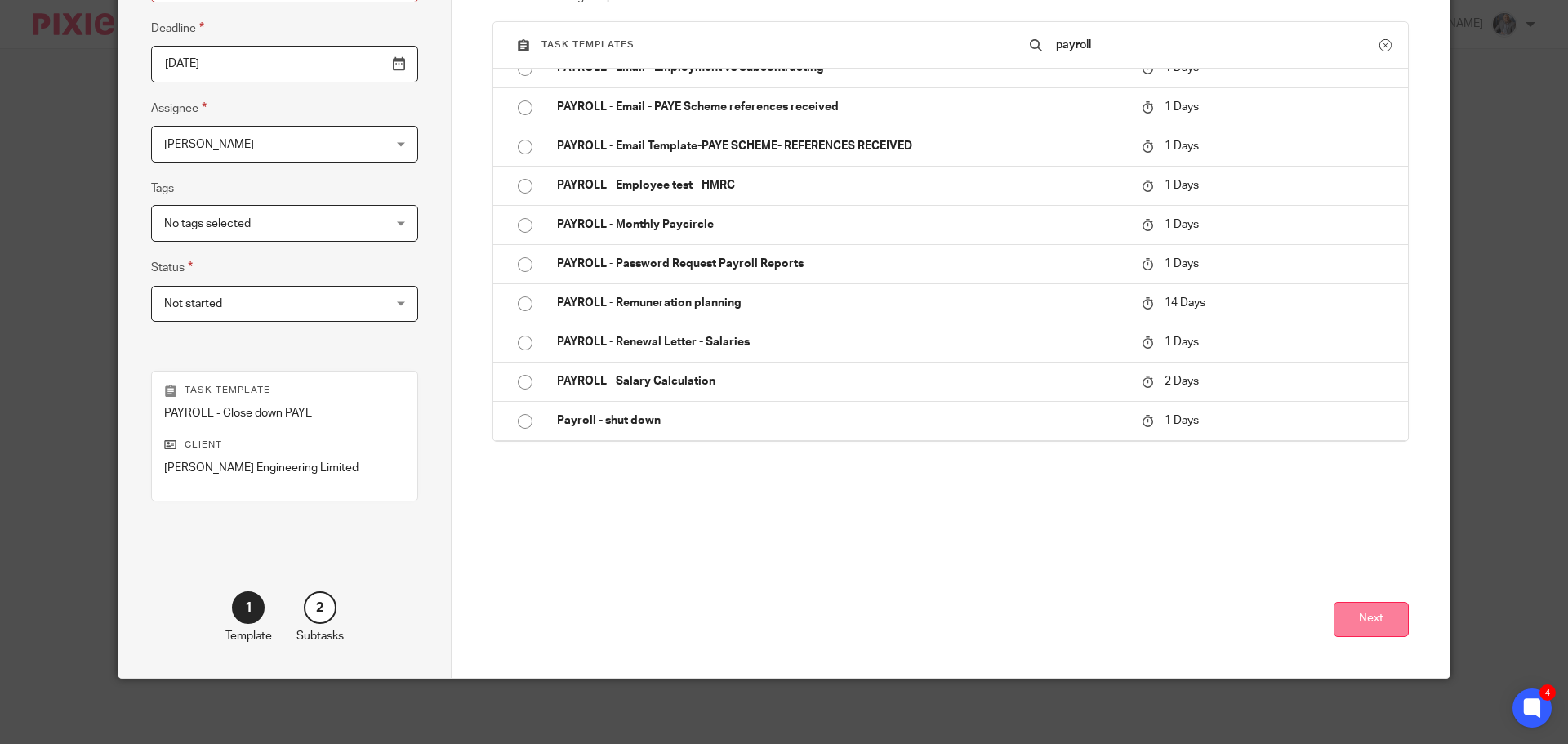
click at [1376, 629] on button "Next" at bounding box center [1371, 619] width 76 height 35
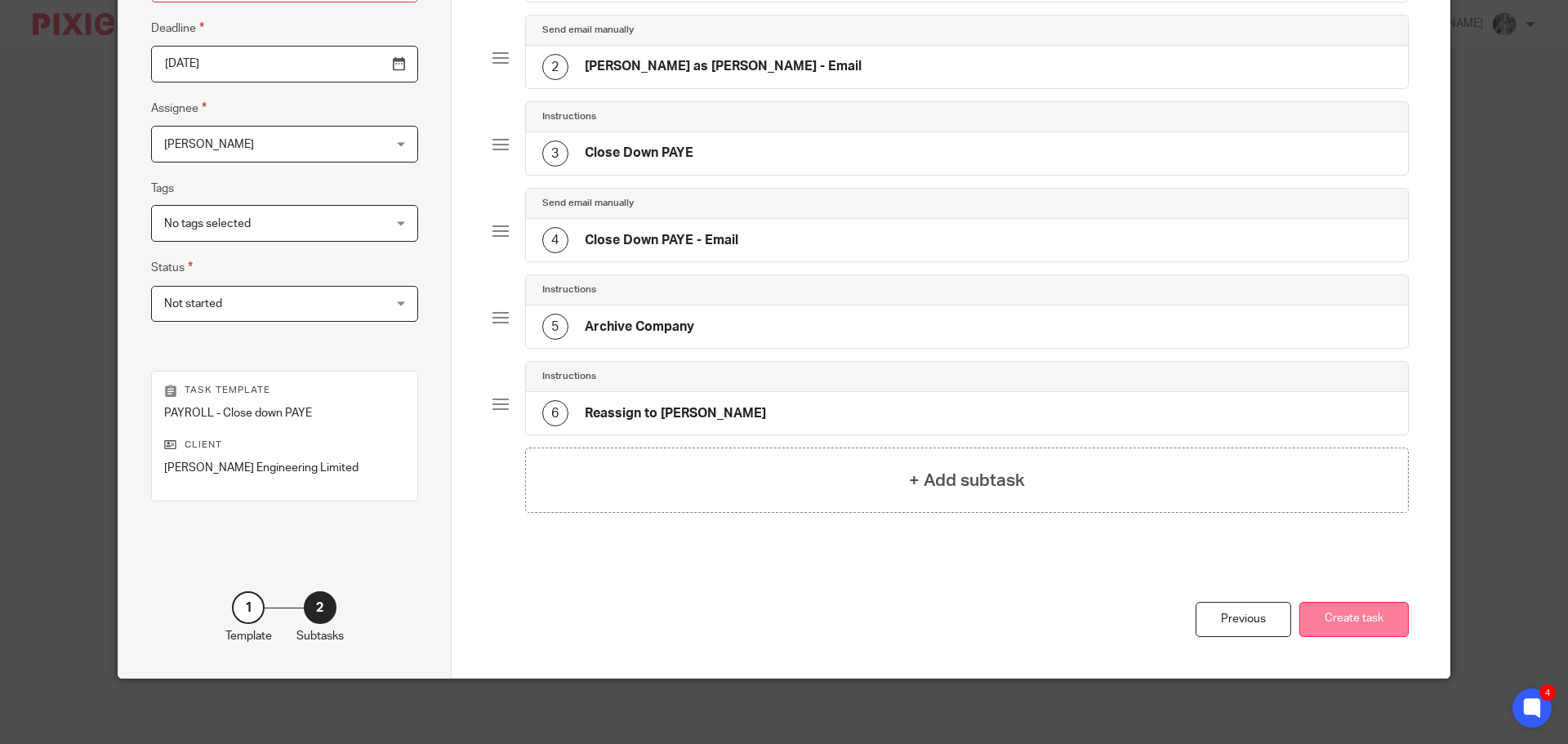
click at [1320, 615] on button "Create task" at bounding box center [1354, 619] width 110 height 35
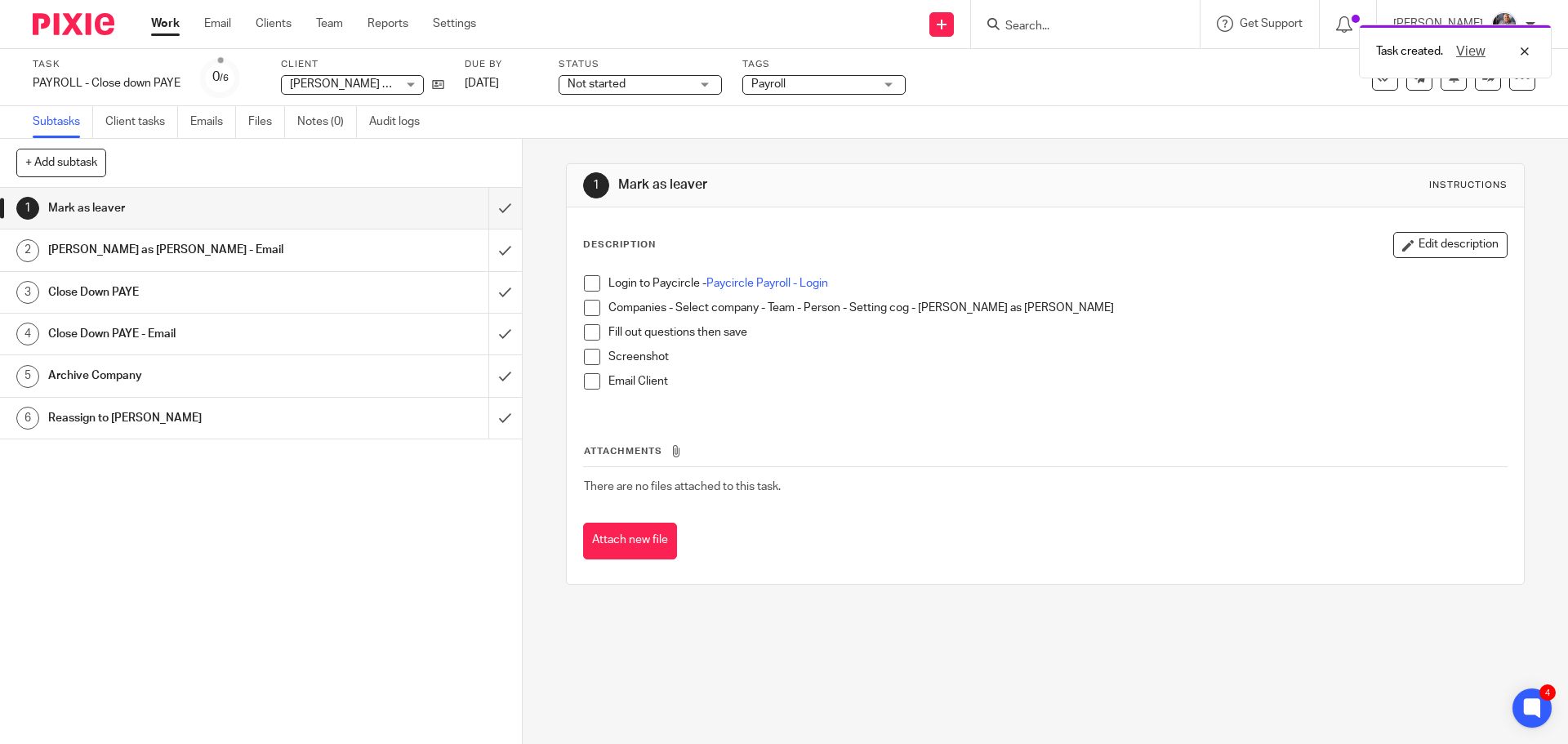
click at [100, 241] on h1 "[PERSON_NAME] as [PERSON_NAME] - Email" at bounding box center [190, 250] width 283 height 25
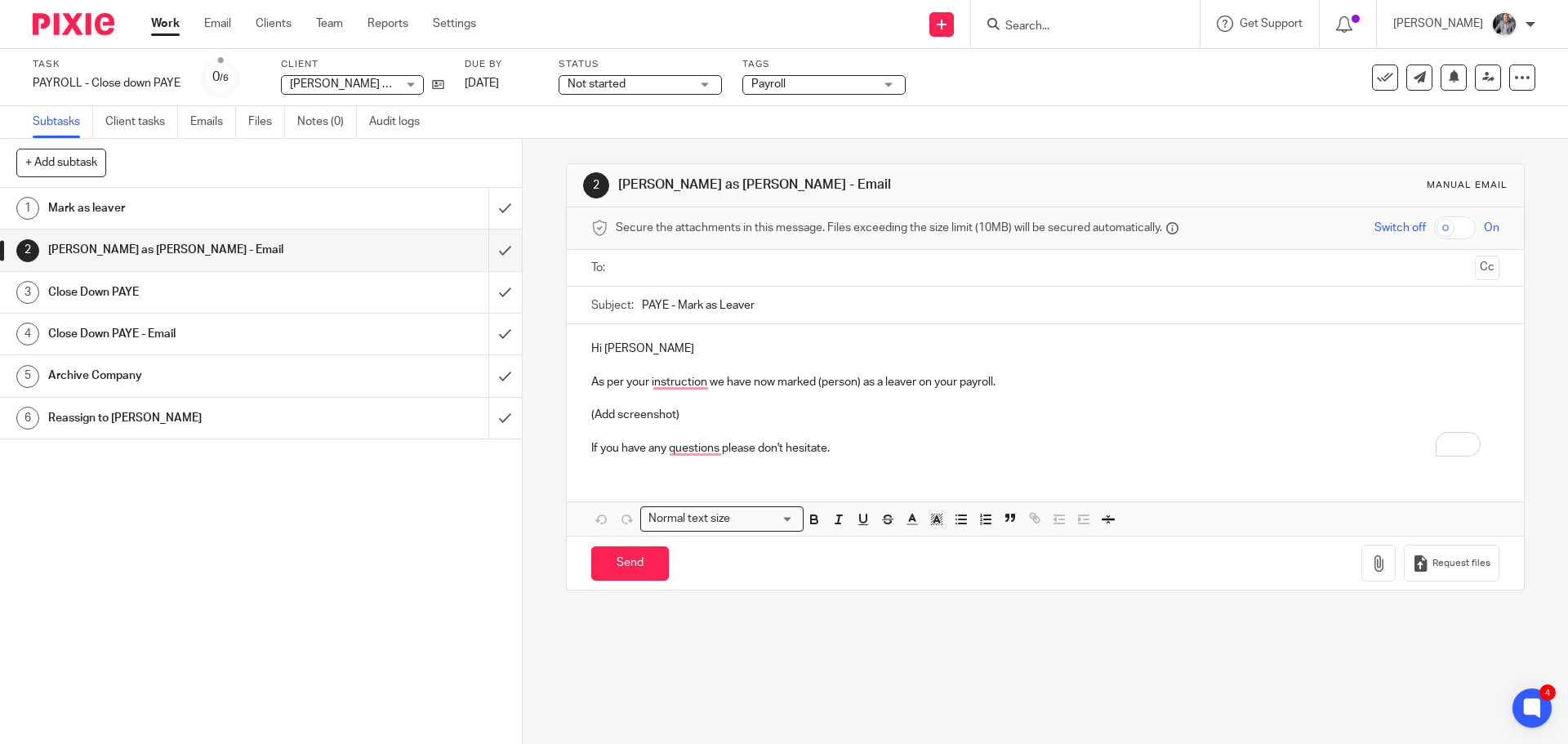
click at [88, 300] on h1 "Close Down PAYE" at bounding box center [190, 292] width 283 height 25
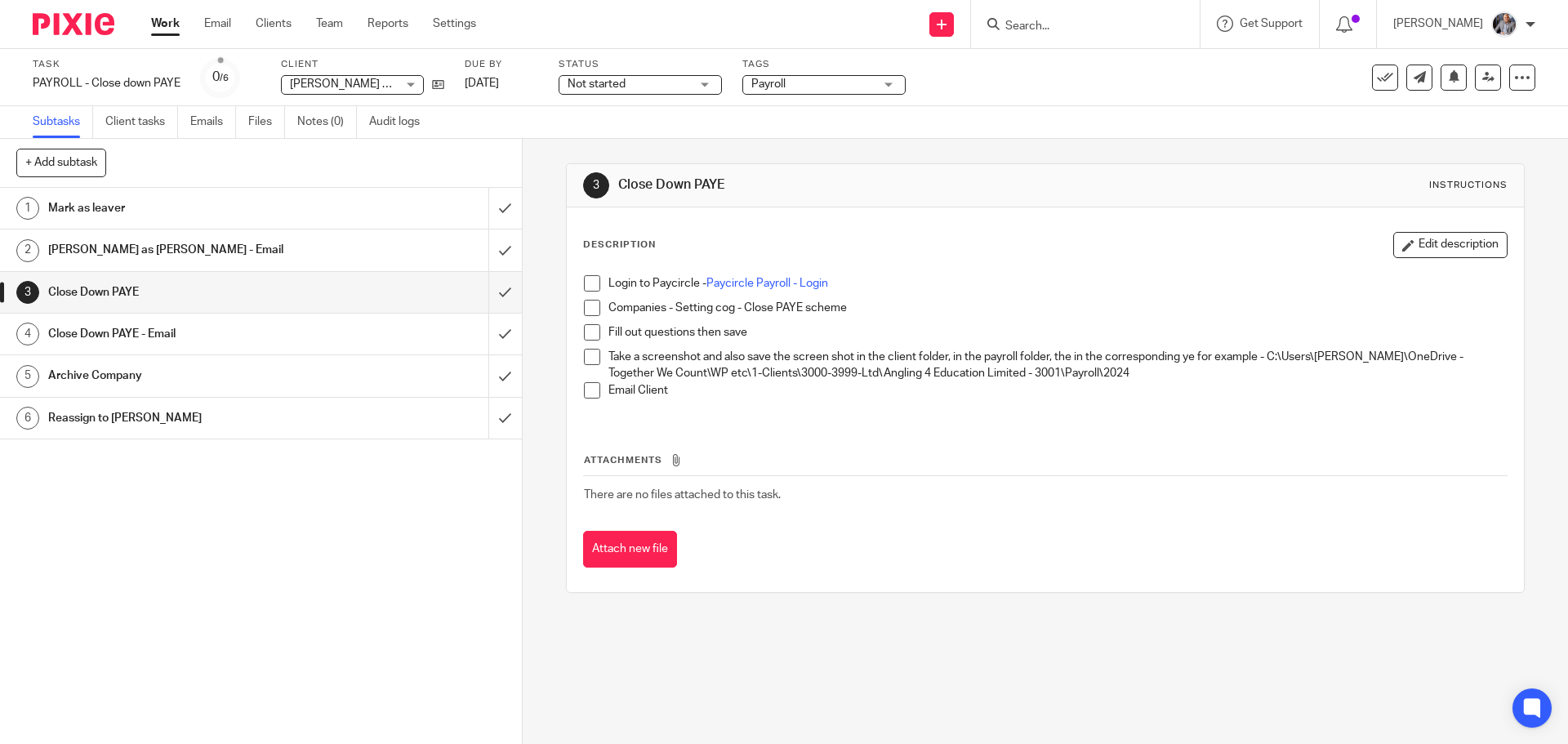
click at [94, 331] on h1 "Close Down PAYE - Email" at bounding box center [190, 334] width 283 height 25
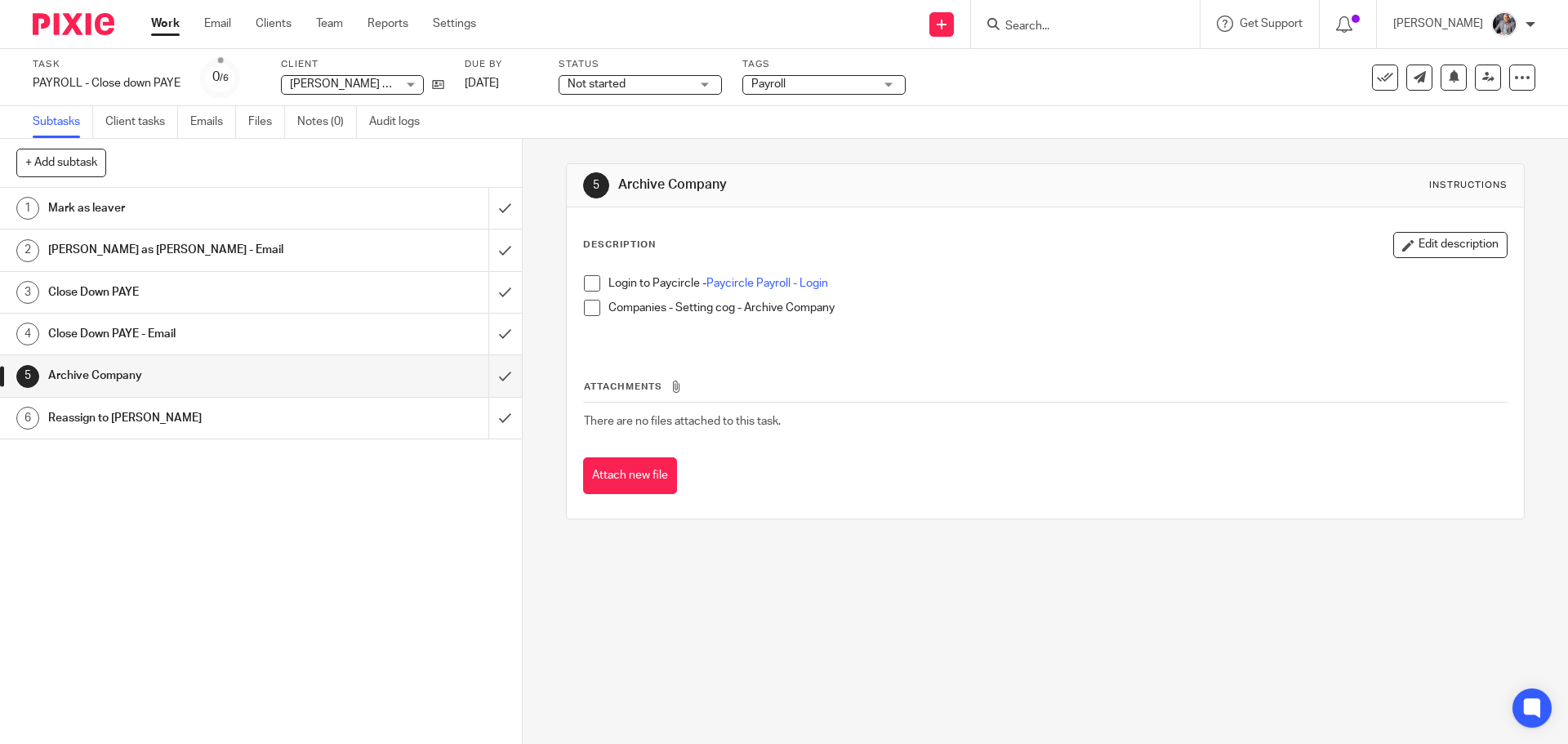
click at [73, 426] on h1 "Reassign to [PERSON_NAME]" at bounding box center [190, 418] width 283 height 25
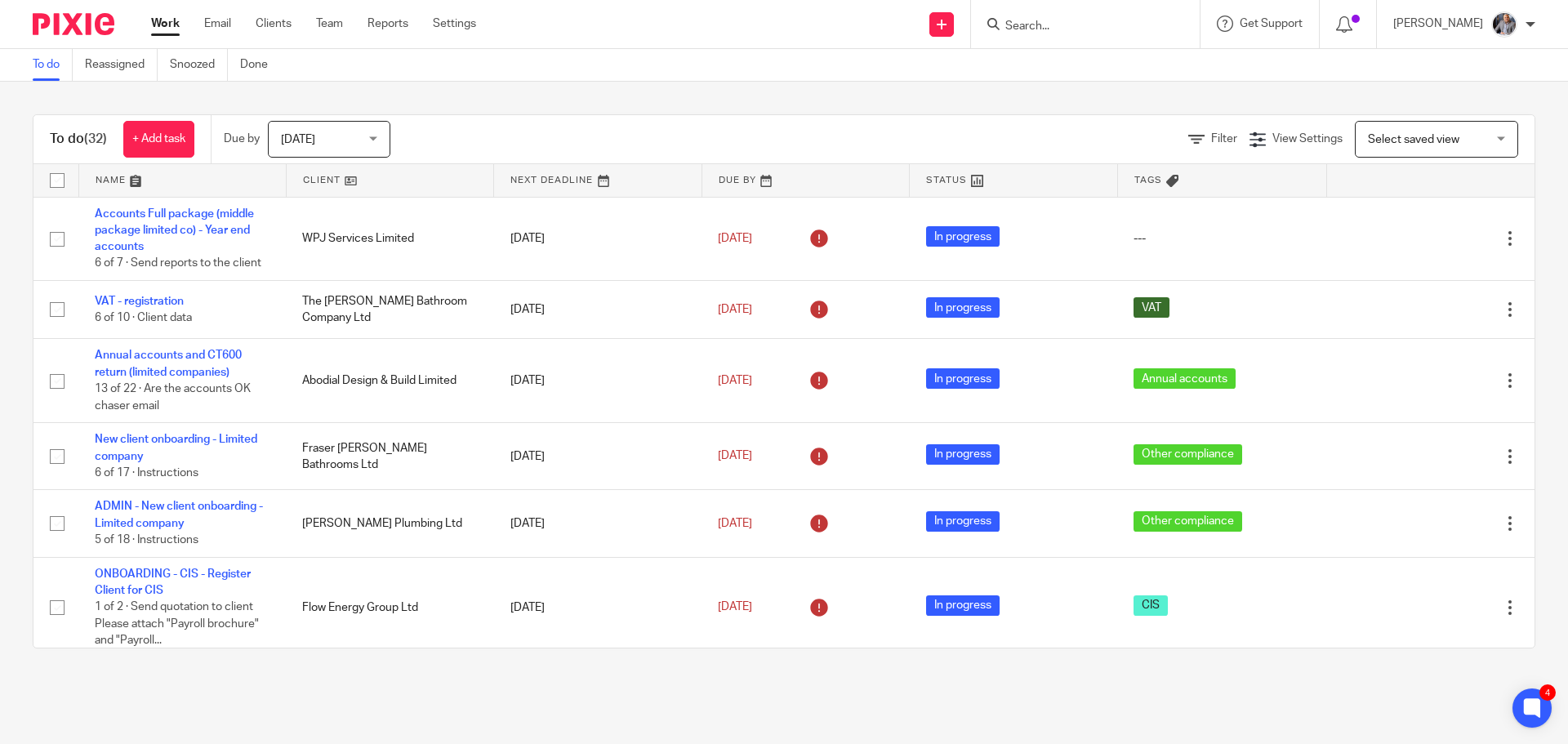
click at [1068, 25] on input "Search" at bounding box center [1076, 26] width 147 height 15
type input "bloss"
click at [276, 26] on link "Clients" at bounding box center [273, 24] width 36 height 17
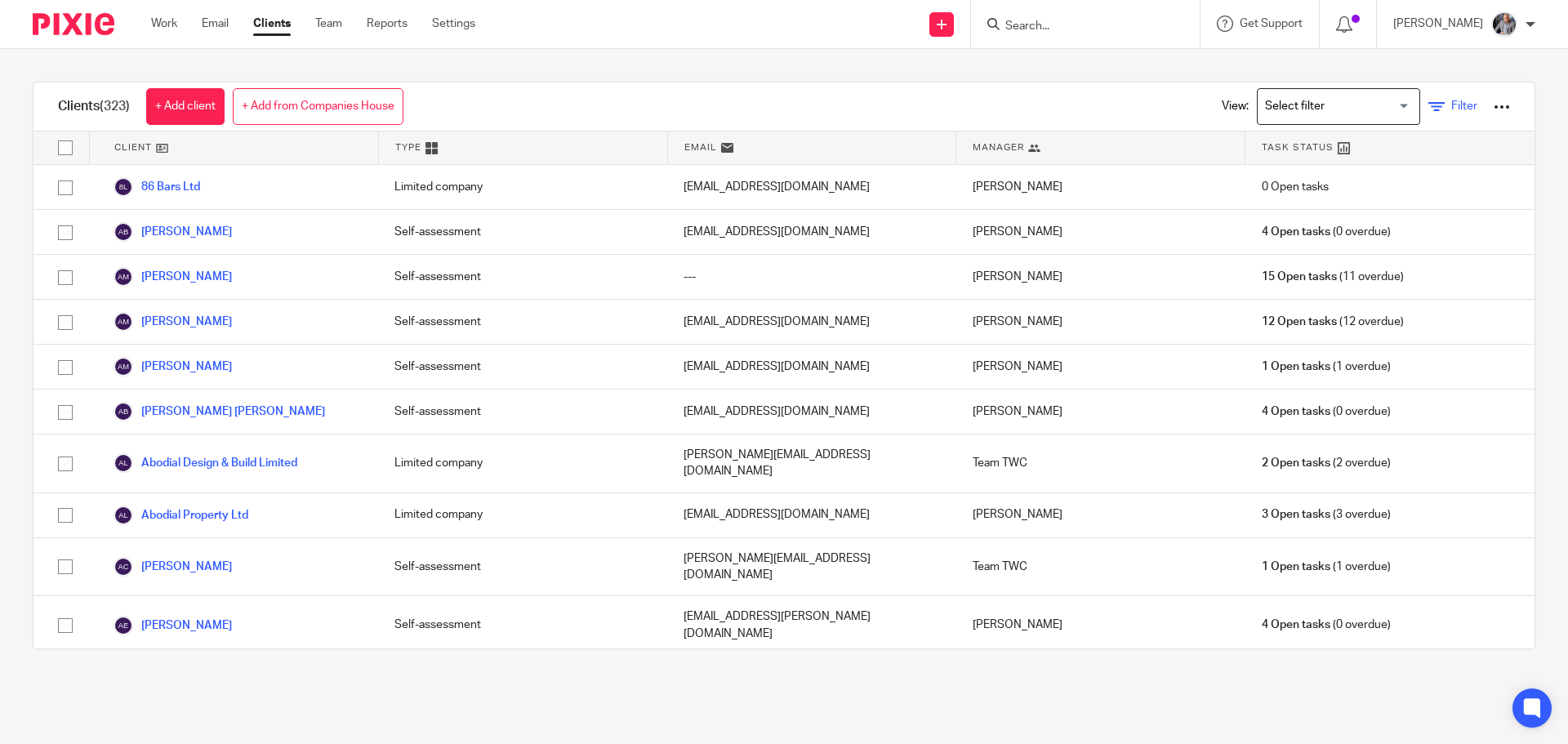
click at [1451, 102] on span "Filter" at bounding box center [1464, 105] width 26 height 11
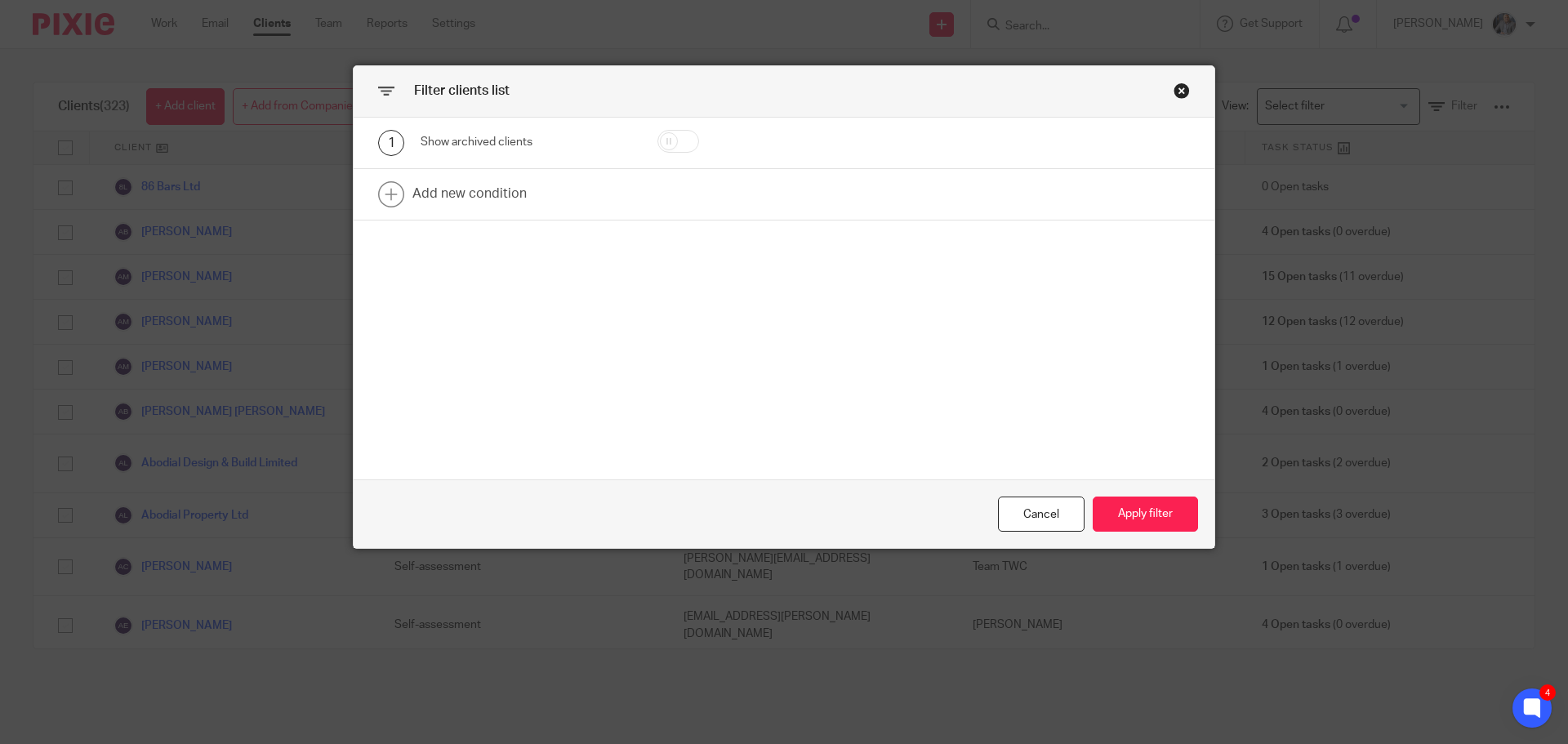
click at [682, 135] on input "checkbox" at bounding box center [678, 141] width 41 height 23
checkbox input "true"
click at [1104, 517] on button "Apply filter" at bounding box center [1146, 514] width 105 height 35
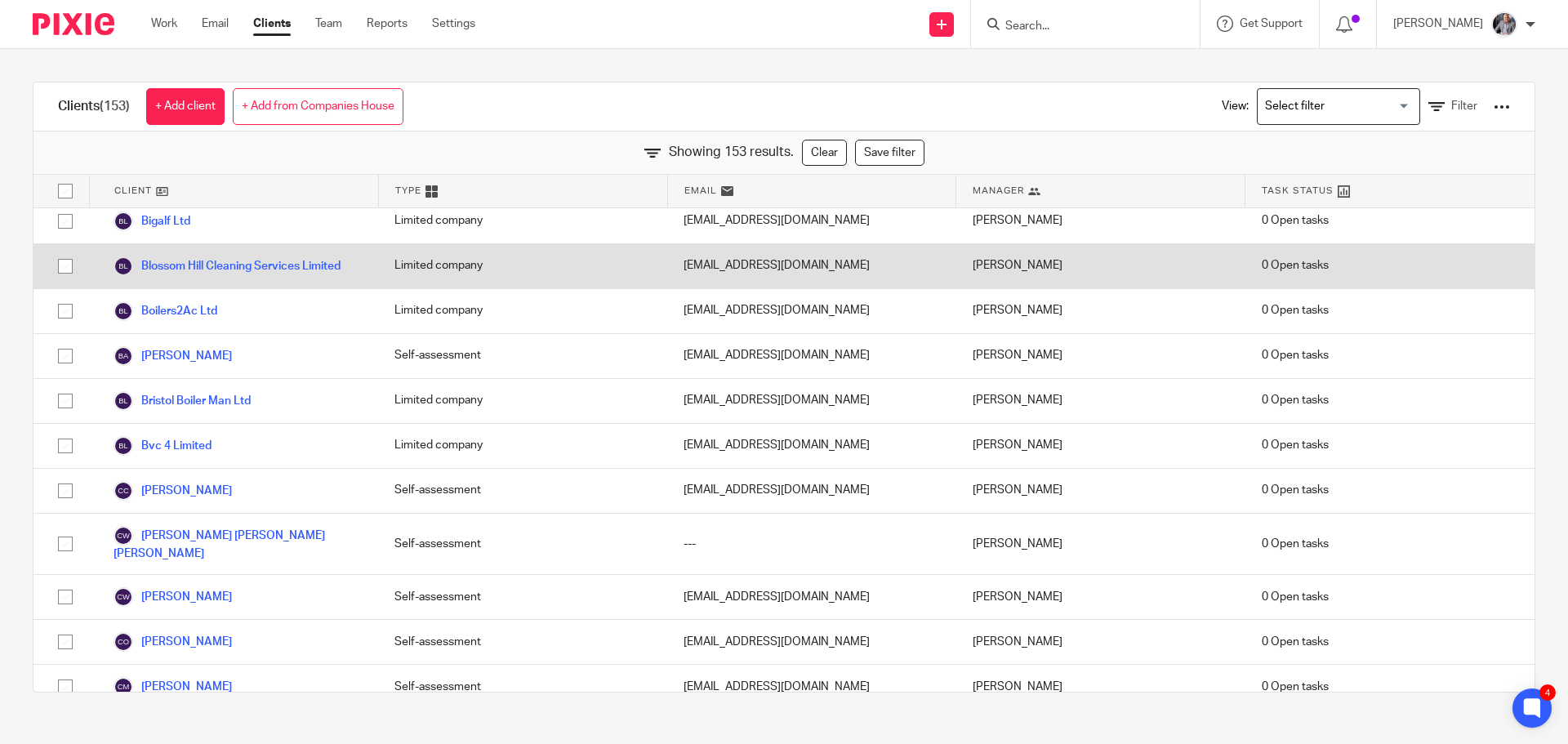
scroll to position [653, 0]
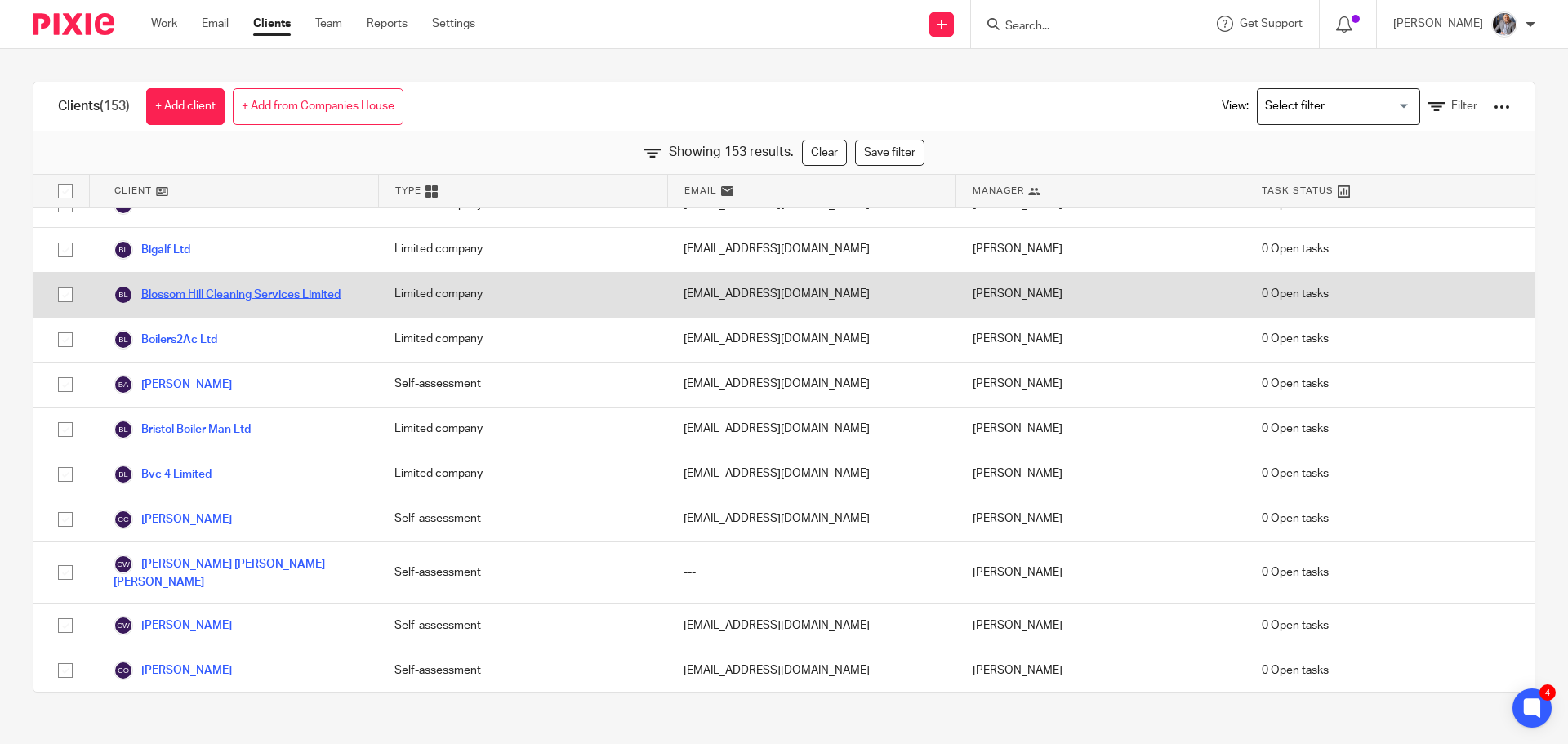
click at [203, 285] on link "Blossom Hill Cleaning Services Limited" at bounding box center [227, 295] width 227 height 19
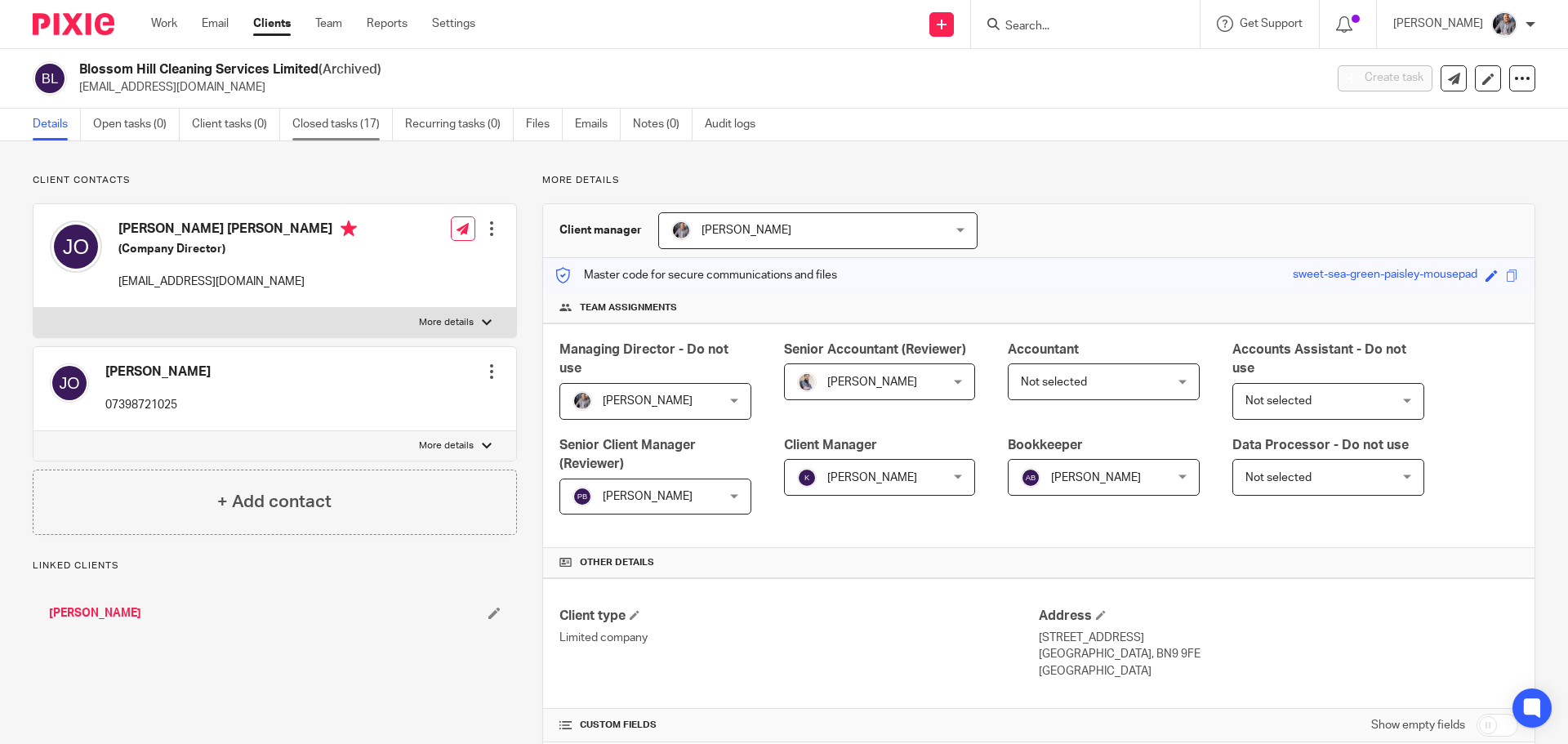
click at [330, 128] on link "Closed tasks (17)" at bounding box center [342, 125] width 100 height 32
